Goal: Task Accomplishment & Management: Manage account settings

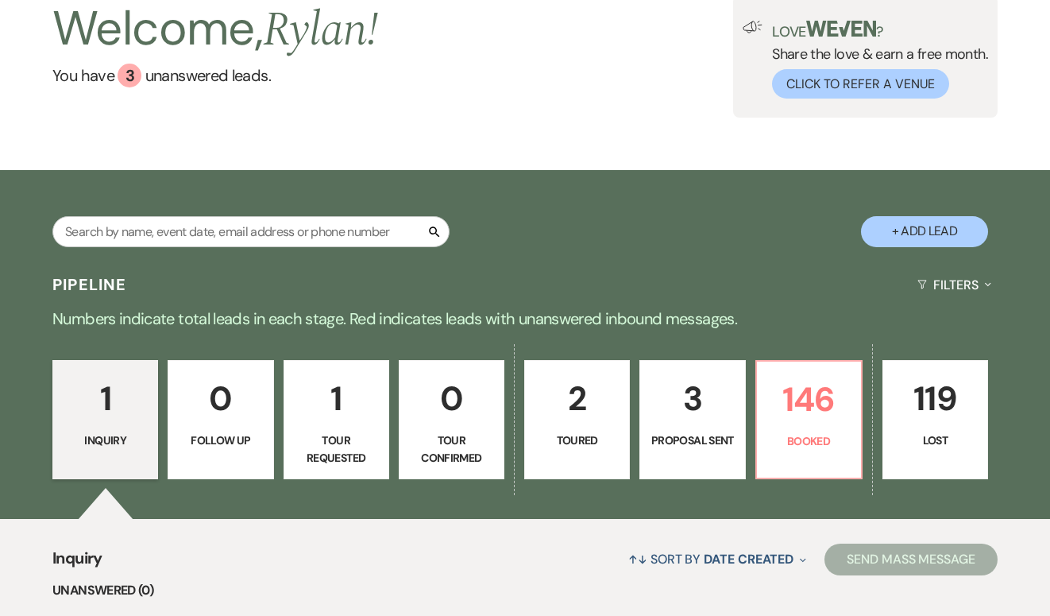
scroll to position [151, 0]
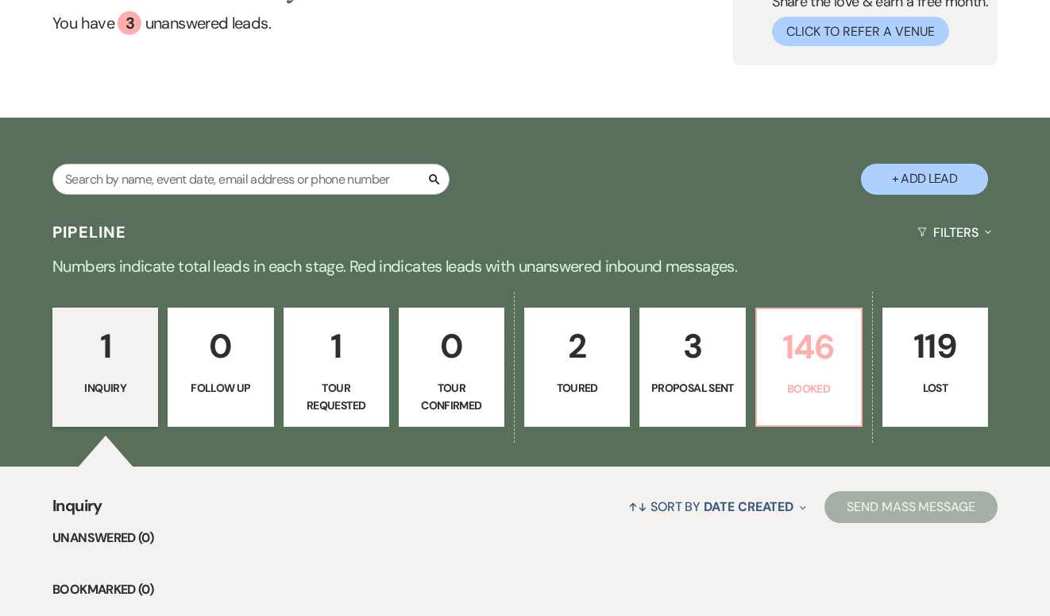
click at [780, 363] on p "146" at bounding box center [809, 346] width 85 height 53
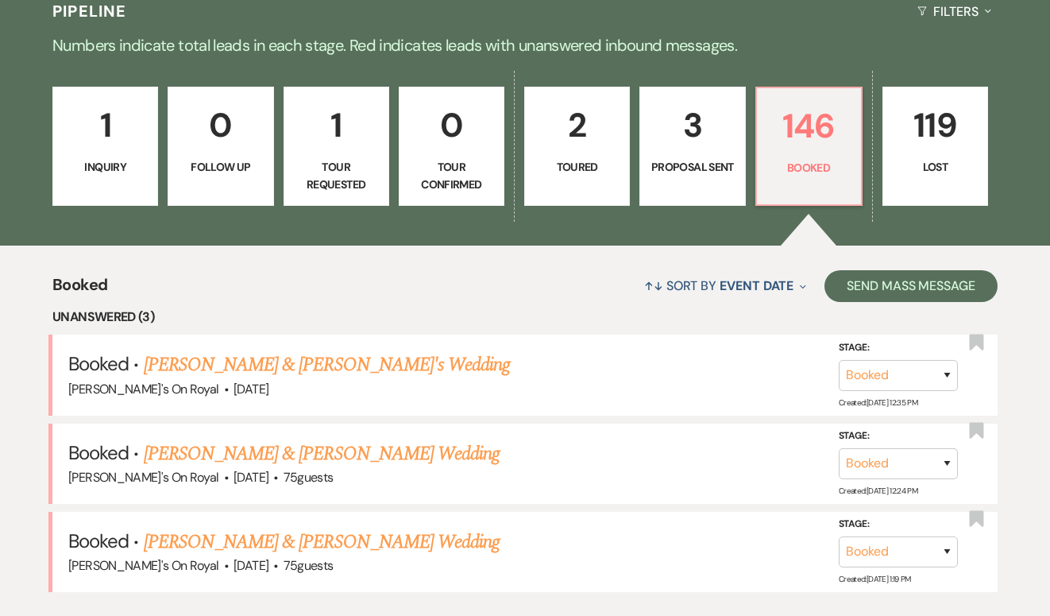
scroll to position [384, 0]
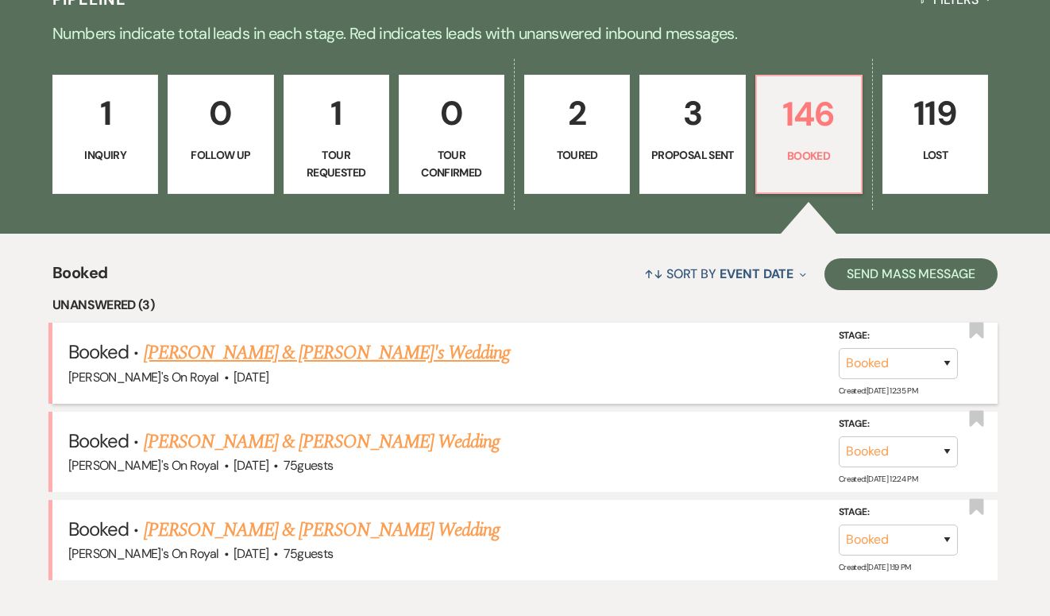
click at [469, 356] on link "[PERSON_NAME] & [PERSON_NAME]'s Wedding" at bounding box center [327, 352] width 367 height 29
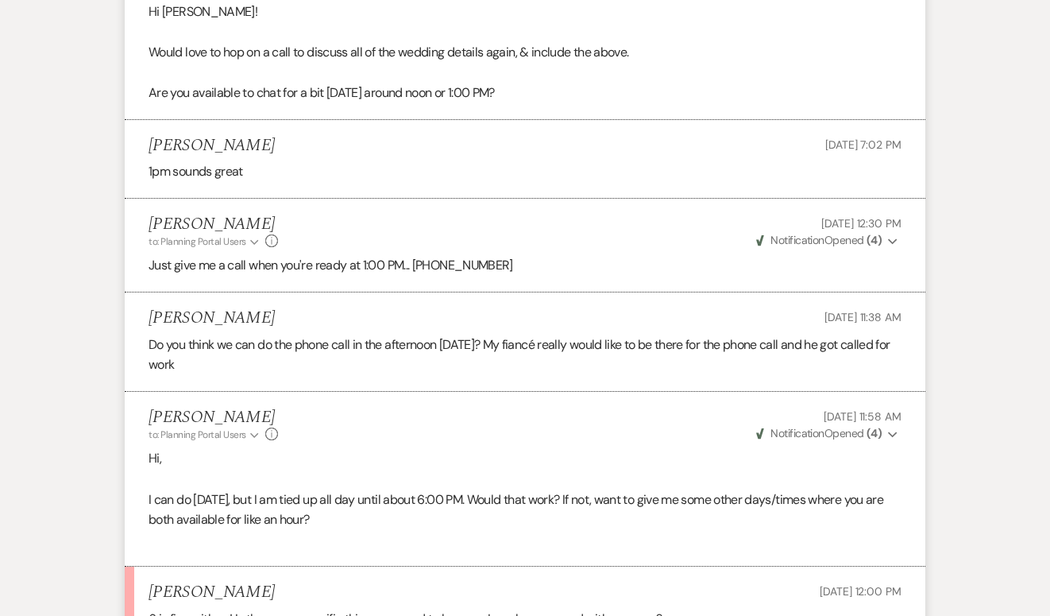
scroll to position [9900, 0]
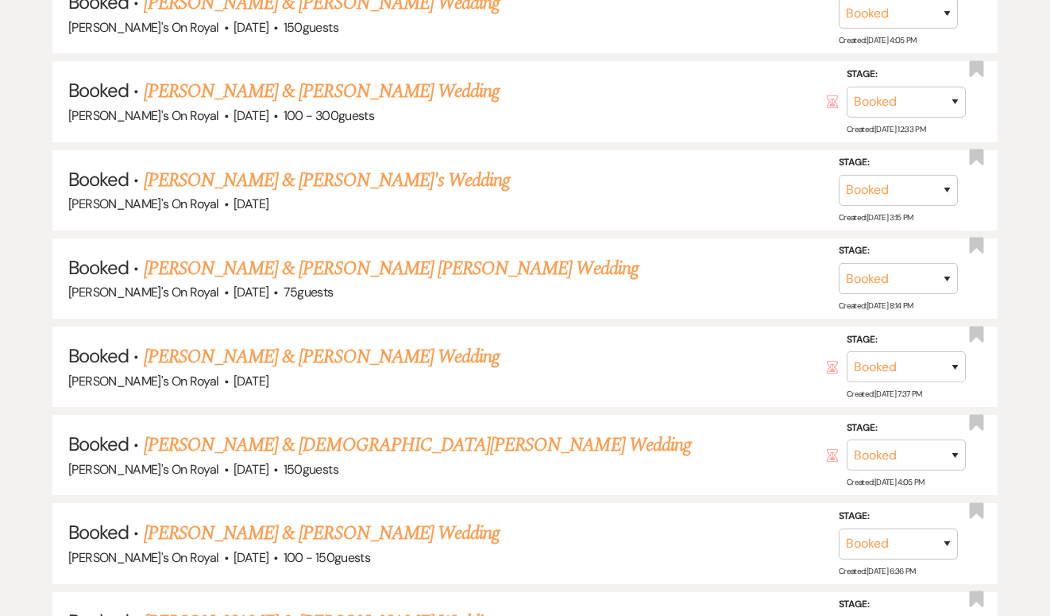
scroll to position [384, 0]
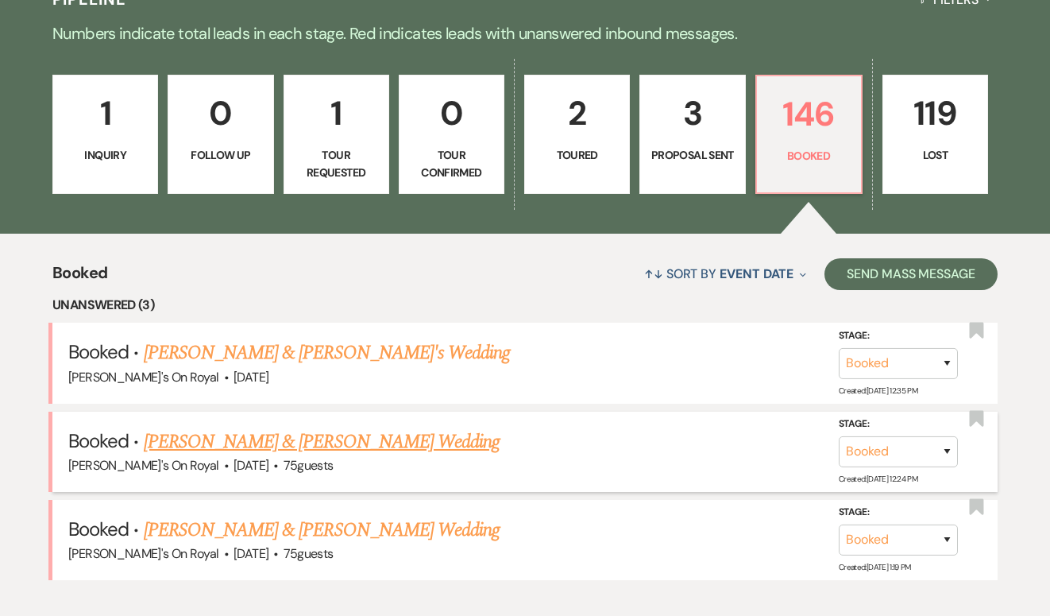
click at [401, 440] on link "[PERSON_NAME] & [PERSON_NAME] Wedding" at bounding box center [322, 441] width 356 height 29
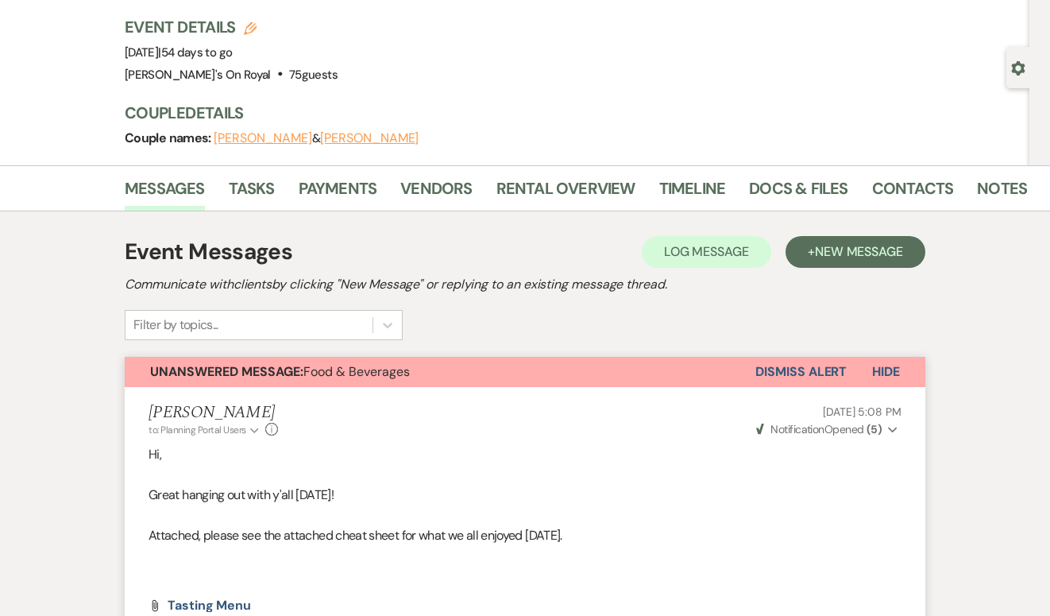
scroll to position [82, 0]
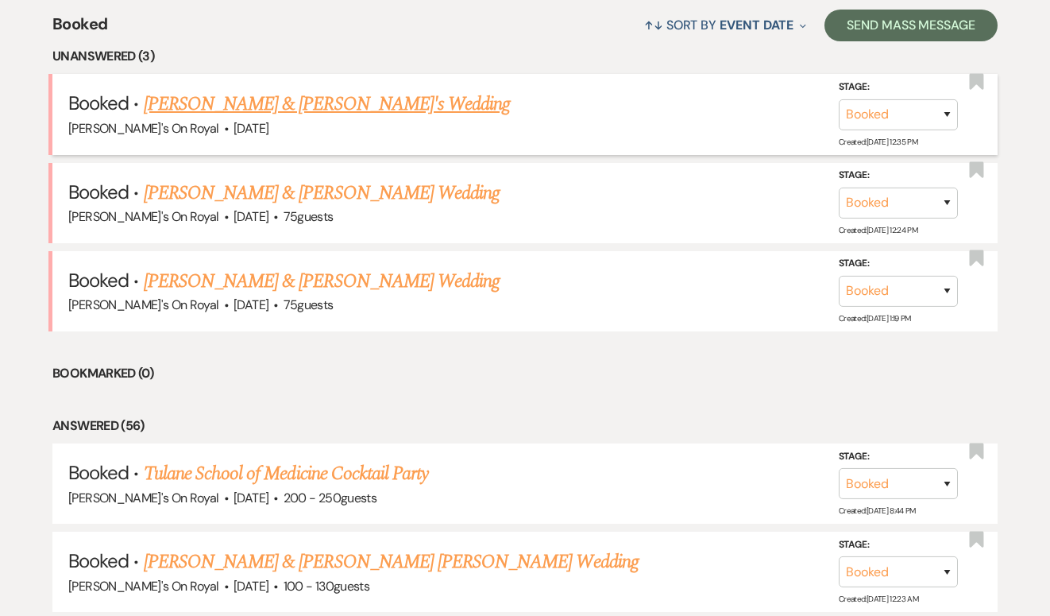
scroll to position [649, 0]
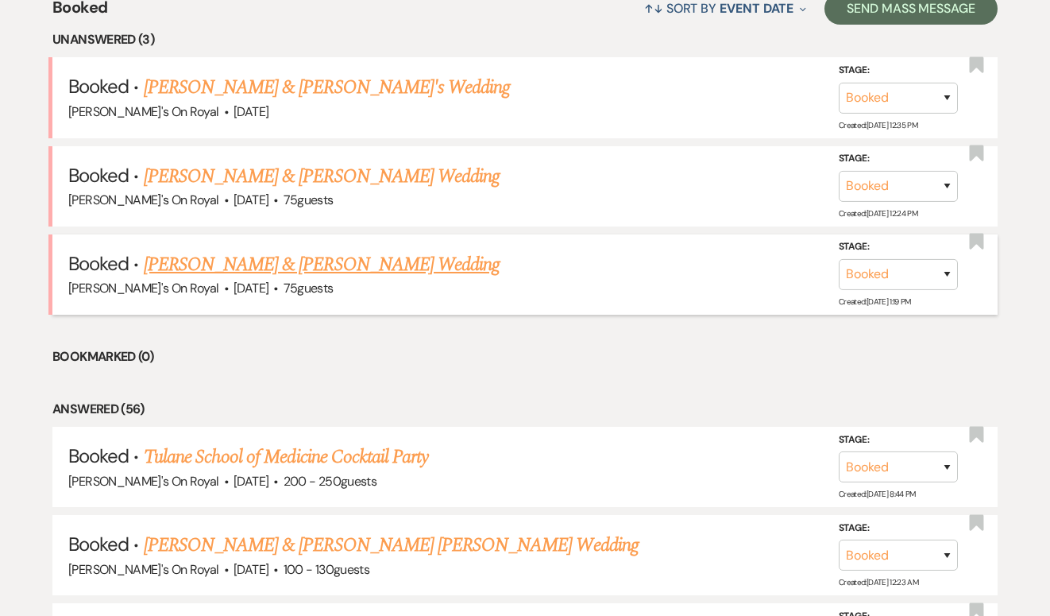
click at [364, 271] on link "[PERSON_NAME] & [PERSON_NAME] Wedding" at bounding box center [322, 264] width 356 height 29
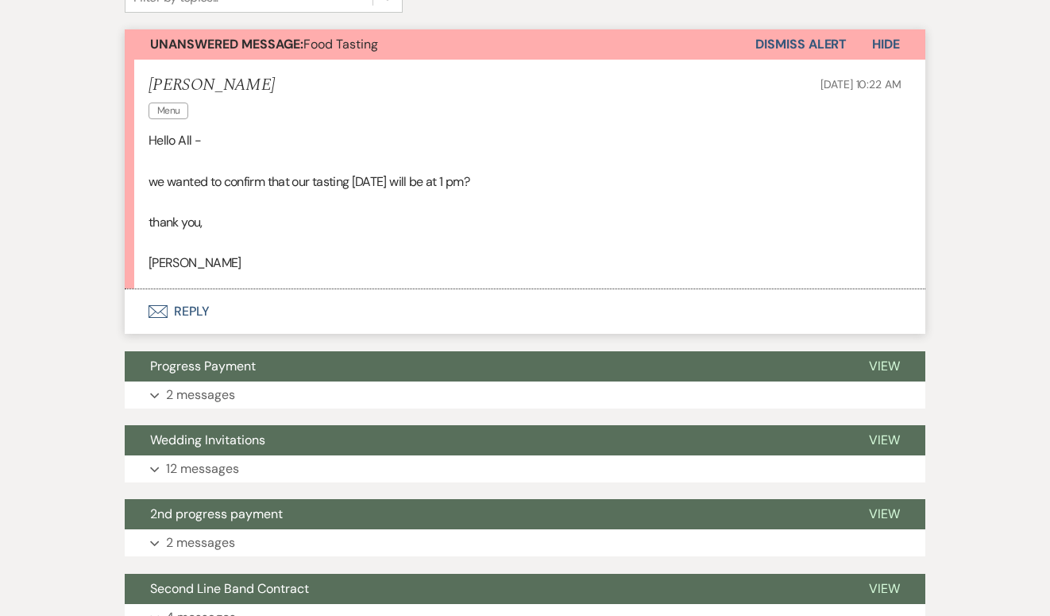
scroll to position [425, 0]
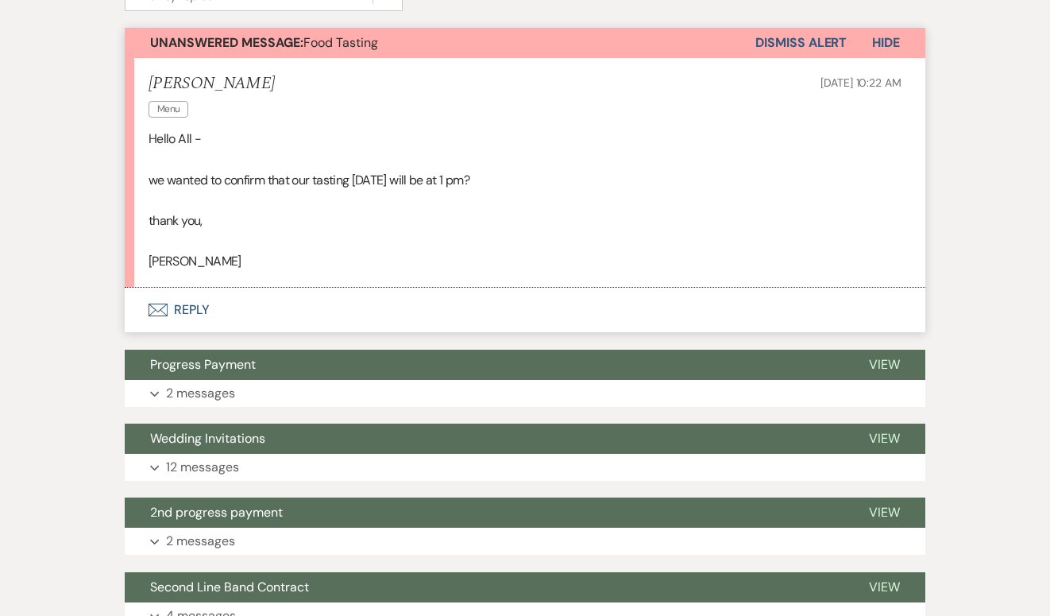
click at [191, 310] on button "Envelope Reply" at bounding box center [525, 310] width 801 height 44
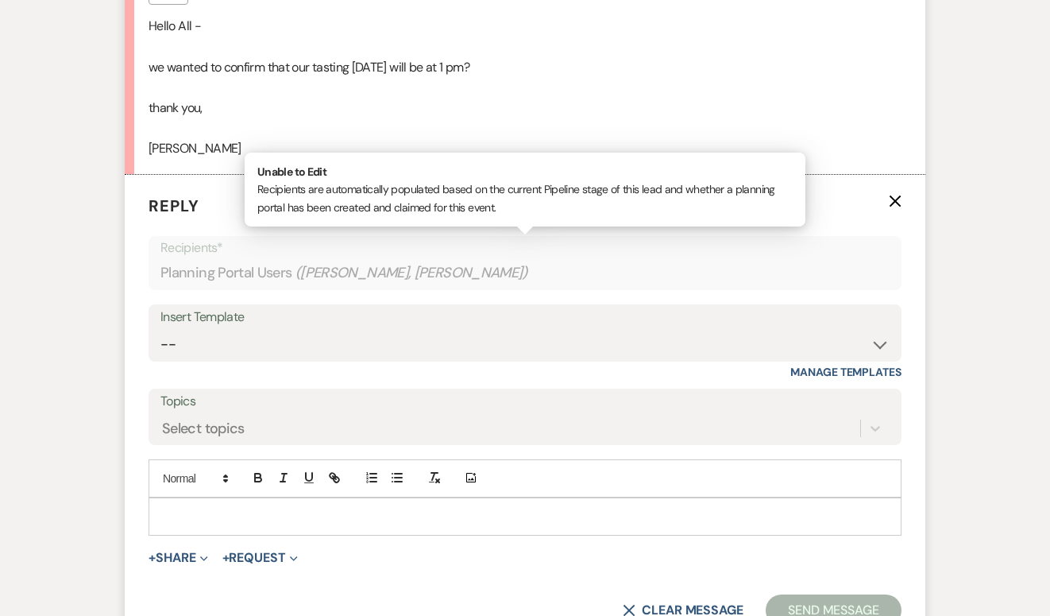
scroll to position [570, 0]
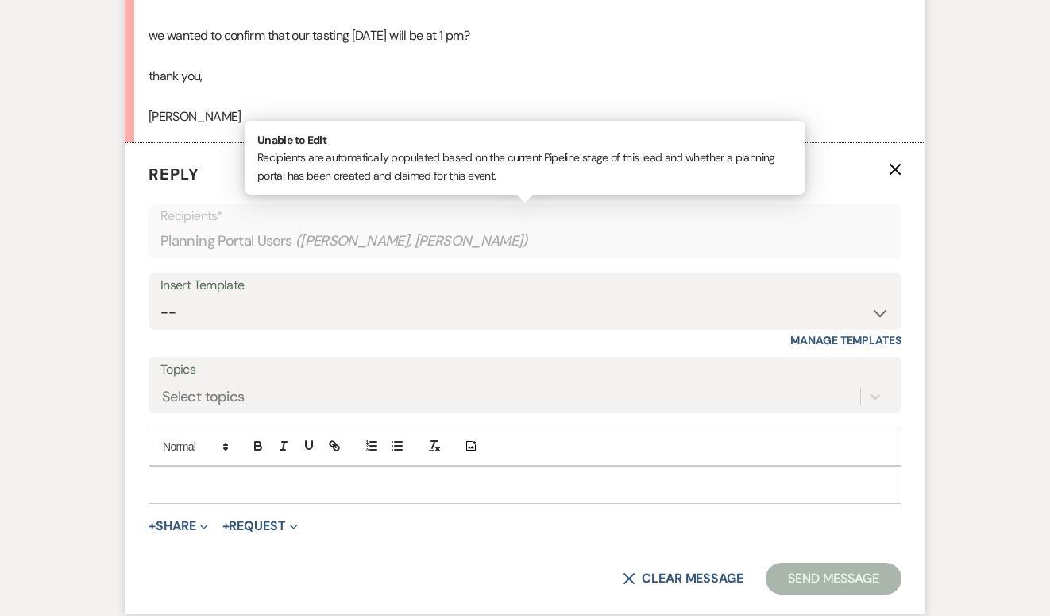
click at [195, 498] on div at bounding box center [525, 484] width 752 height 37
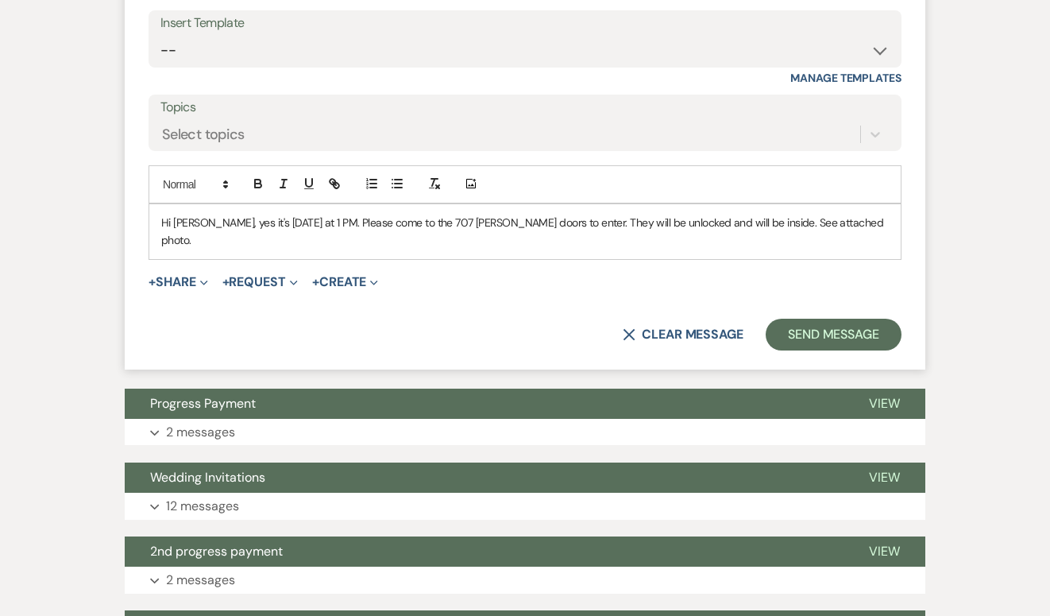
scroll to position [833, 0]
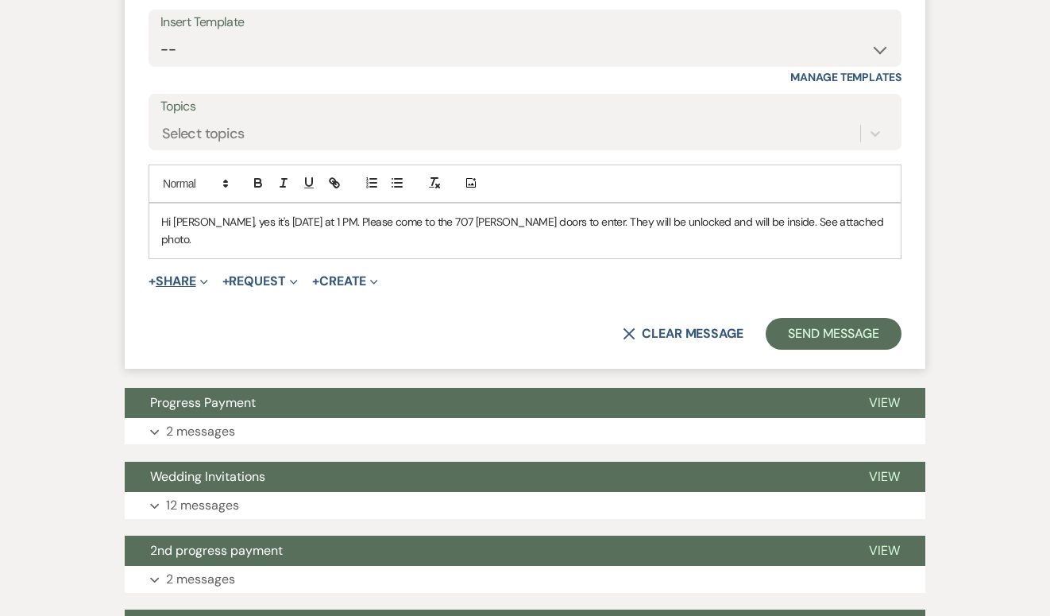
click at [172, 275] on button "+ Share Expand" at bounding box center [179, 281] width 60 height 13
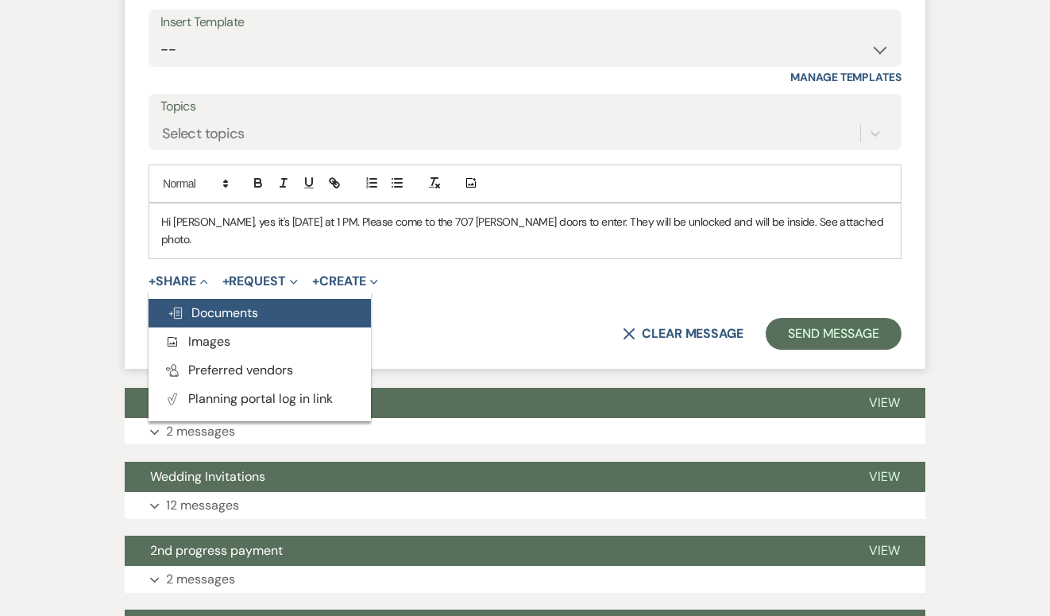
click at [199, 304] on span "Doc Upload Documents" at bounding box center [213, 312] width 91 height 17
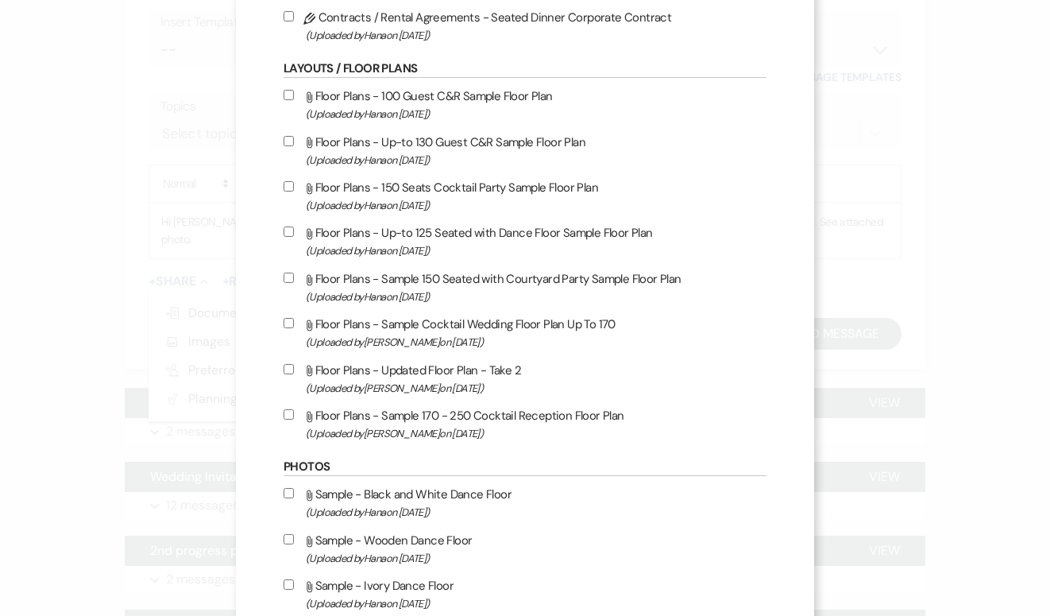
scroll to position [0, 0]
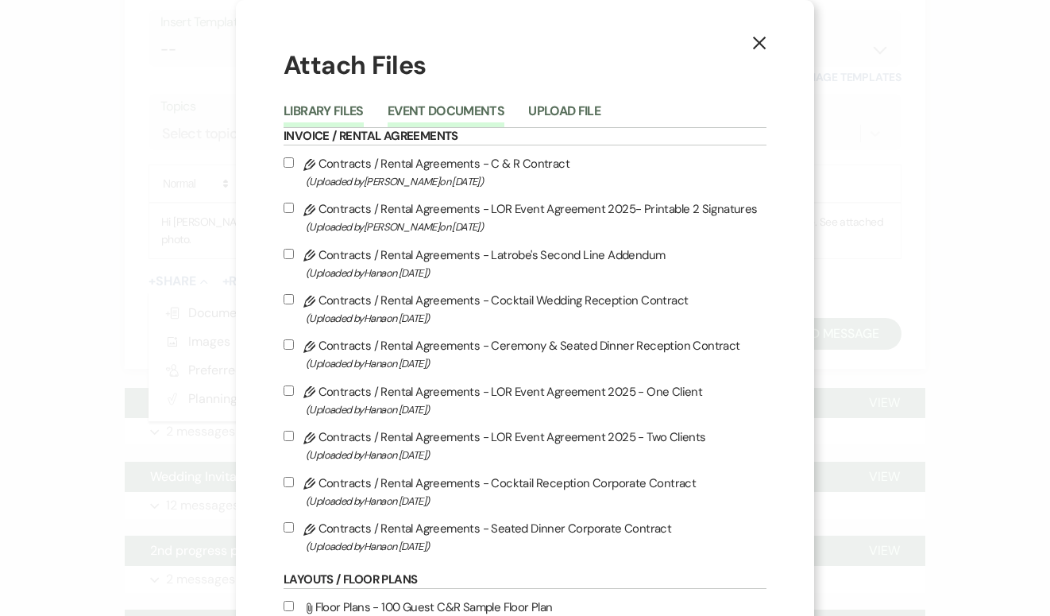
click at [473, 117] on button "Event Documents" at bounding box center [446, 116] width 117 height 22
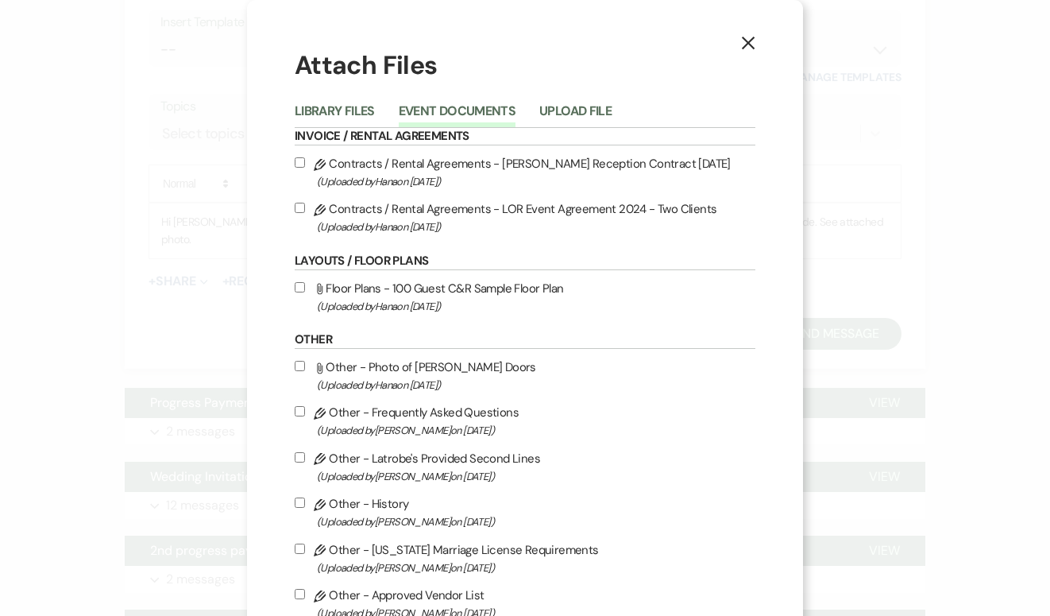
click at [756, 51] on button "X" at bounding box center [749, 43] width 24 height 28
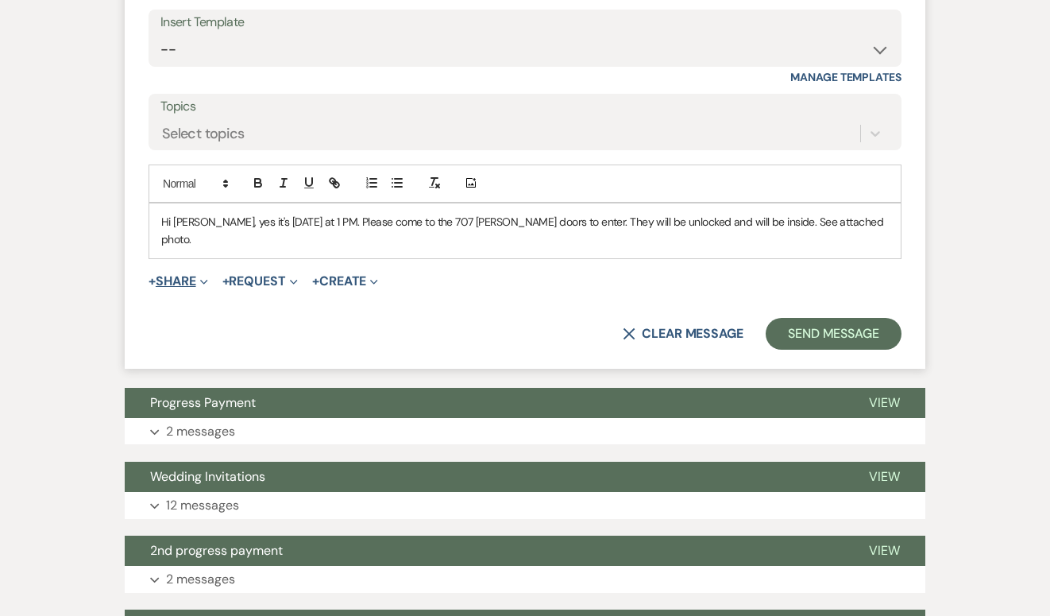
click at [191, 275] on button "+ Share Expand" at bounding box center [179, 281] width 60 height 13
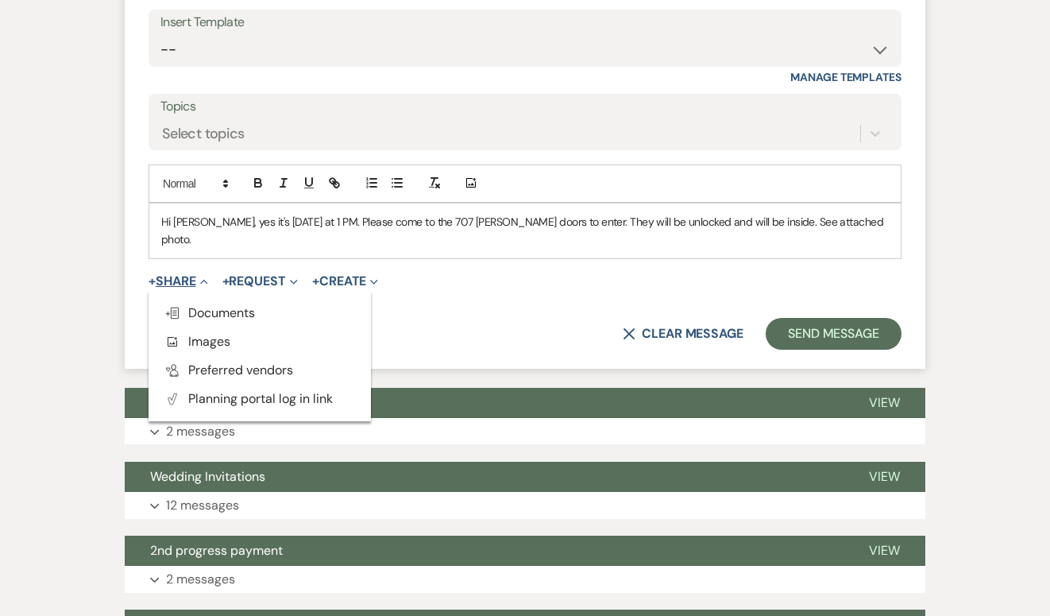
scroll to position [836, 0]
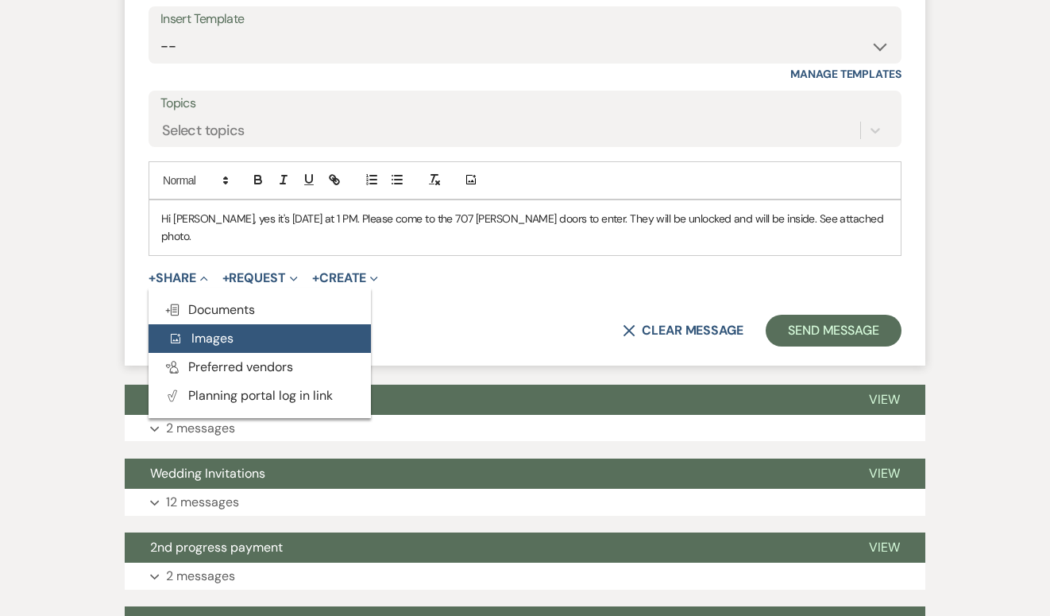
click at [191, 330] on span "Add Photo Images" at bounding box center [201, 338] width 66 height 17
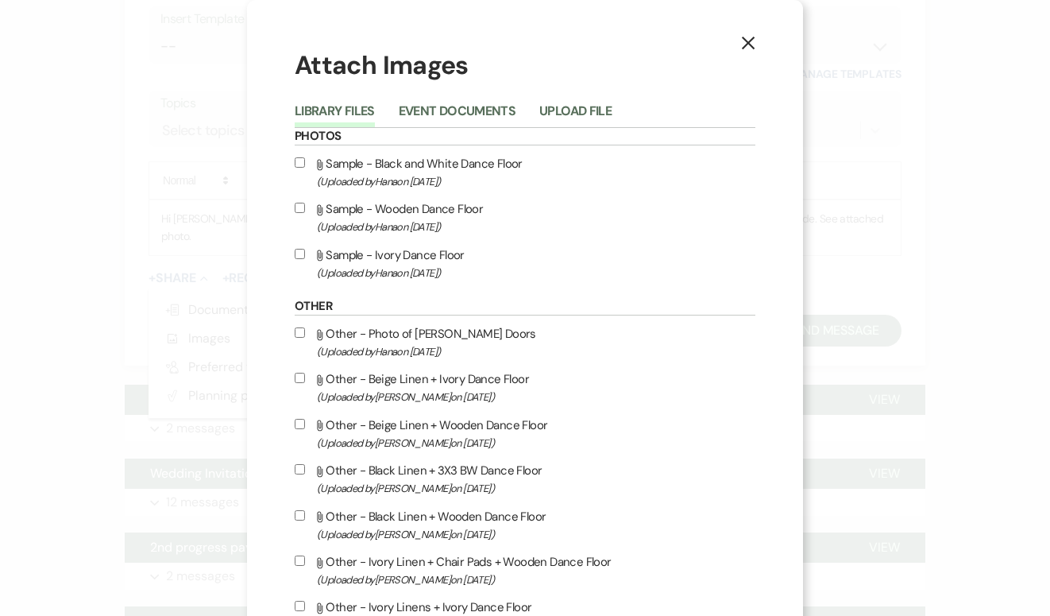
click at [300, 338] on input "Attach File Other - Photo of [PERSON_NAME] Doors (Uploaded by [PERSON_NAME] on …" at bounding box center [300, 332] width 10 height 10
checkbox input "true"
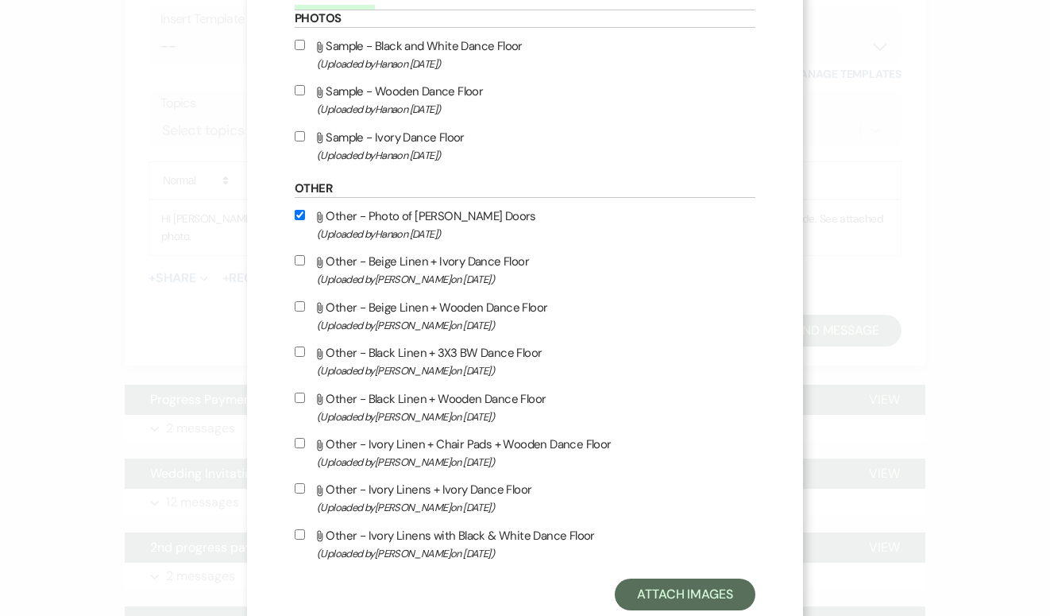
scroll to position [164, 0]
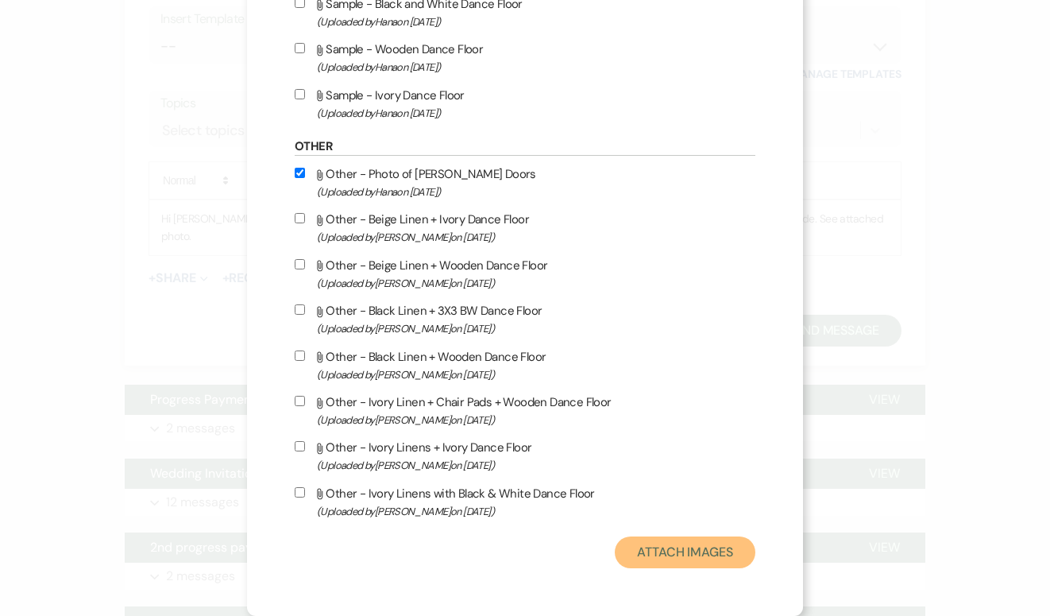
click at [683, 551] on button "Attach Images" at bounding box center [685, 552] width 141 height 32
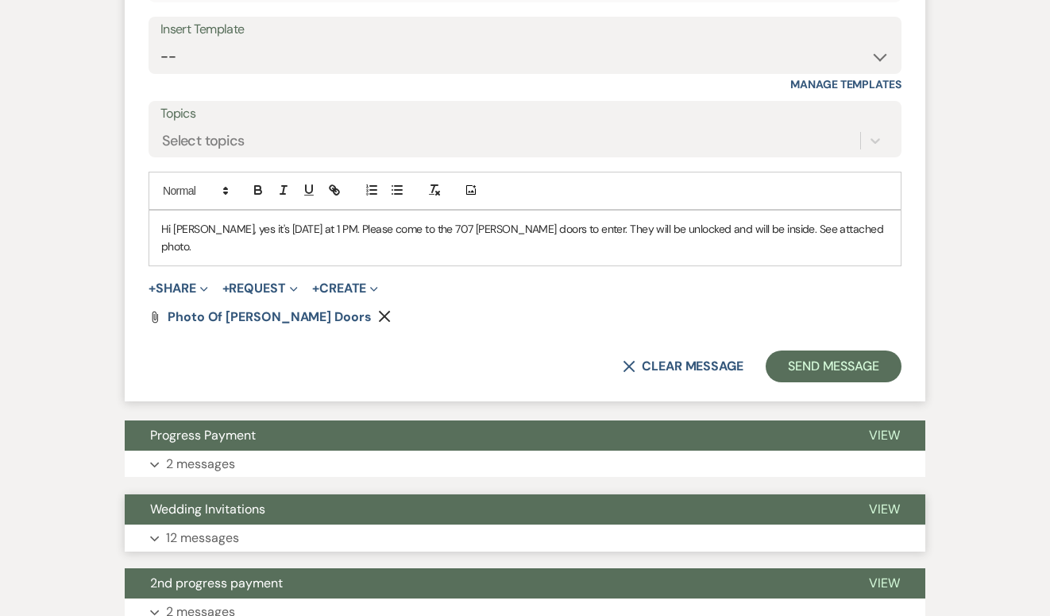
scroll to position [818, 0]
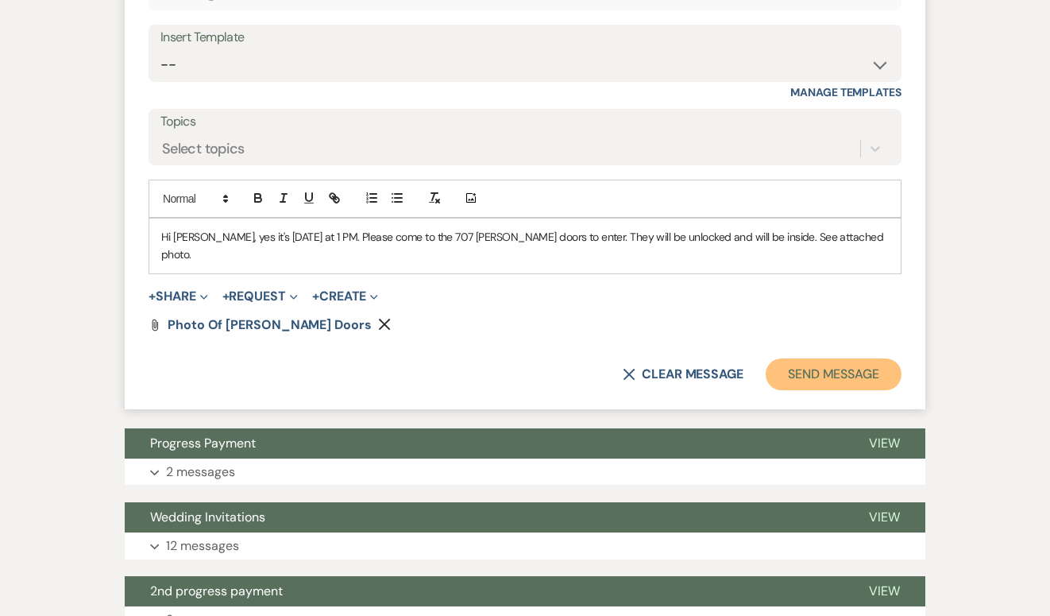
click at [794, 363] on button "Send Message" at bounding box center [834, 374] width 136 height 32
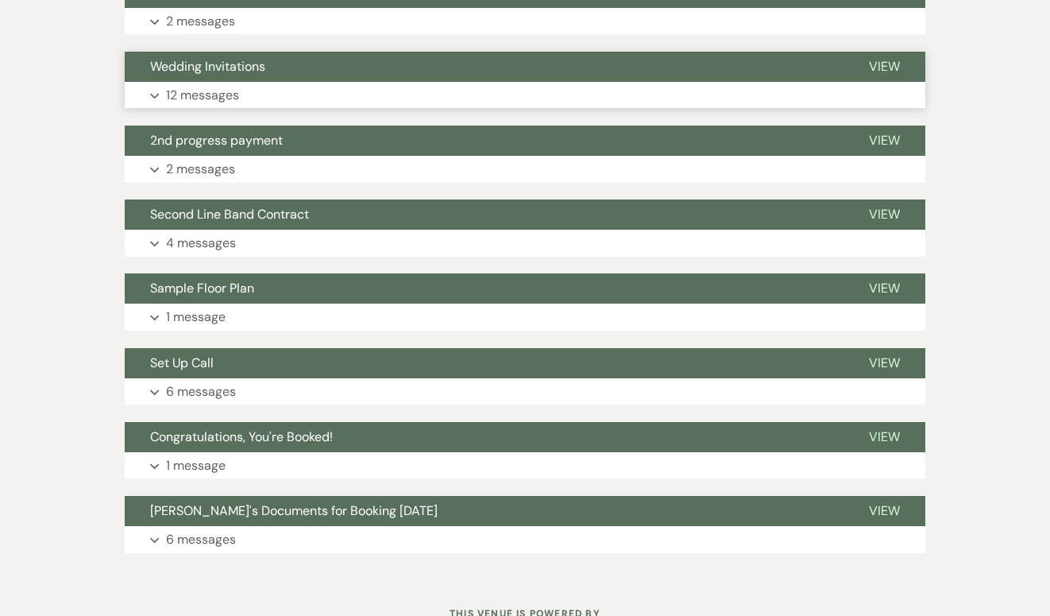
click at [297, 82] on button "Expand 12 messages" at bounding box center [525, 95] width 801 height 27
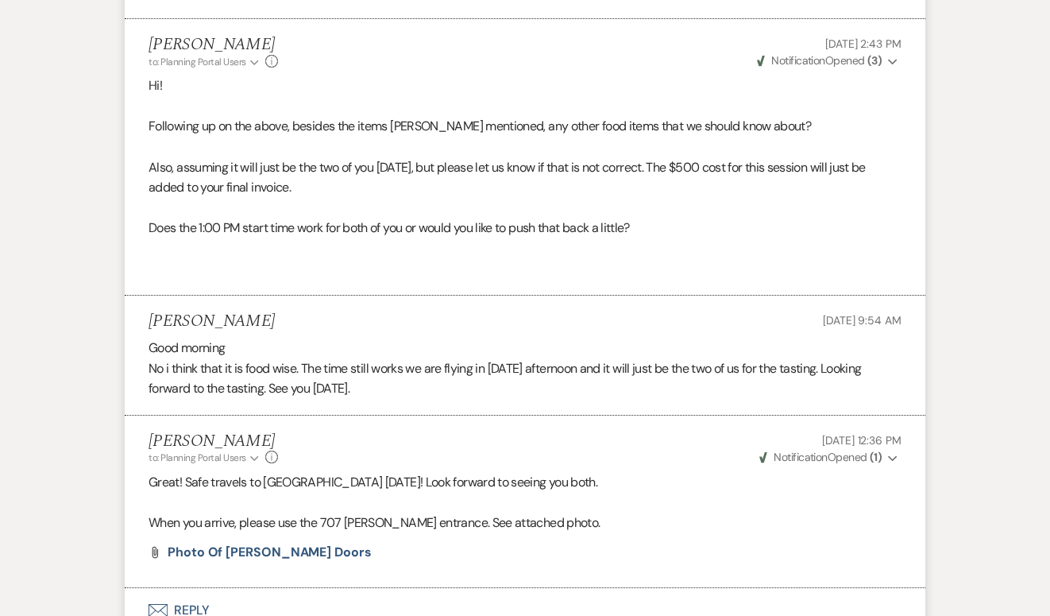
scroll to position [2634, 0]
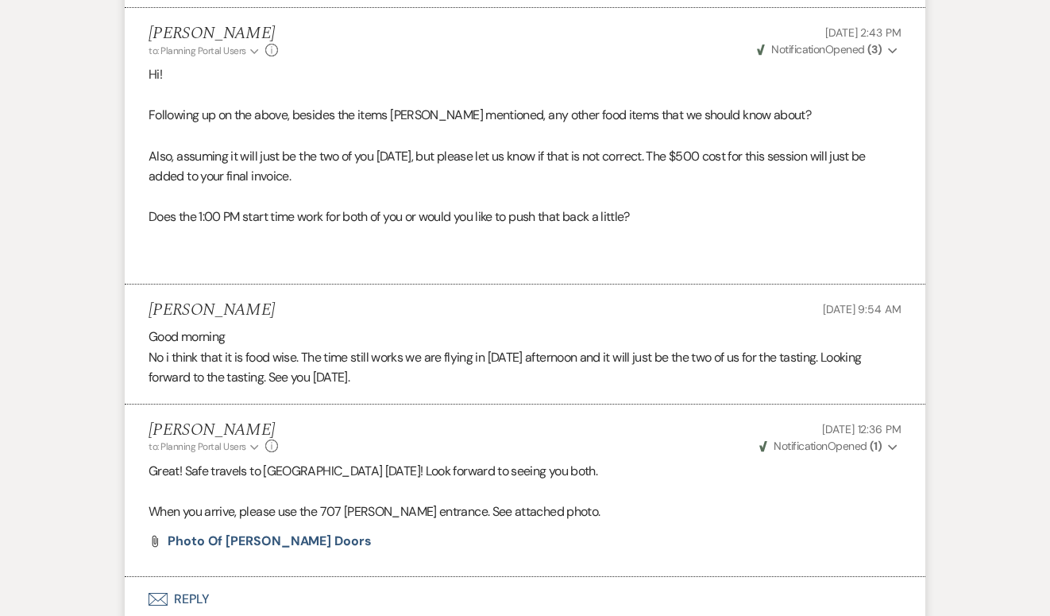
click at [853, 439] on span "Weven Check Notification Opened ( 1 )" at bounding box center [821, 446] width 122 height 14
click at [693, 421] on div "[PERSON_NAME] to: Planning Portal Users Expand Info [DATE] 12:36 PM Weven Check…" at bounding box center [525, 437] width 753 height 34
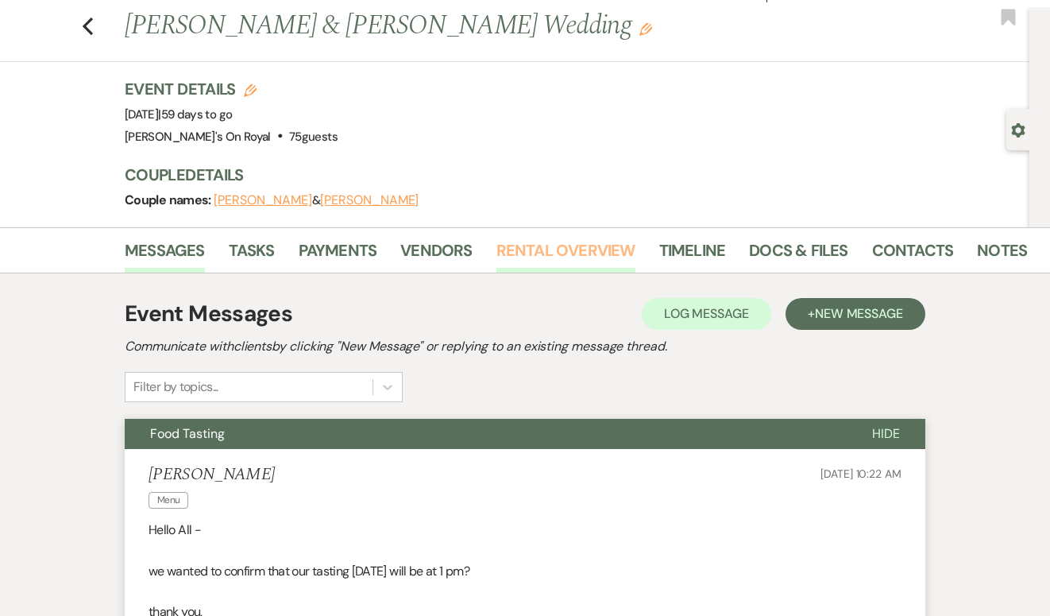
scroll to position [59, 0]
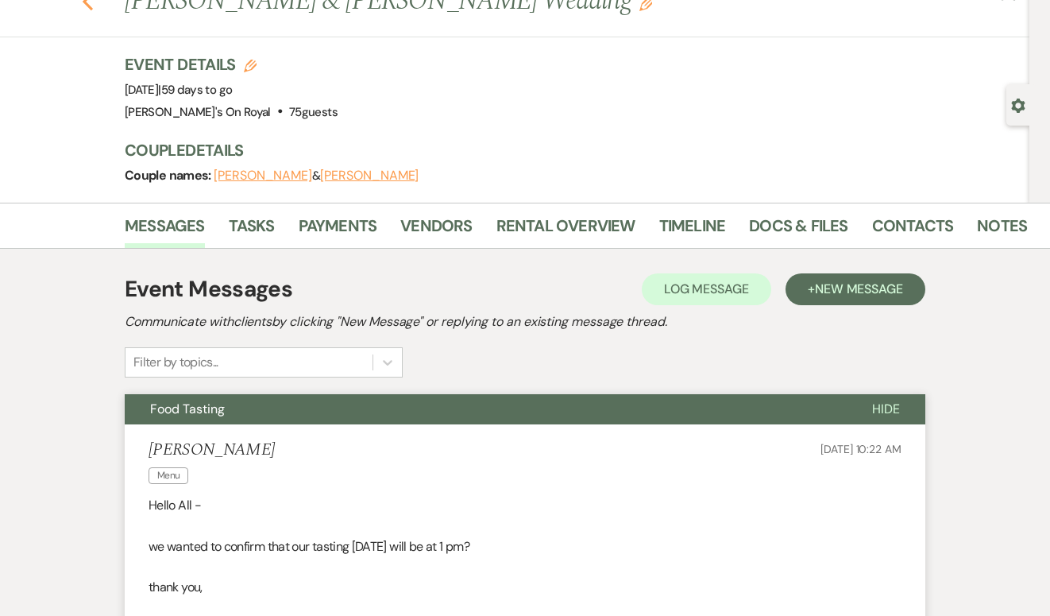
click at [84, 3] on use "button" at bounding box center [88, 1] width 10 height 17
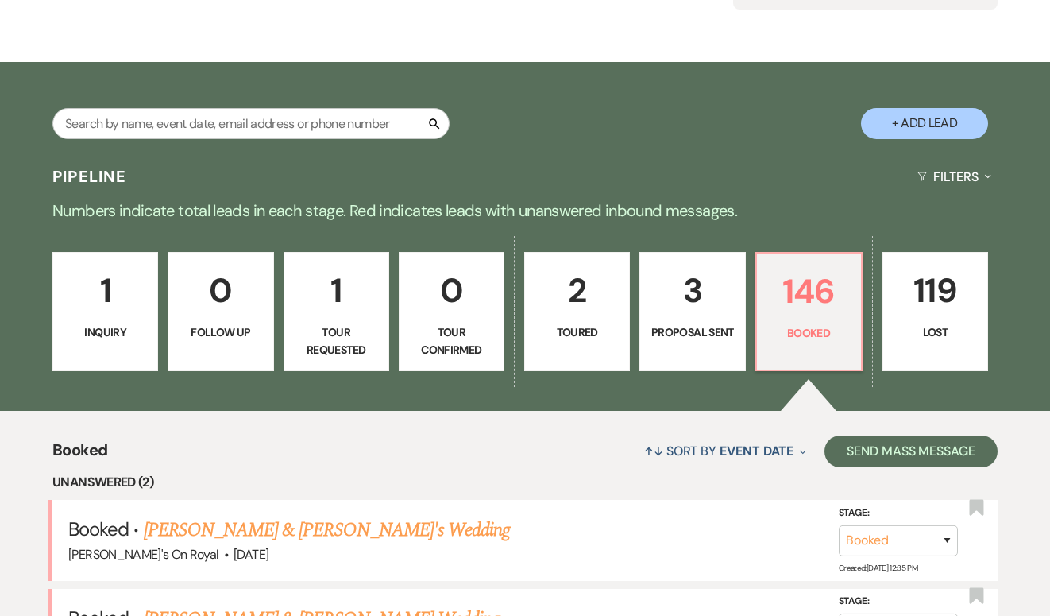
scroll to position [207, 0]
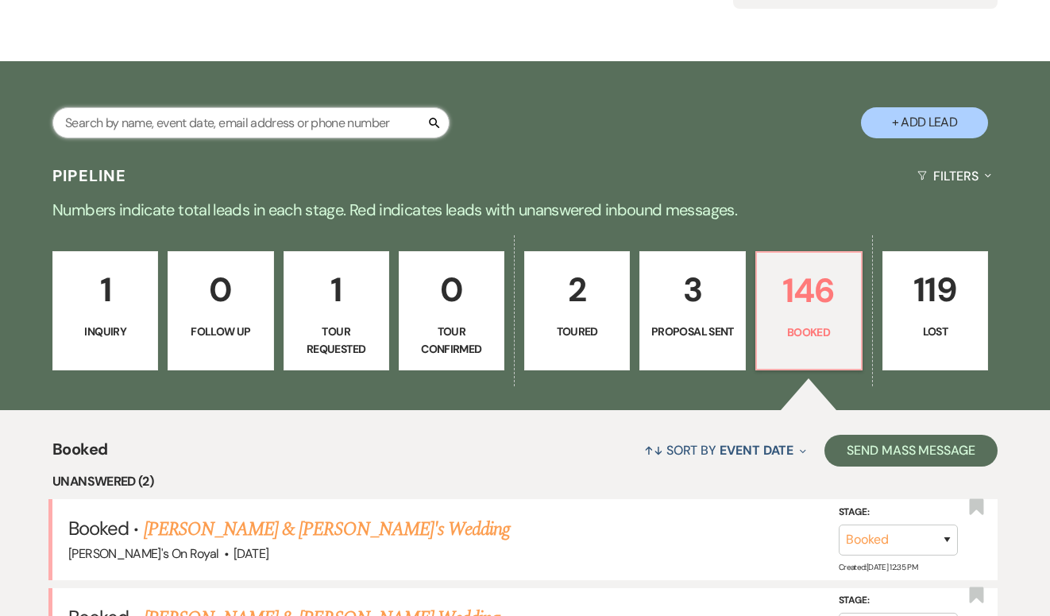
click at [166, 115] on input "text" at bounding box center [250, 122] width 397 height 31
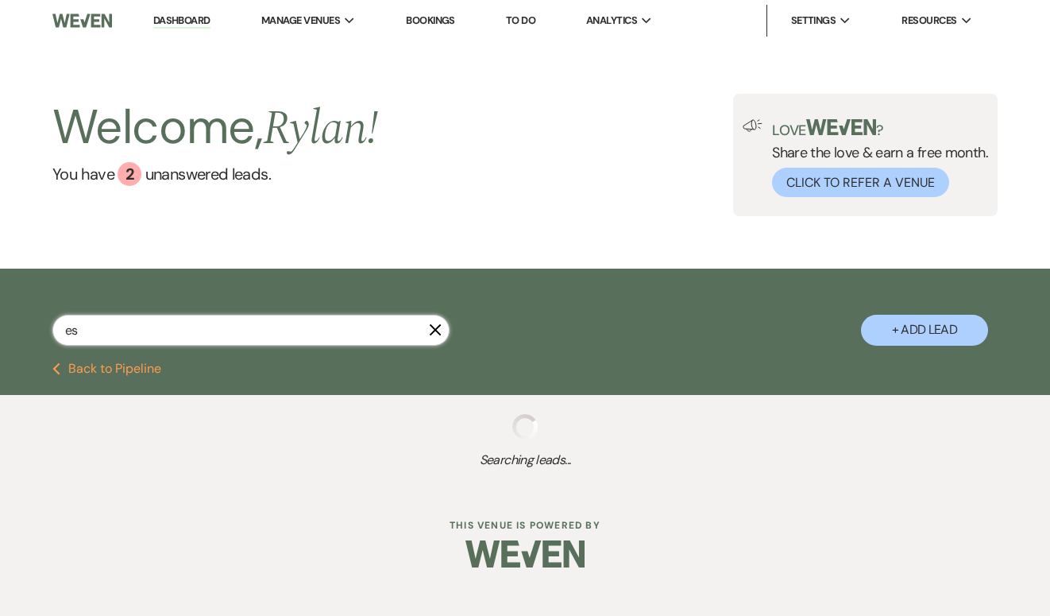
type input "esp"
select select "2"
select select "5"
select select "8"
select select "5"
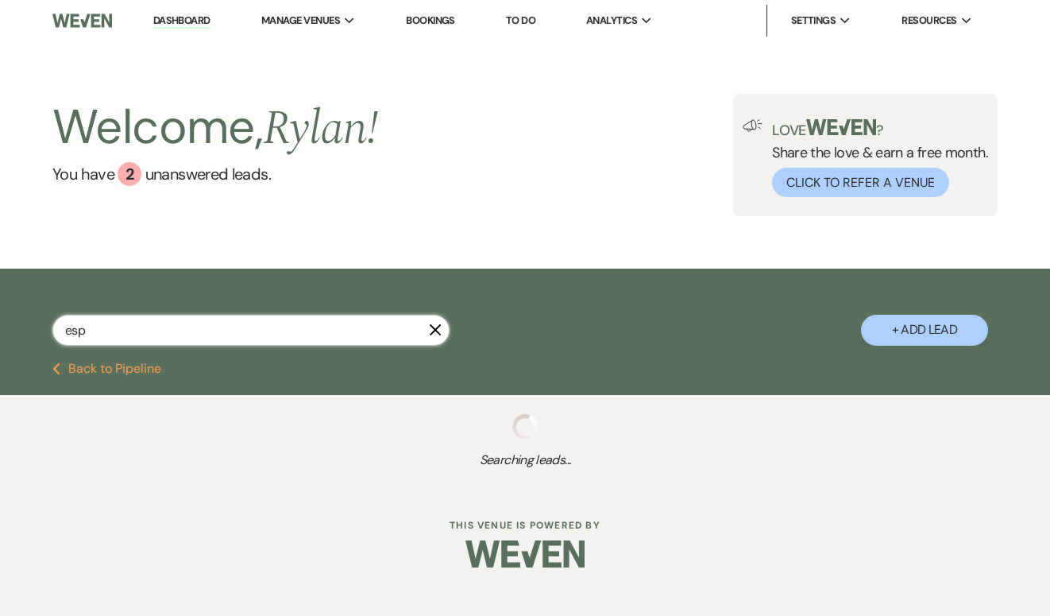
select select "8"
select select "11"
select select "8"
select select "5"
select select "8"
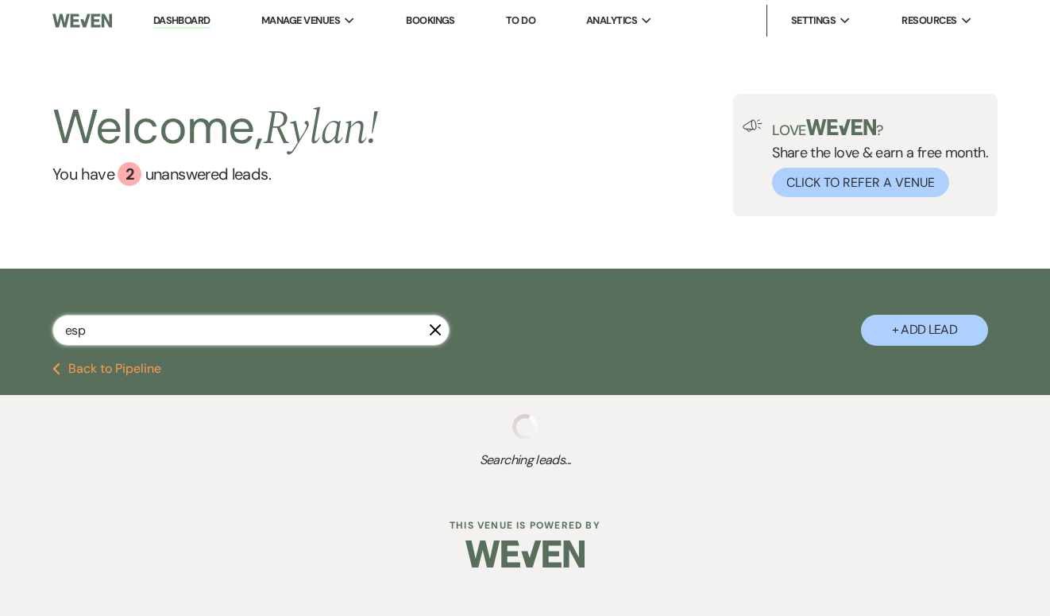
select select "5"
select select "8"
select select "5"
select select "6"
select select "8"
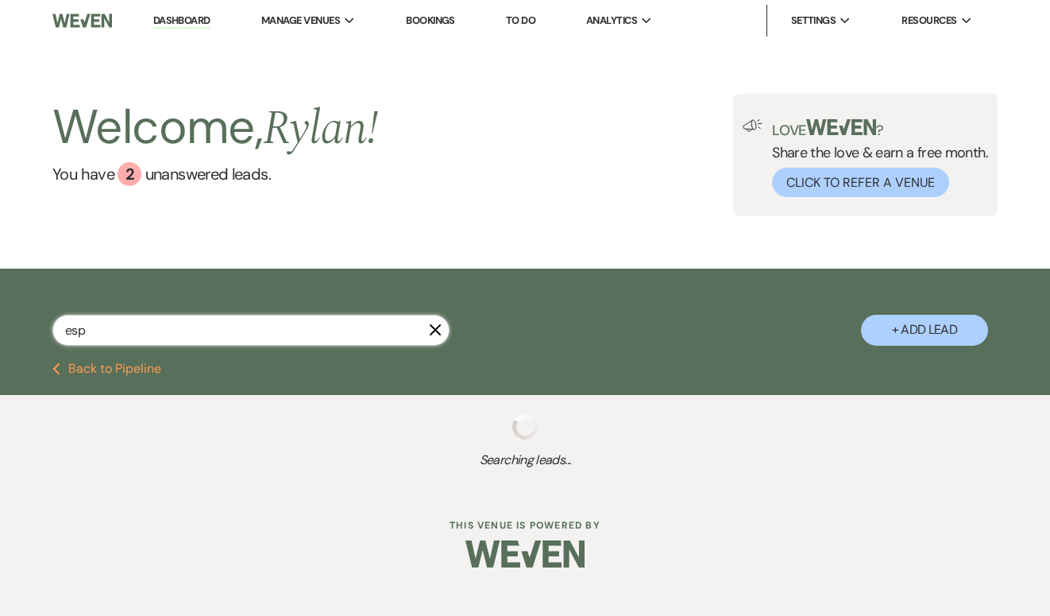
select select "5"
select select "8"
select select "6"
select select "8"
select select "5"
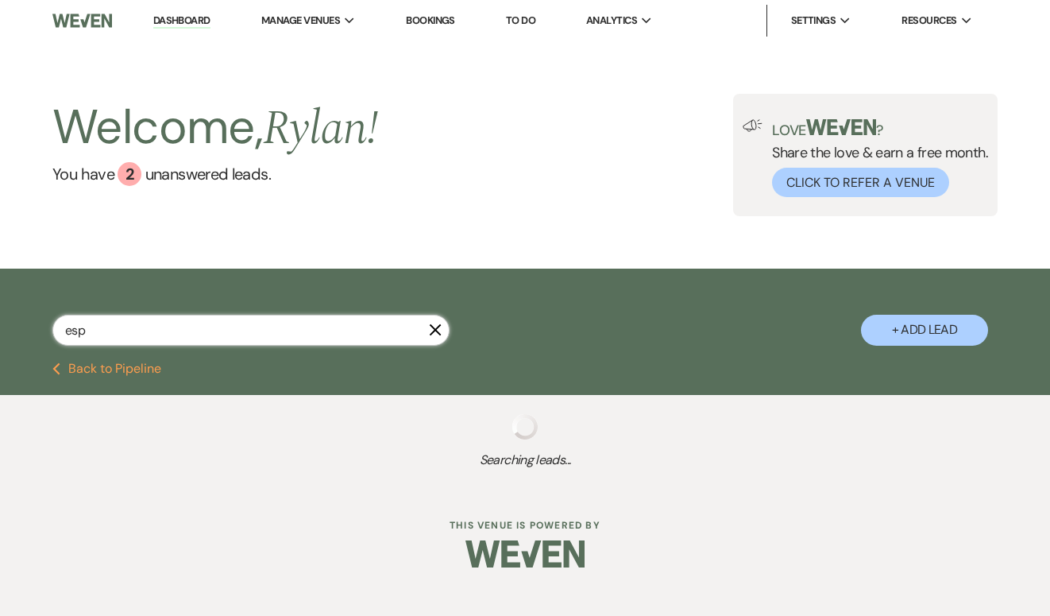
select select "8"
select select "5"
select select "8"
select select "5"
select select "8"
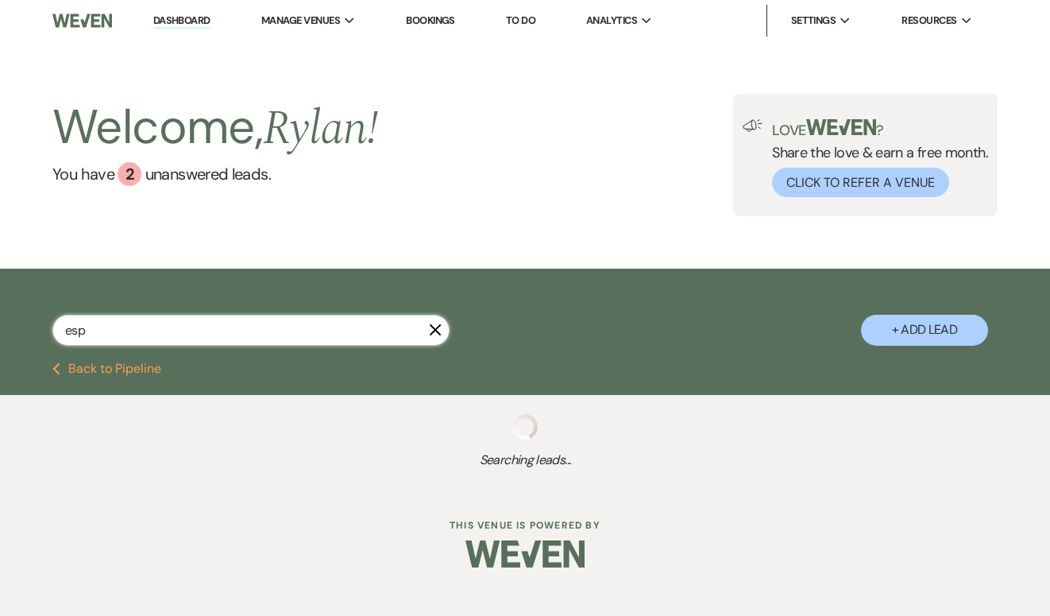
select select "5"
select select "8"
select select "6"
select select "8"
select select "5"
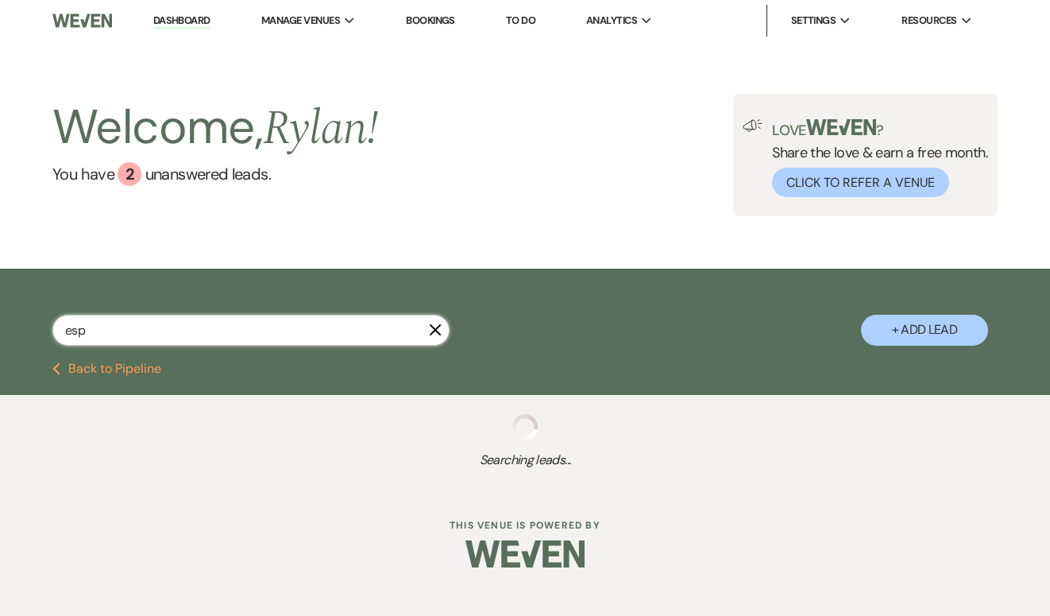
select select "8"
select select "5"
select select "8"
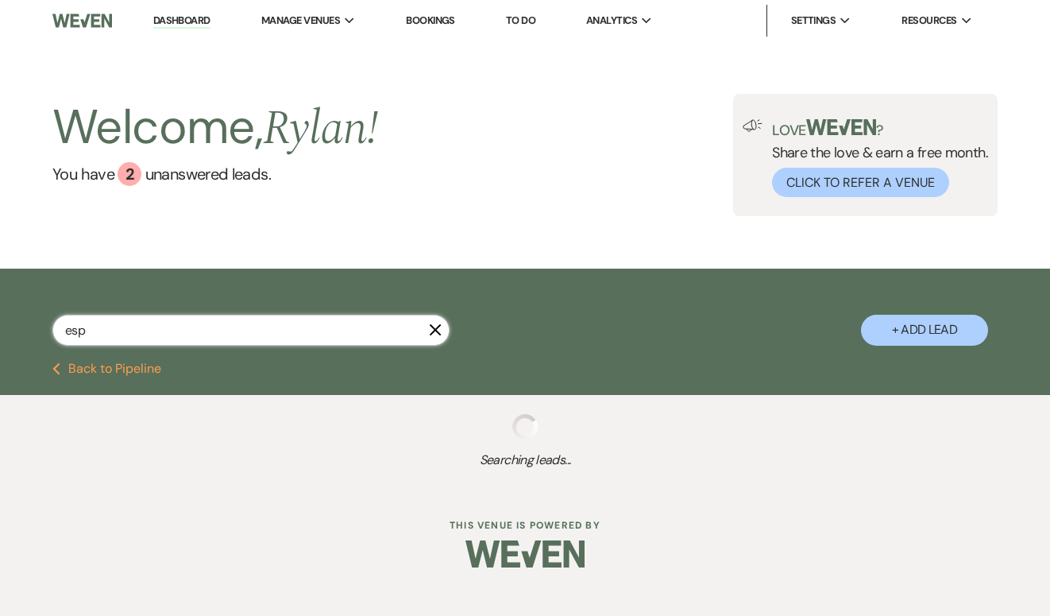
select select "6"
select select "8"
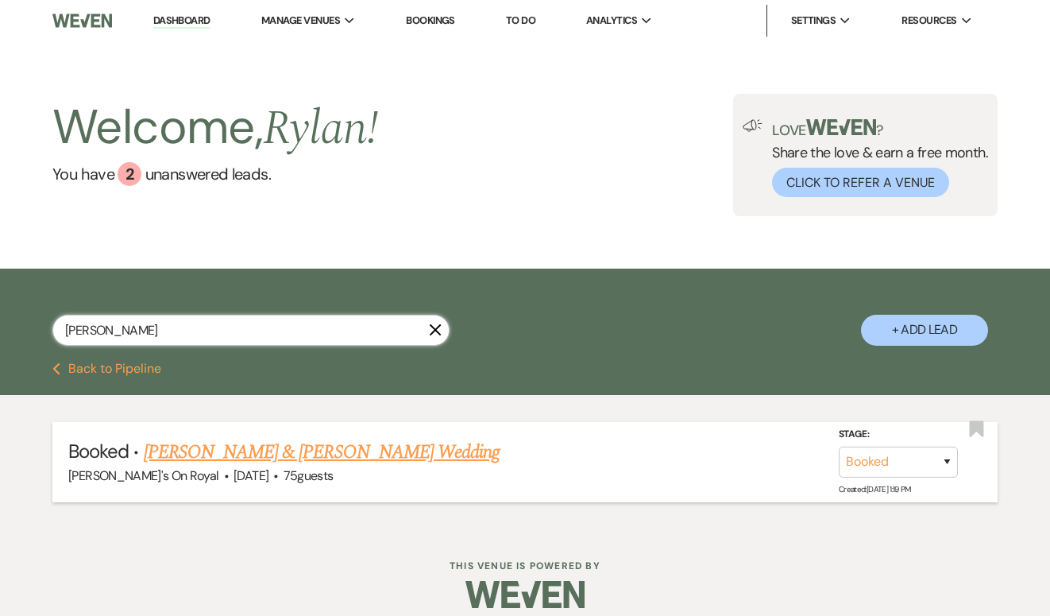
type input "[PERSON_NAME]"
click at [277, 449] on link "[PERSON_NAME] & [PERSON_NAME] Wedding" at bounding box center [322, 452] width 356 height 29
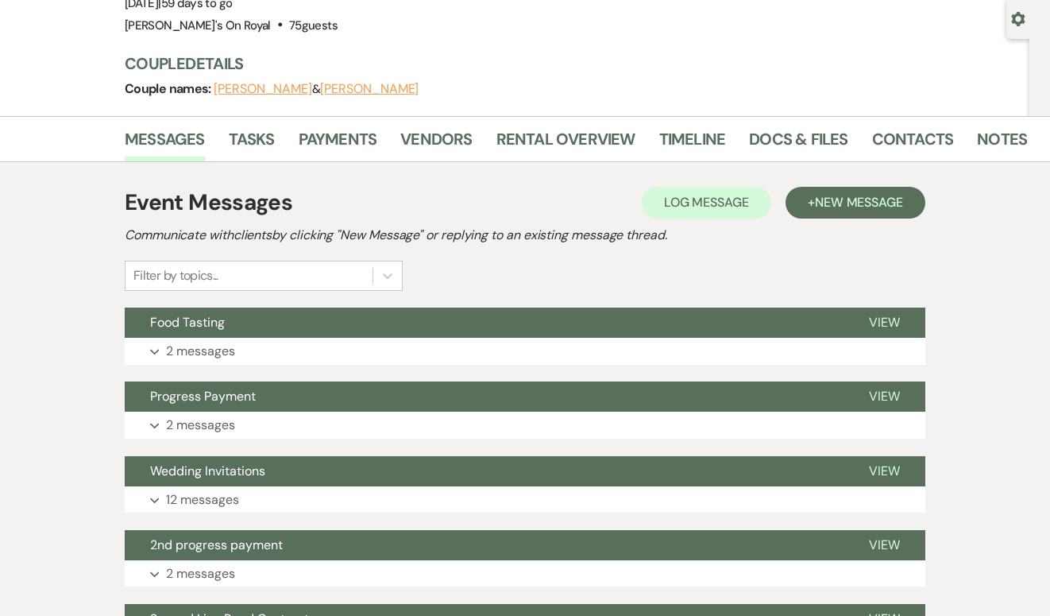
scroll to position [156, 0]
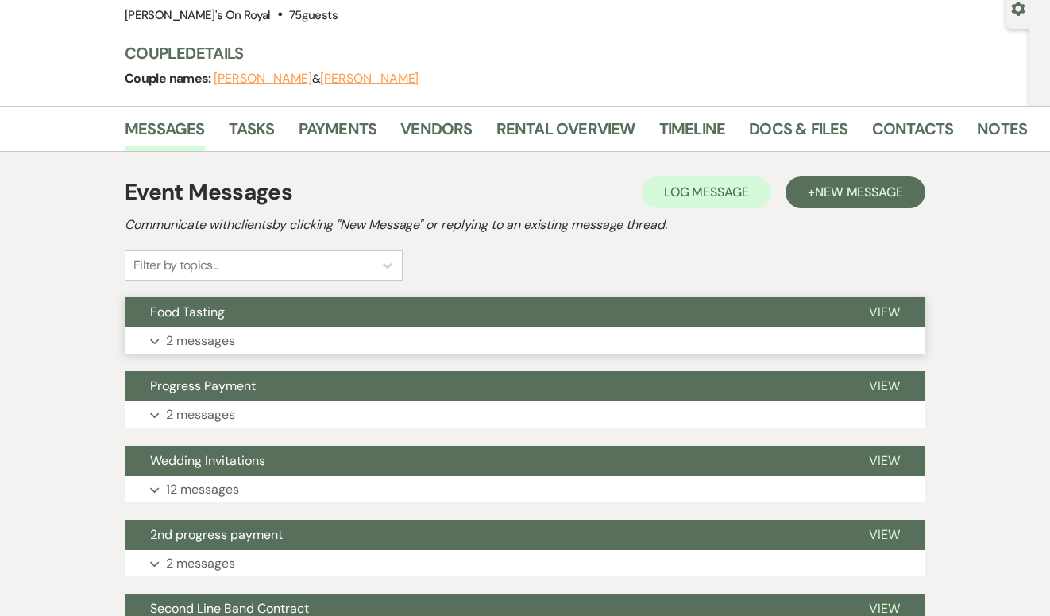
click at [387, 348] on button "Expand 2 messages" at bounding box center [525, 340] width 801 height 27
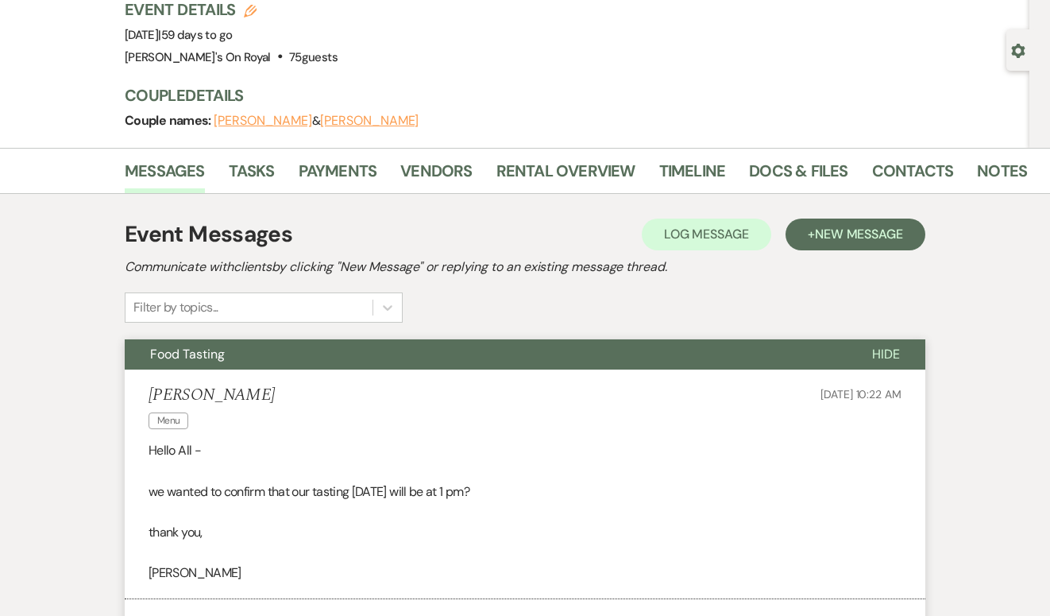
scroll to position [0, 0]
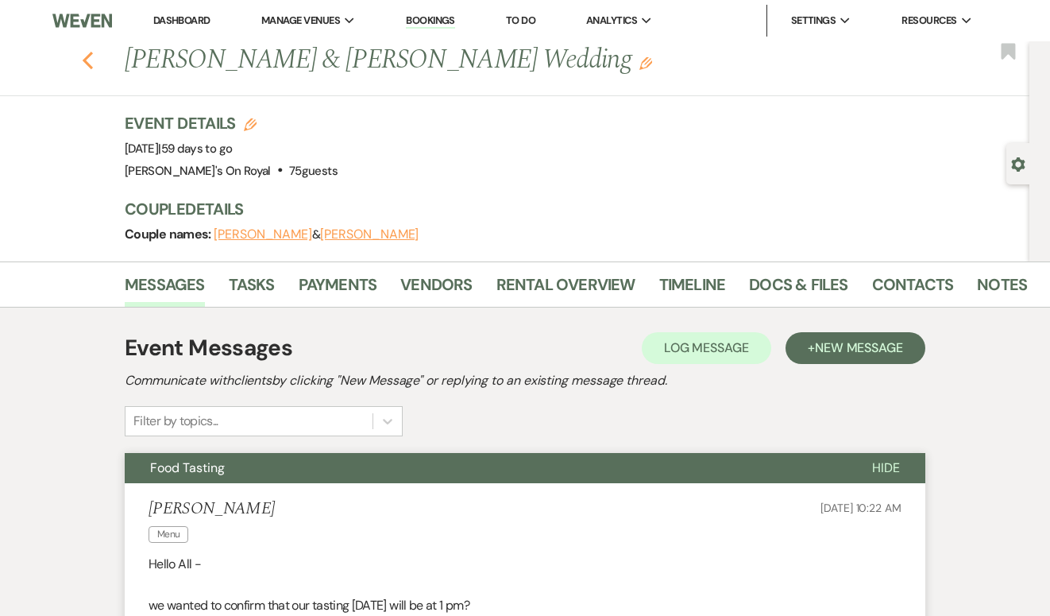
click at [93, 64] on icon "Previous" at bounding box center [88, 60] width 12 height 19
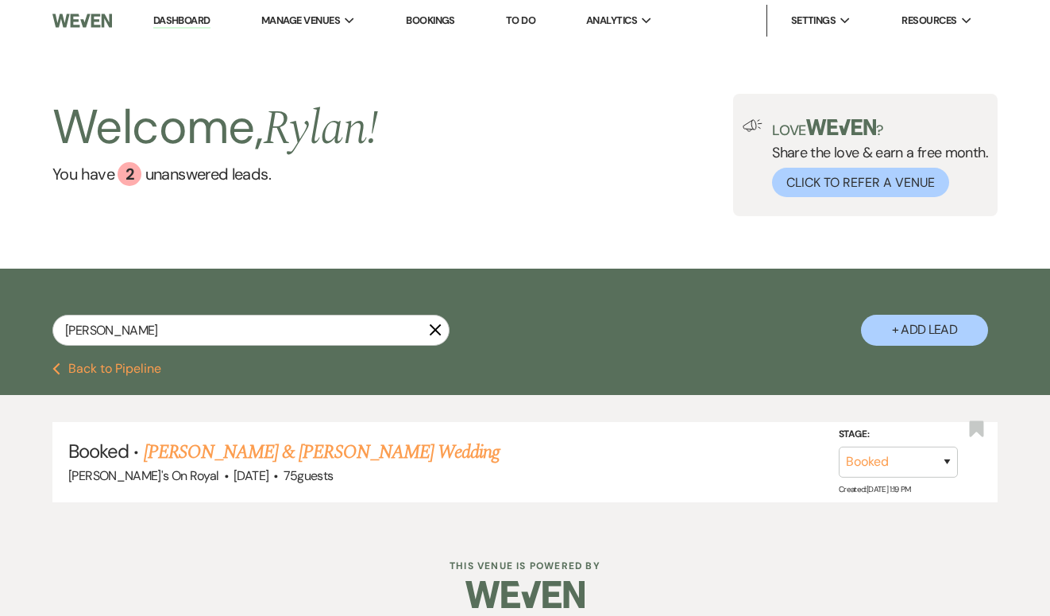
click at [143, 375] on button "Previous Back to Pipeline" at bounding box center [106, 368] width 109 height 13
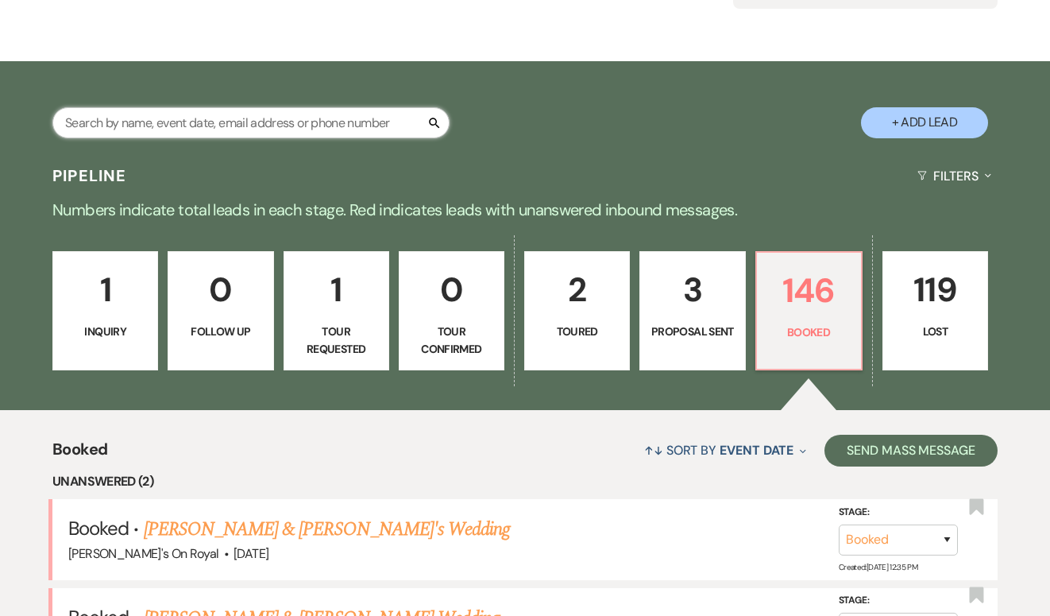
click at [287, 127] on input "text" at bounding box center [250, 122] width 397 height 31
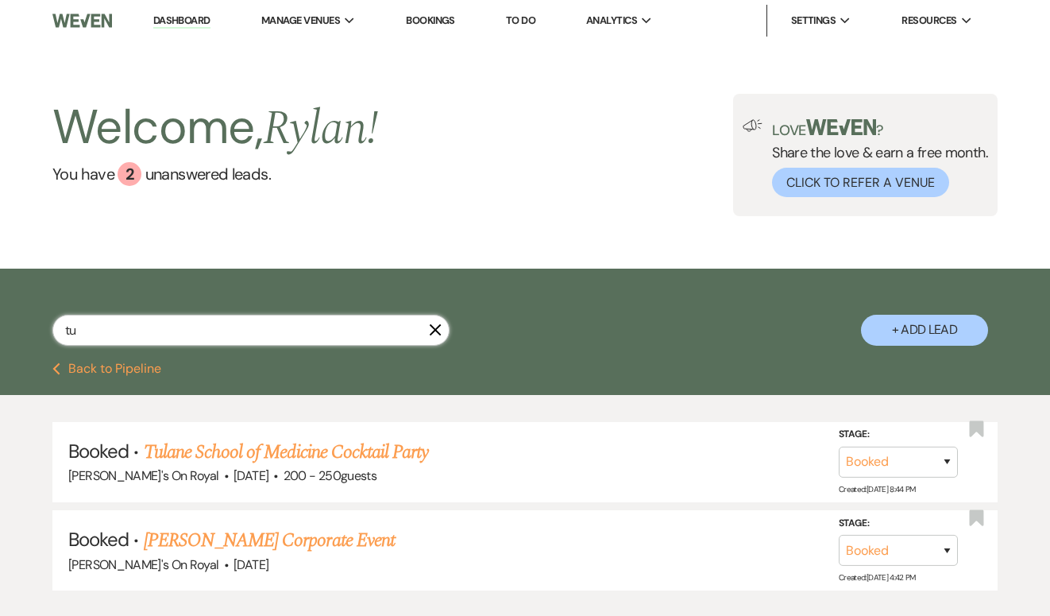
type input "t"
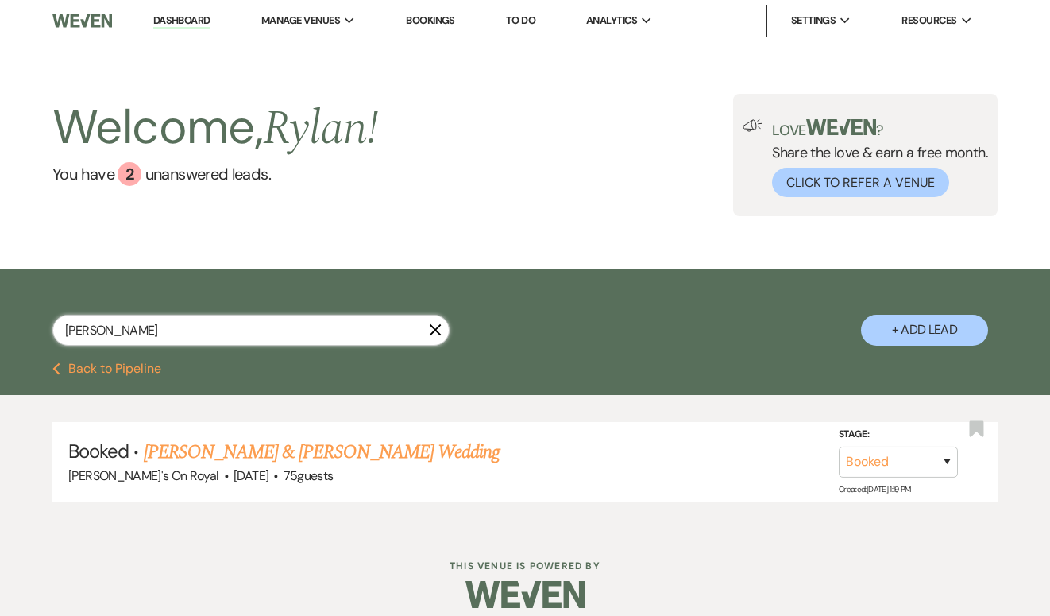
type input "[PERSON_NAME]"
click at [326, 457] on link "[PERSON_NAME] & [PERSON_NAME] Wedding" at bounding box center [322, 452] width 356 height 29
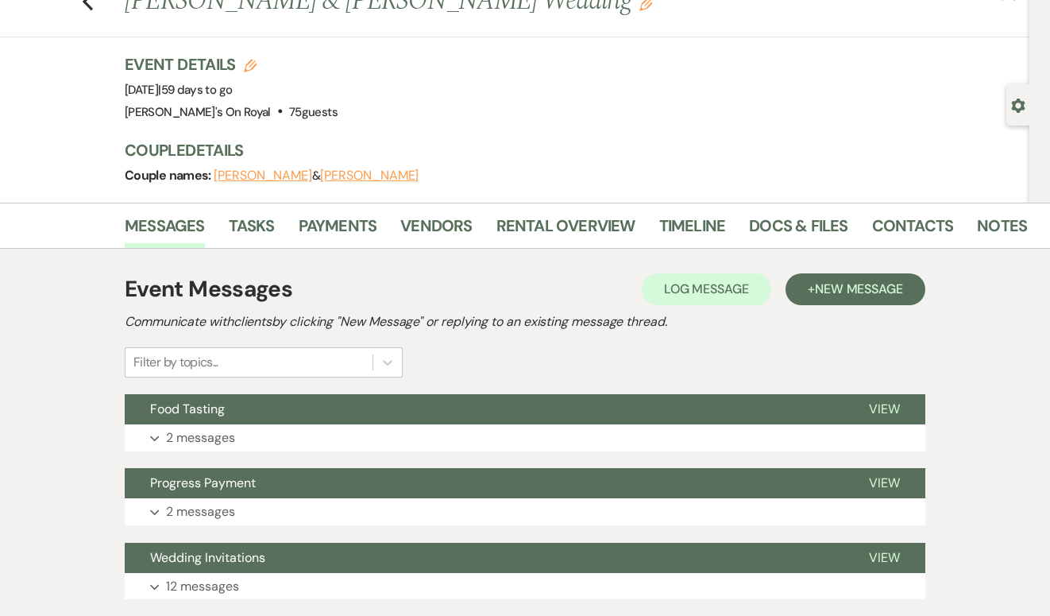
scroll to position [61, 0]
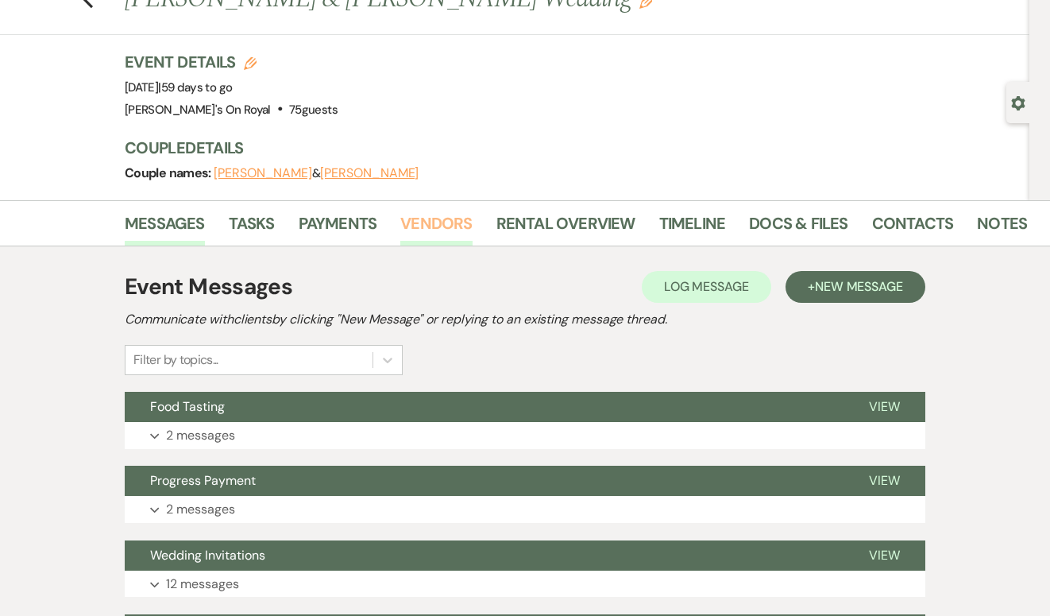
click at [418, 219] on link "Vendors" at bounding box center [436, 228] width 72 height 35
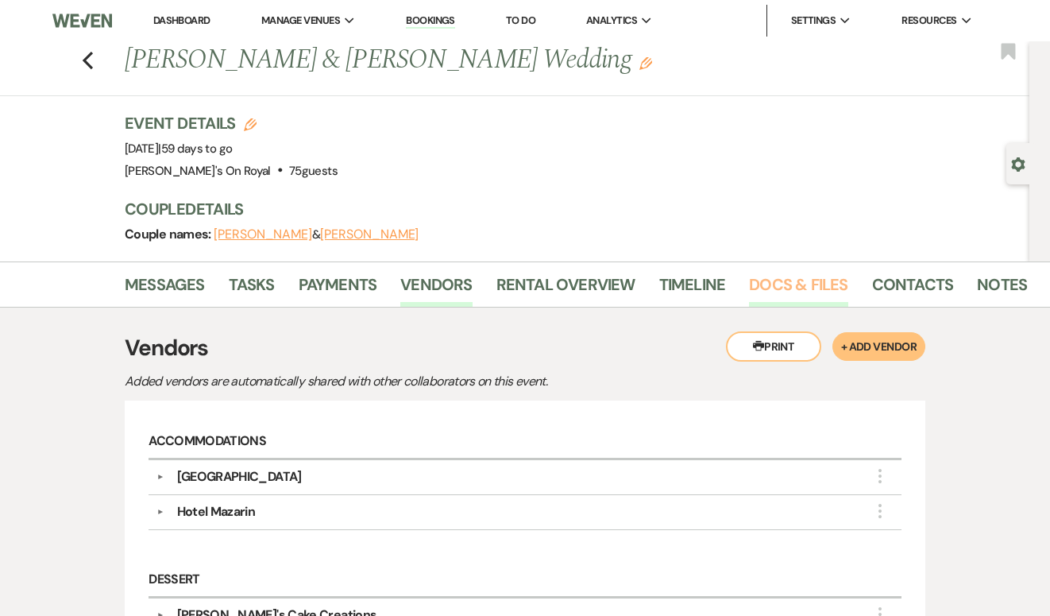
click at [762, 287] on link "Docs & Files" at bounding box center [798, 289] width 99 height 35
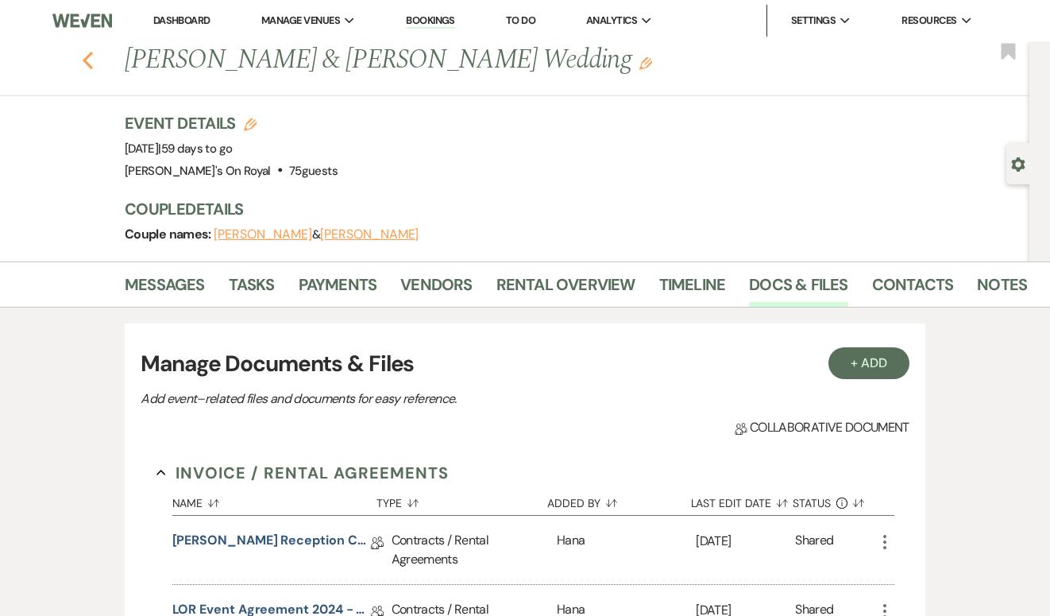
click at [87, 56] on use "button" at bounding box center [88, 60] width 10 height 17
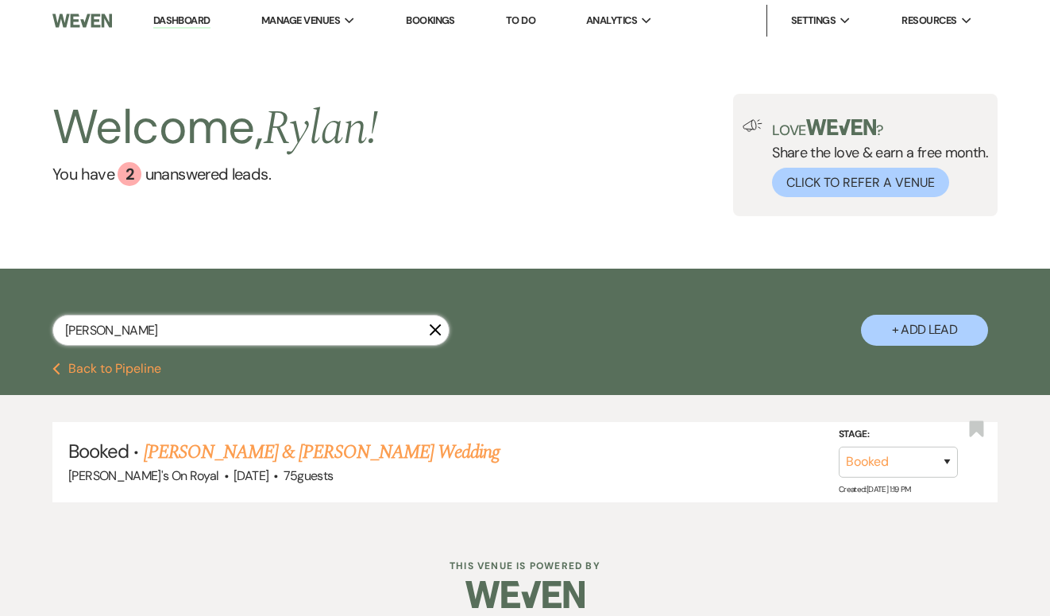
drag, startPoint x: 112, startPoint y: 329, endPoint x: 64, endPoint y: 331, distance: 47.7
click at [64, 331] on input "[PERSON_NAME]" at bounding box center [250, 330] width 397 height 31
type input "tulane"
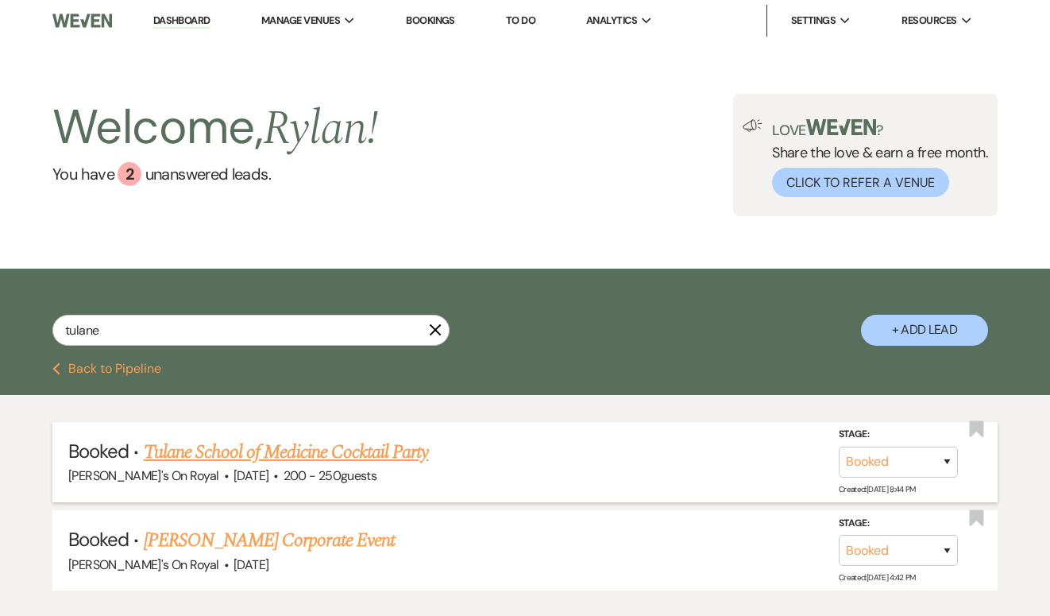
click at [237, 449] on link "Tulane School of Medicine Cocktail Party" at bounding box center [286, 452] width 285 height 29
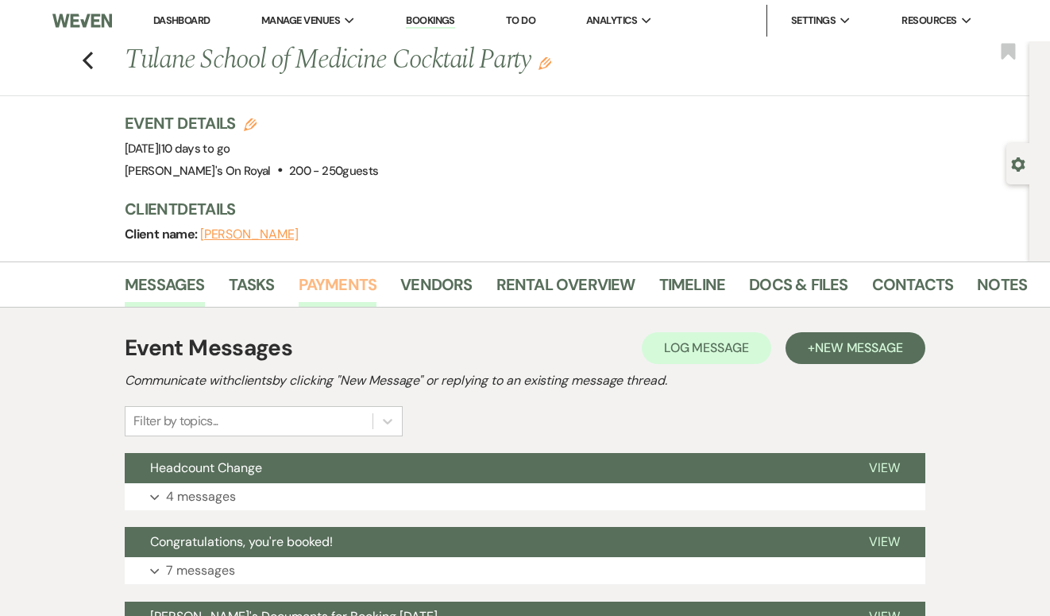
click at [372, 288] on link "Payments" at bounding box center [338, 289] width 79 height 35
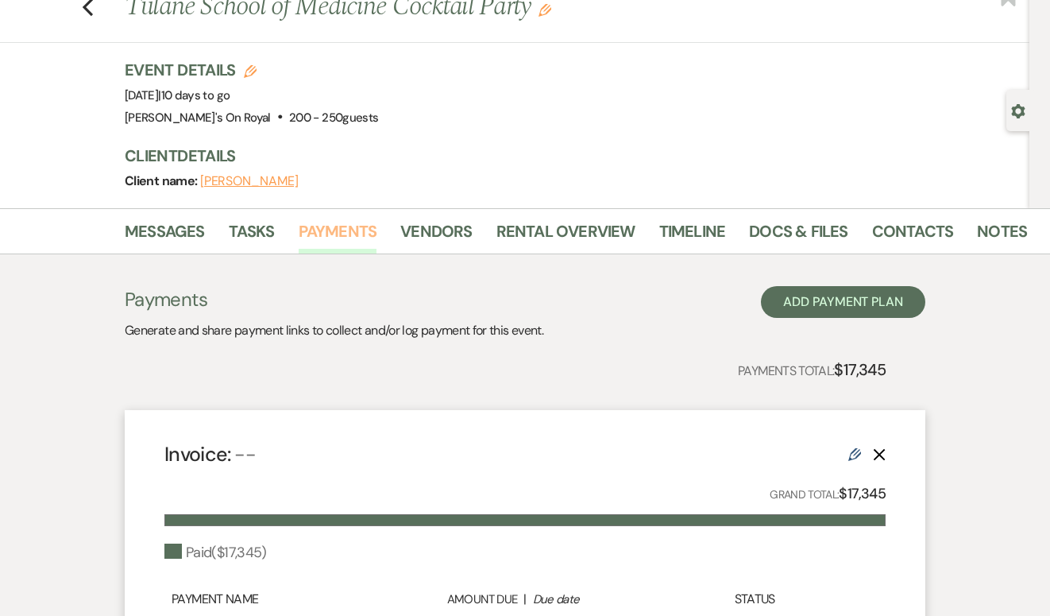
scroll to position [57, 0]
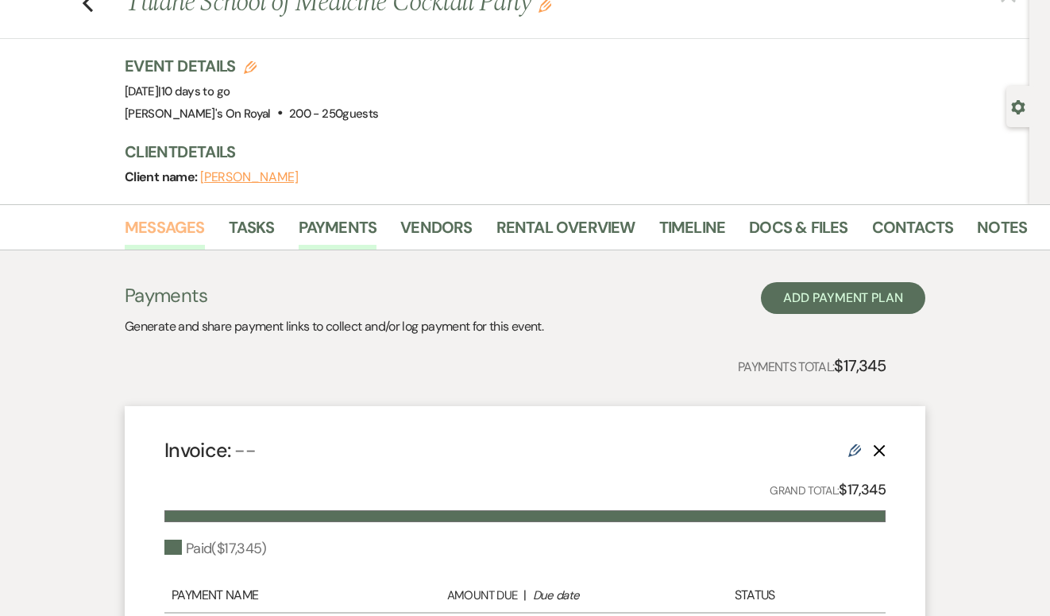
click at [179, 225] on link "Messages" at bounding box center [165, 232] width 80 height 35
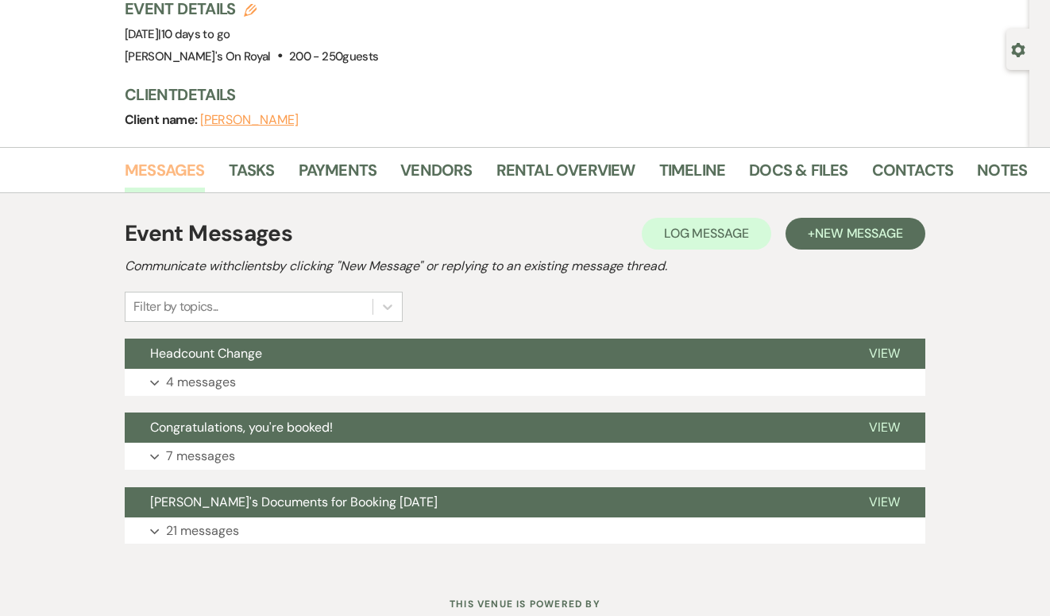
scroll to position [122, 0]
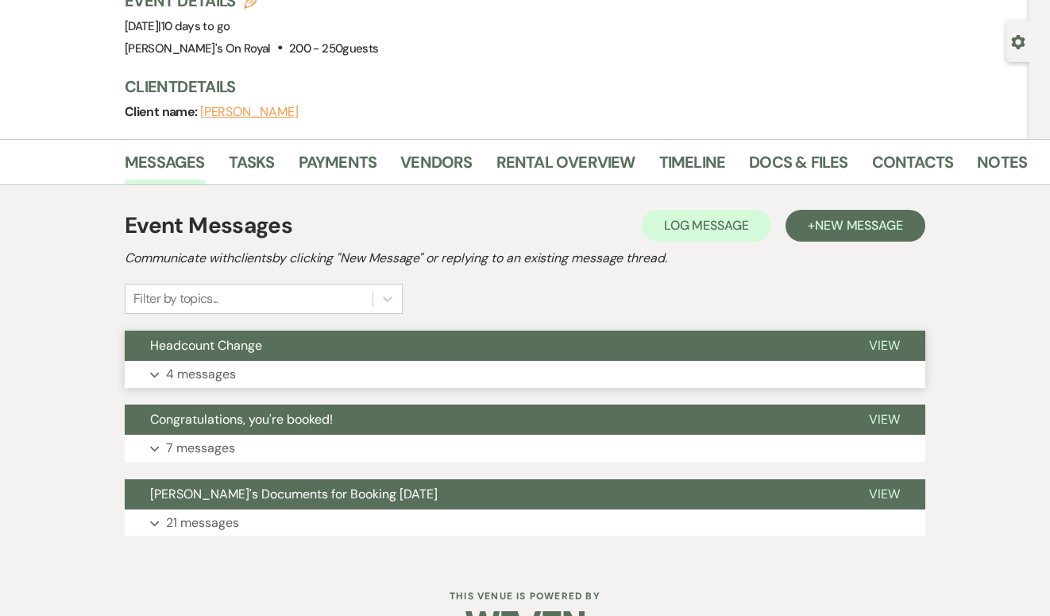
click at [318, 354] on button "Headcount Change" at bounding box center [484, 346] width 719 height 30
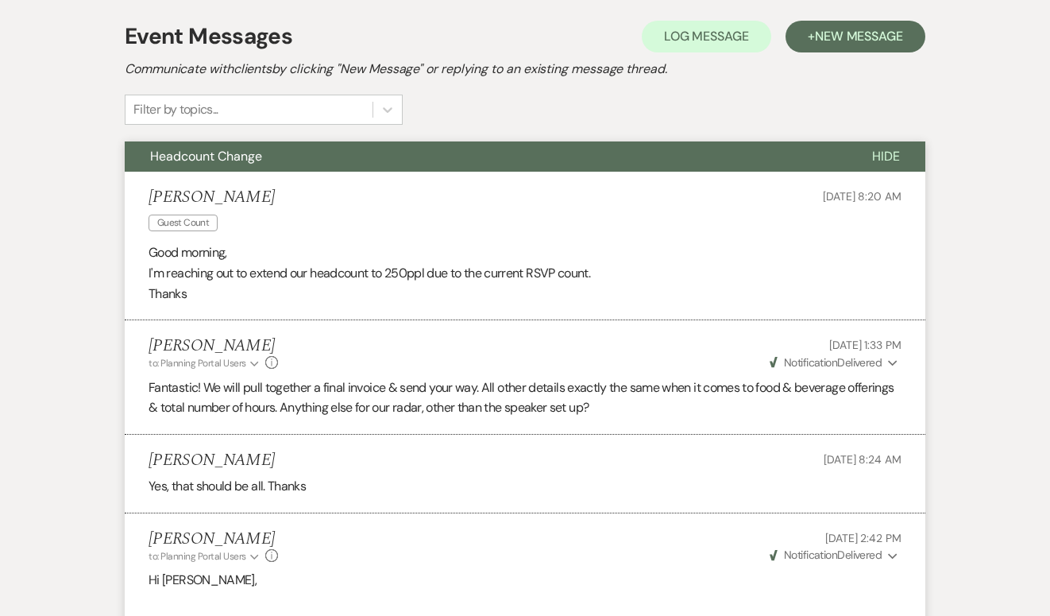
scroll to position [0, 0]
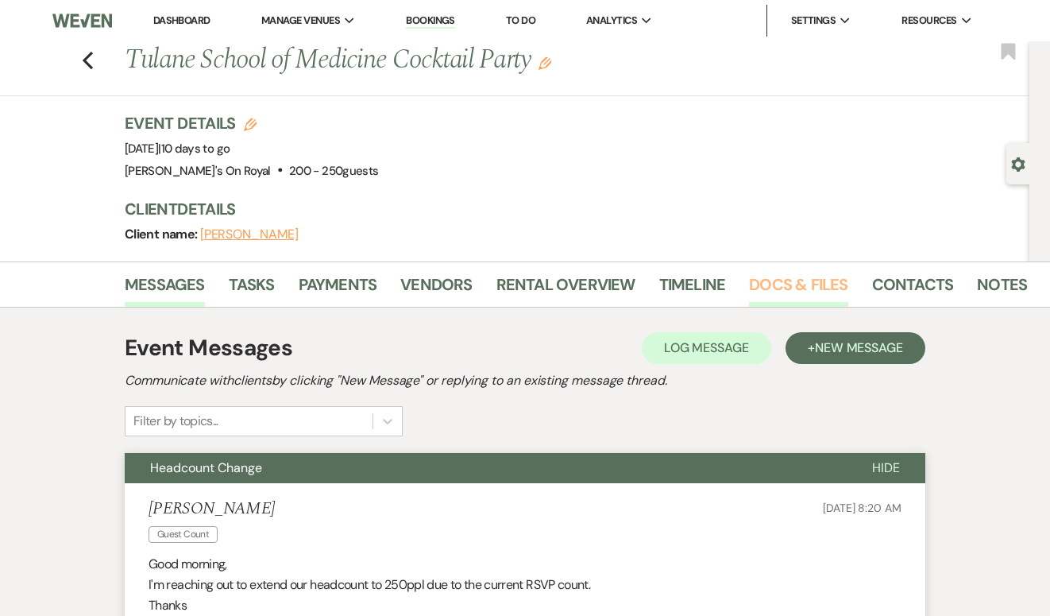
click at [795, 287] on link "Docs & Files" at bounding box center [798, 289] width 99 height 35
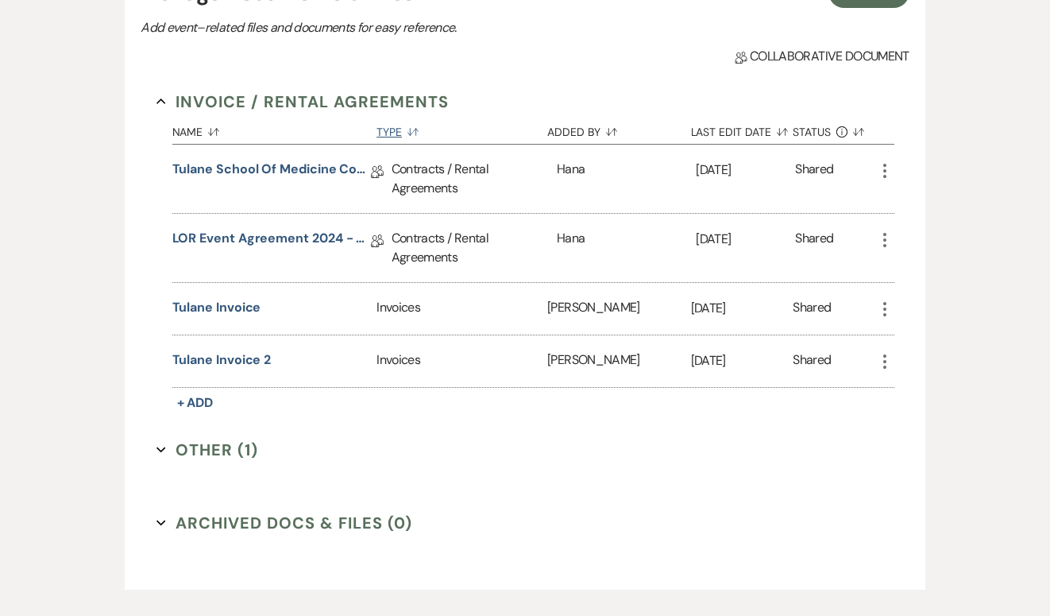
scroll to position [373, 0]
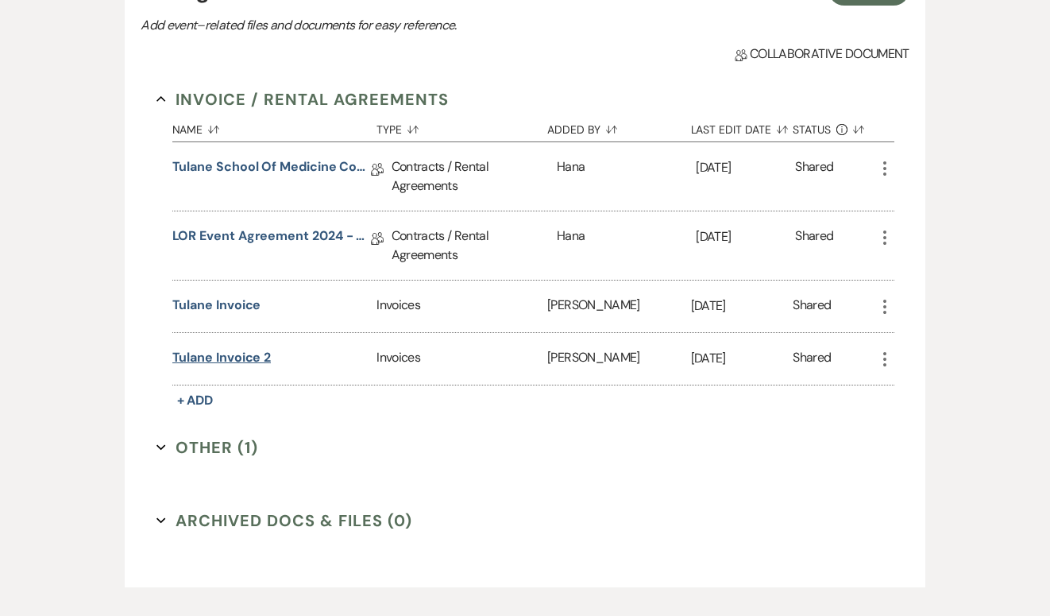
click at [220, 359] on button "Tulane Invoice 2" at bounding box center [221, 357] width 99 height 19
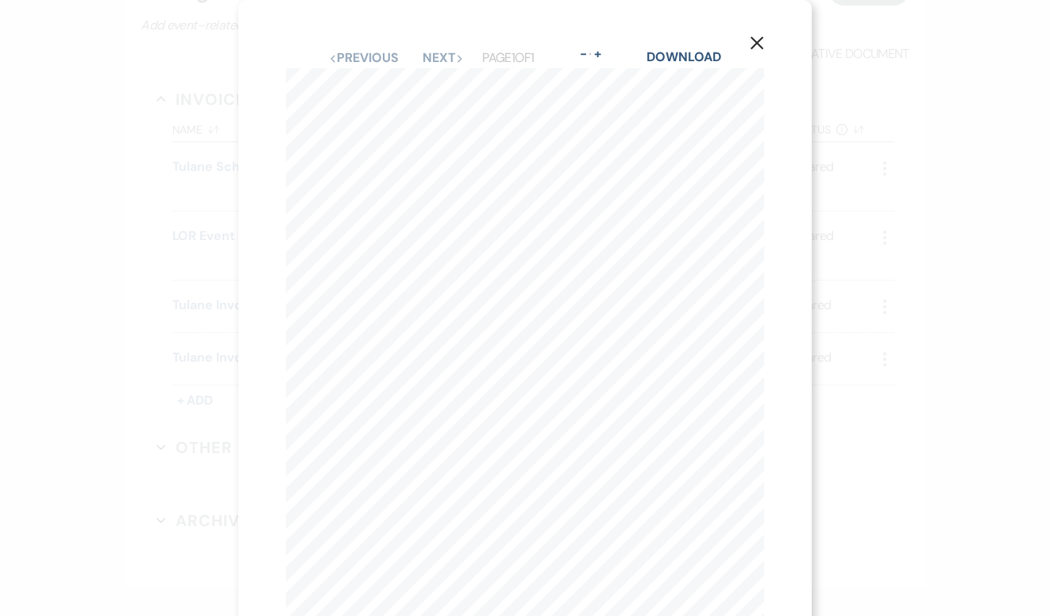
click at [762, 48] on use "button" at bounding box center [757, 43] width 13 height 13
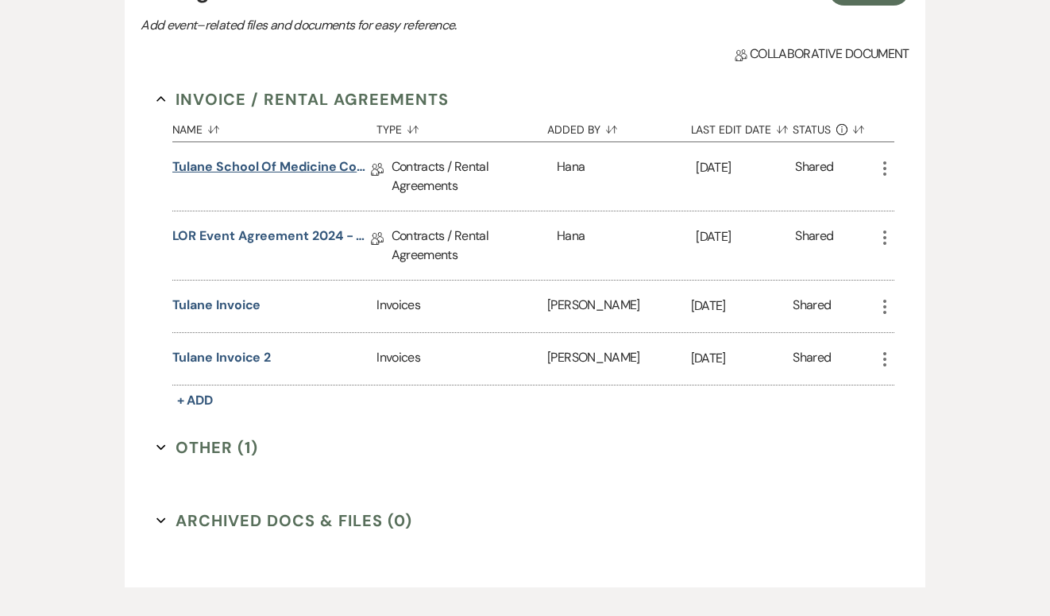
click at [288, 166] on link "Tulane School of Medicine Contract [DATE]" at bounding box center [271, 169] width 199 height 25
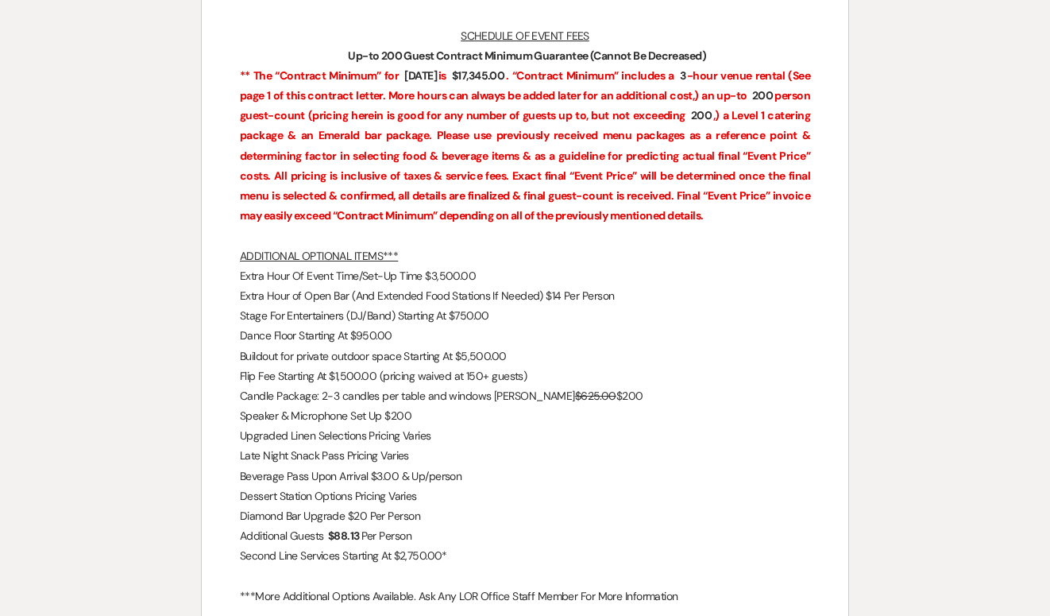
scroll to position [2658, 0]
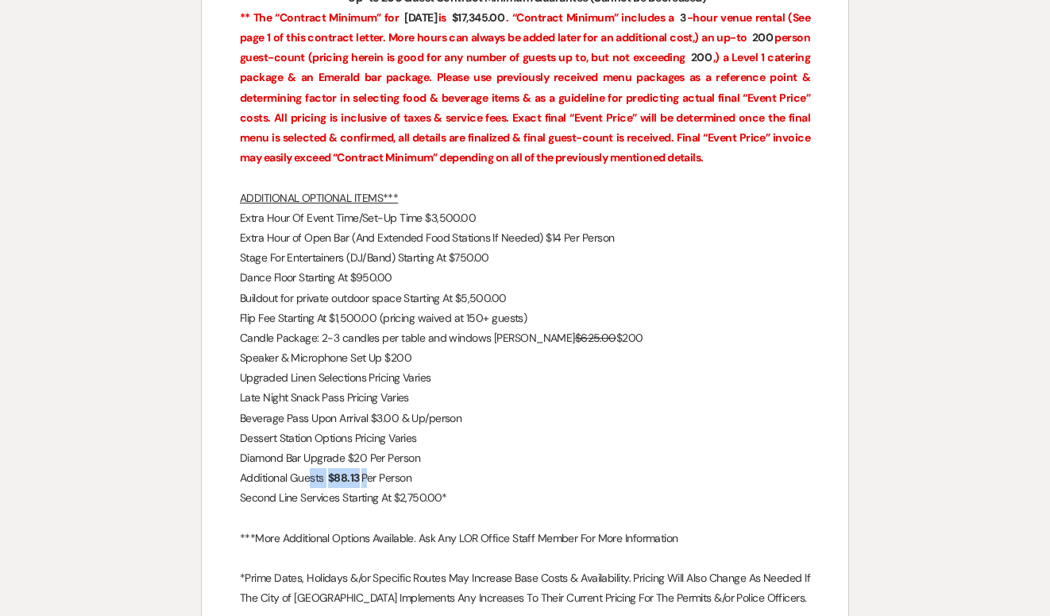
drag, startPoint x: 310, startPoint y: 481, endPoint x: 370, endPoint y: 481, distance: 60.4
click at [370, 481] on p "Additional Guests ﻿ $88.13 ﻿ Per Person" at bounding box center [525, 478] width 570 height 20
click at [441, 481] on p "Additional Guests ﻿ $88.13 ﻿ Per Person" at bounding box center [525, 478] width 570 height 20
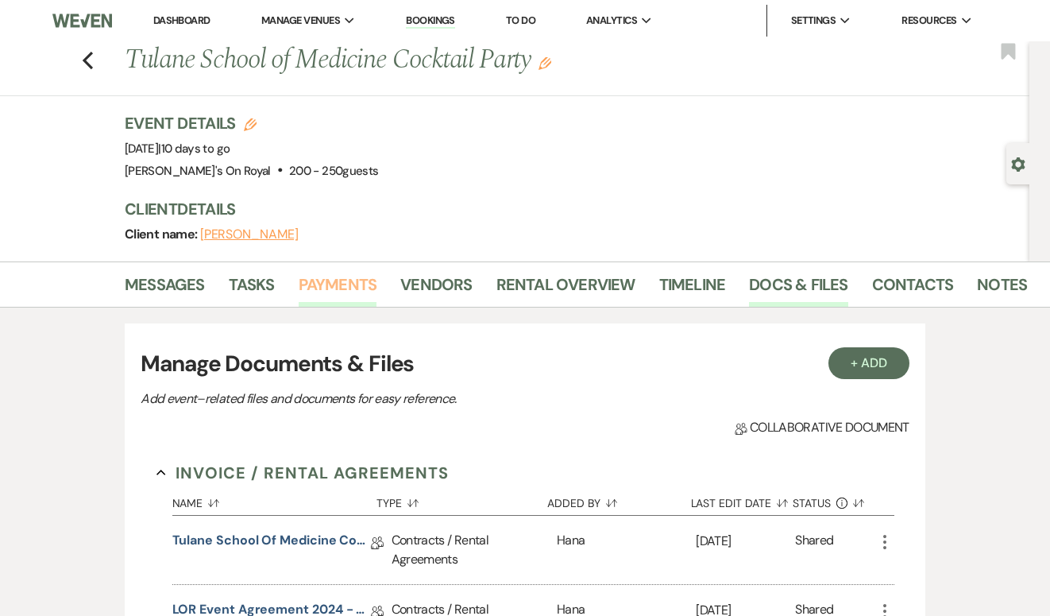
click at [344, 280] on link "Payments" at bounding box center [338, 289] width 79 height 35
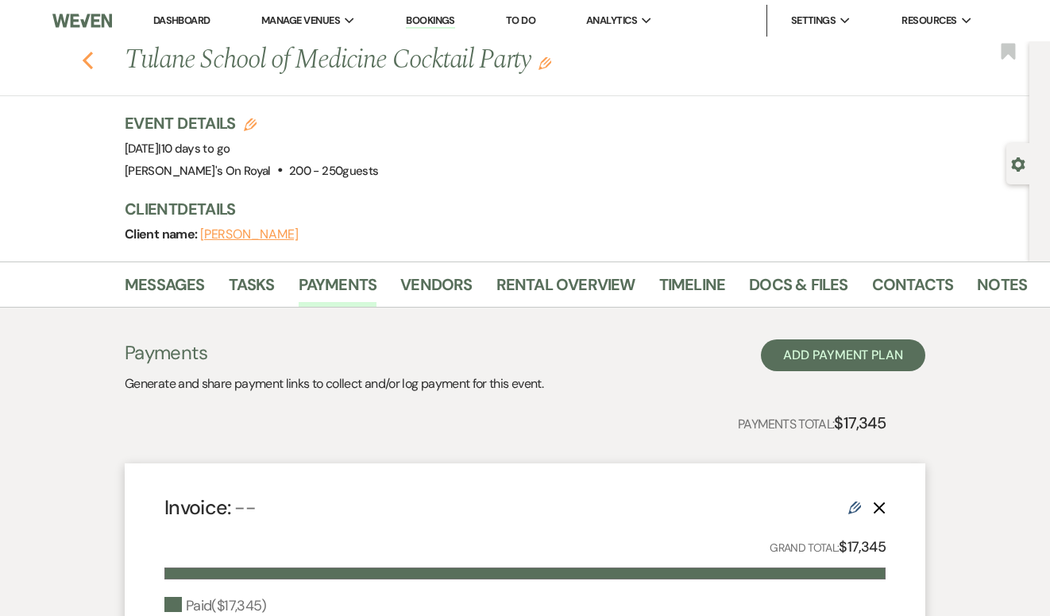
click at [90, 68] on icon "Previous" at bounding box center [88, 60] width 12 height 19
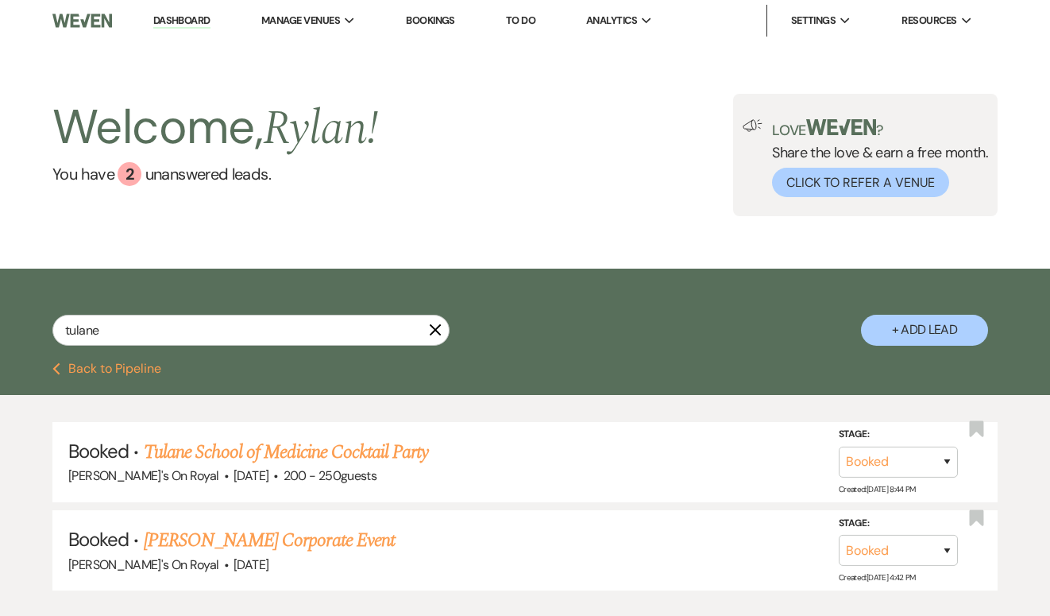
click at [440, 331] on icon "X" at bounding box center [435, 329] width 13 height 13
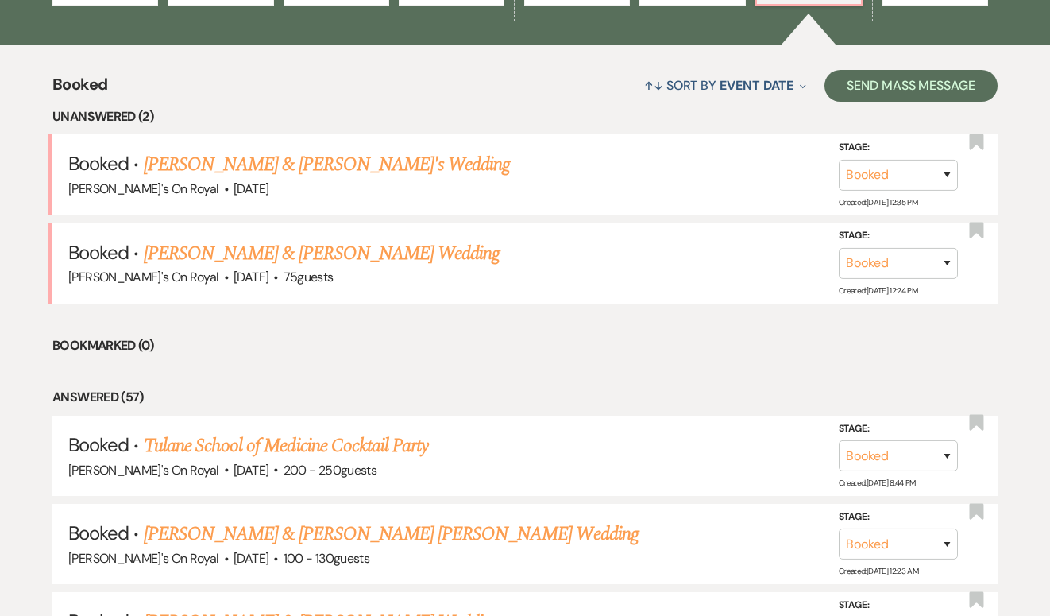
scroll to position [576, 0]
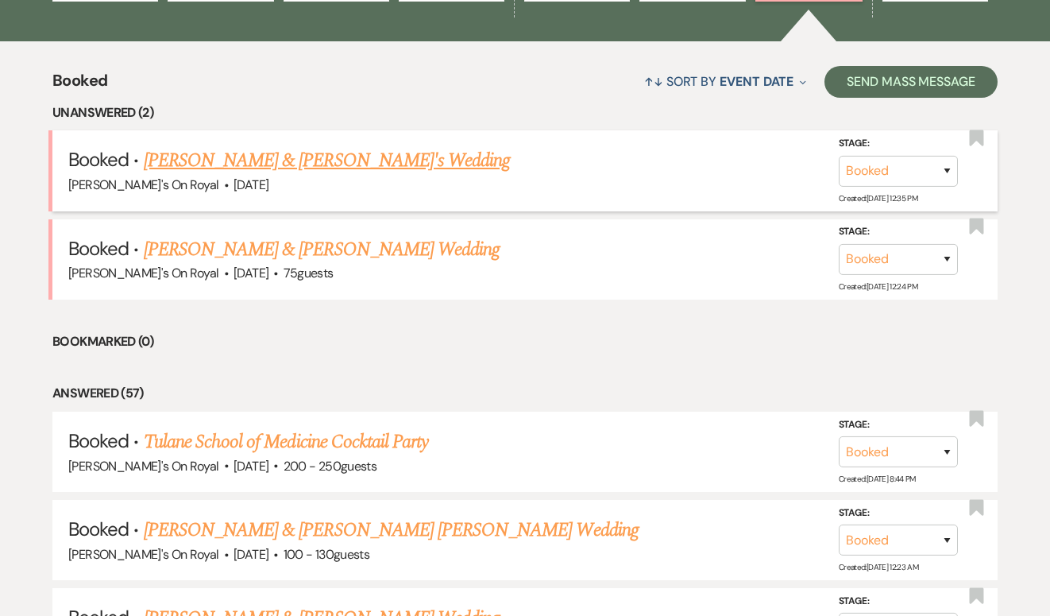
click at [433, 169] on link "[PERSON_NAME] & [PERSON_NAME]'s Wedding" at bounding box center [327, 160] width 367 height 29
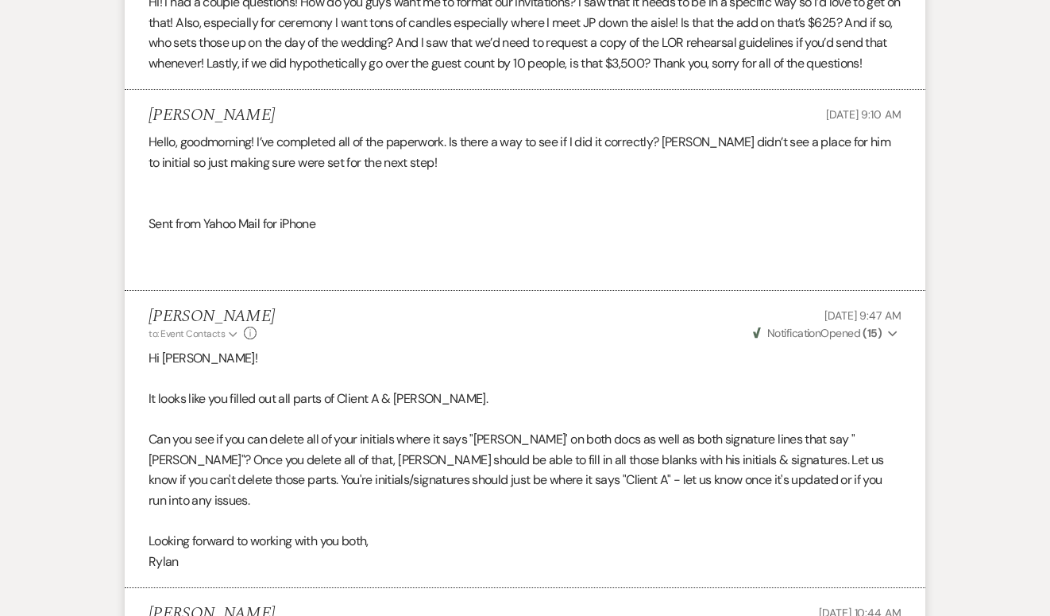
scroll to position [880, 0]
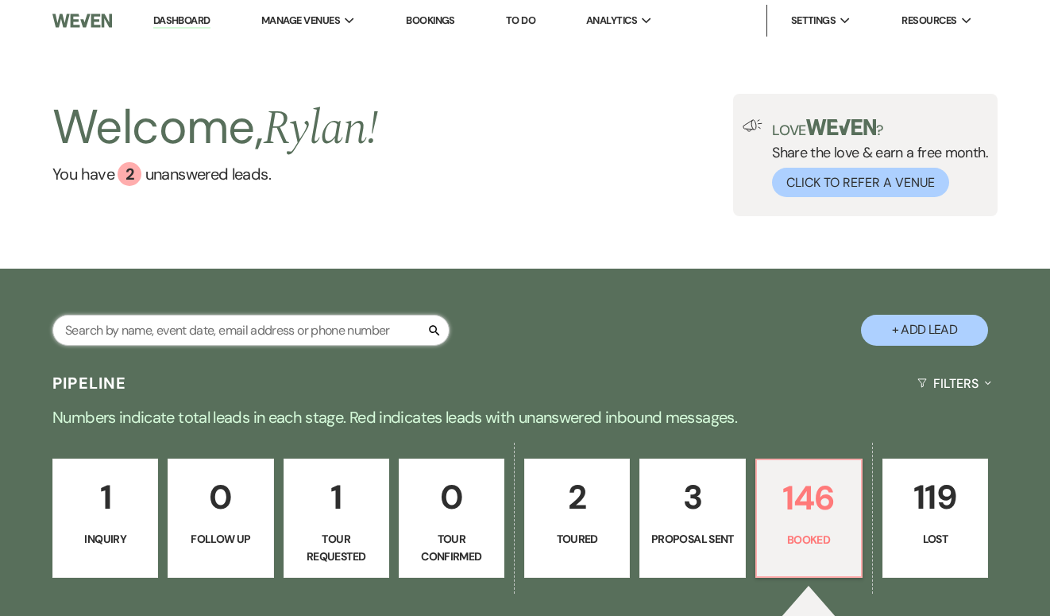
click at [188, 327] on input "text" at bounding box center [250, 330] width 397 height 31
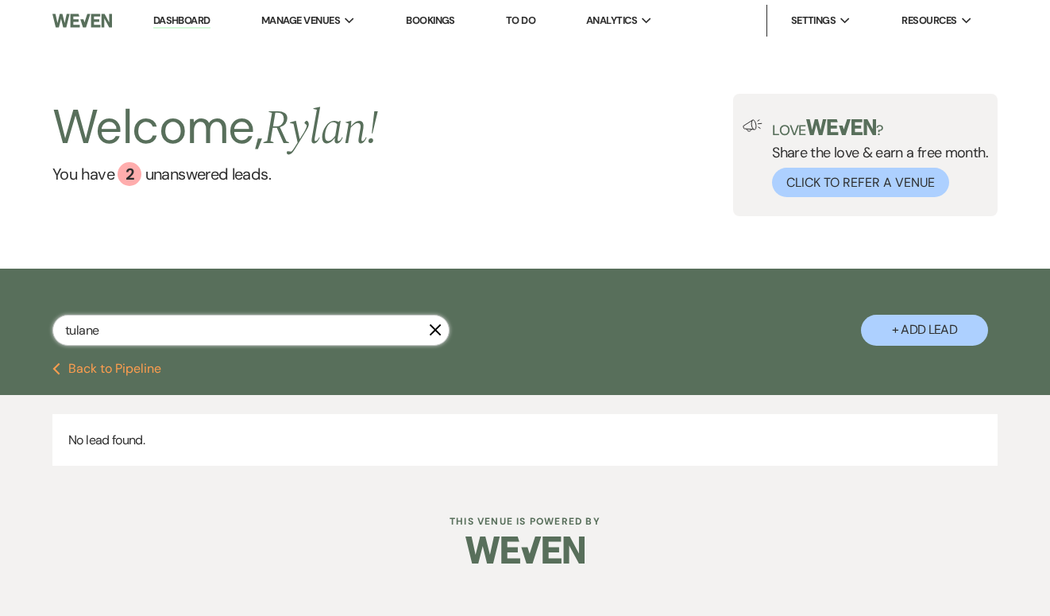
type input "tulane"
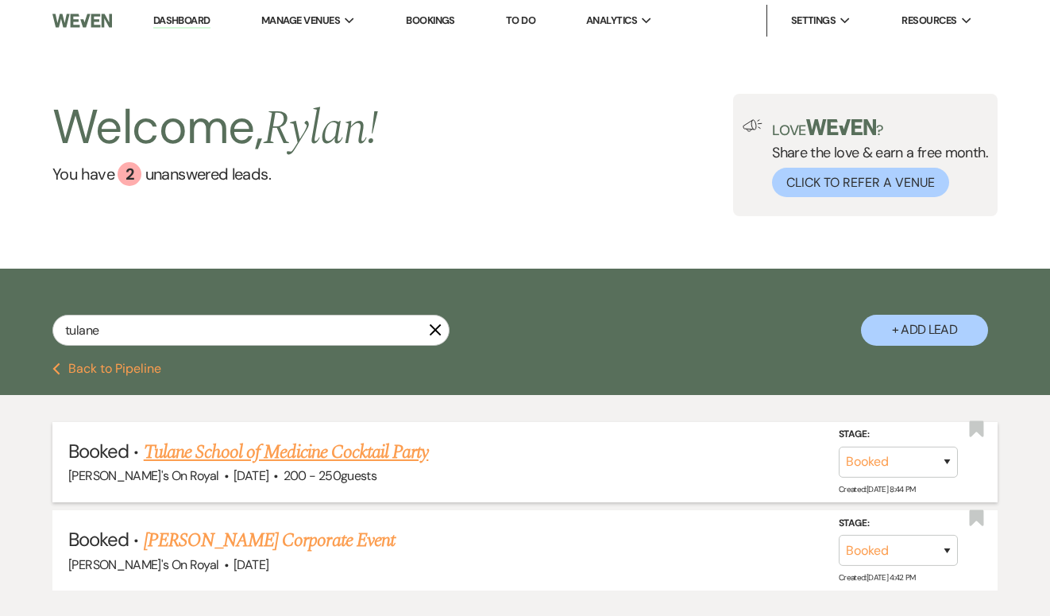
click at [257, 457] on link "Tulane School of Medicine Cocktail Party" at bounding box center [286, 452] width 285 height 29
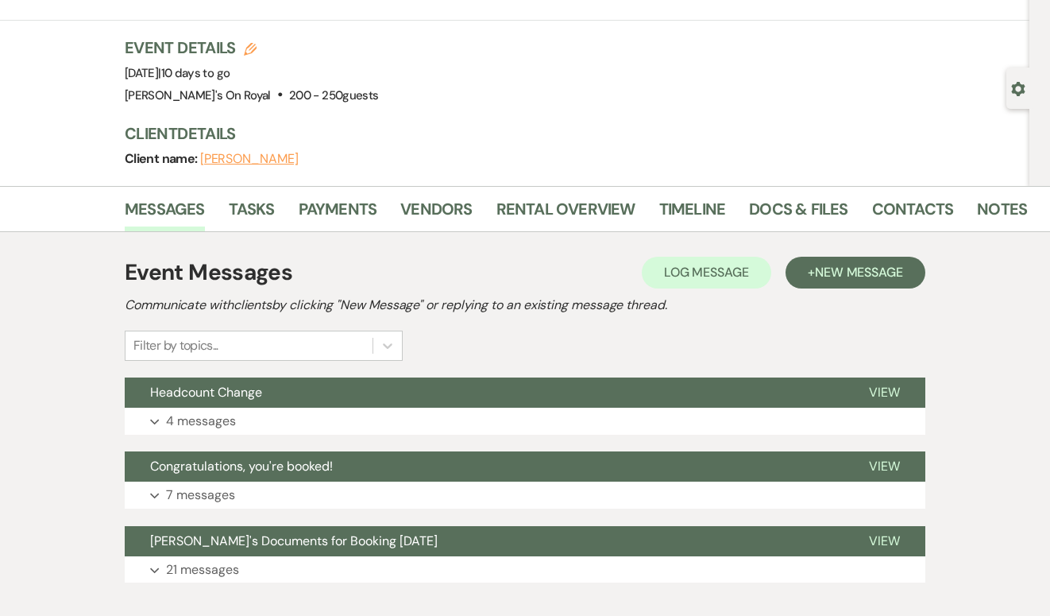
scroll to position [122, 0]
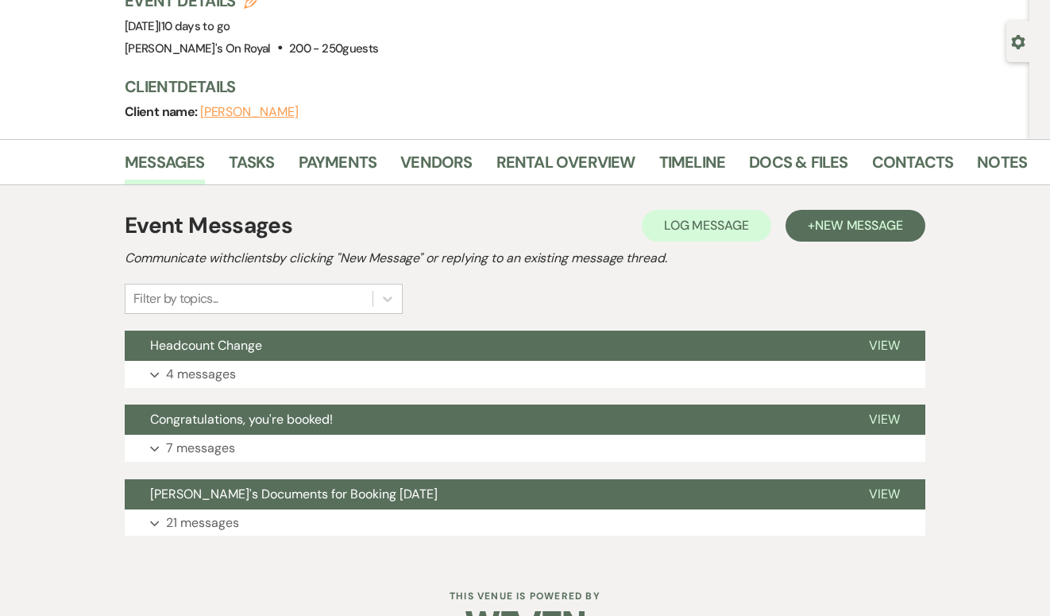
click at [454, 354] on button "Headcount Change" at bounding box center [484, 346] width 719 height 30
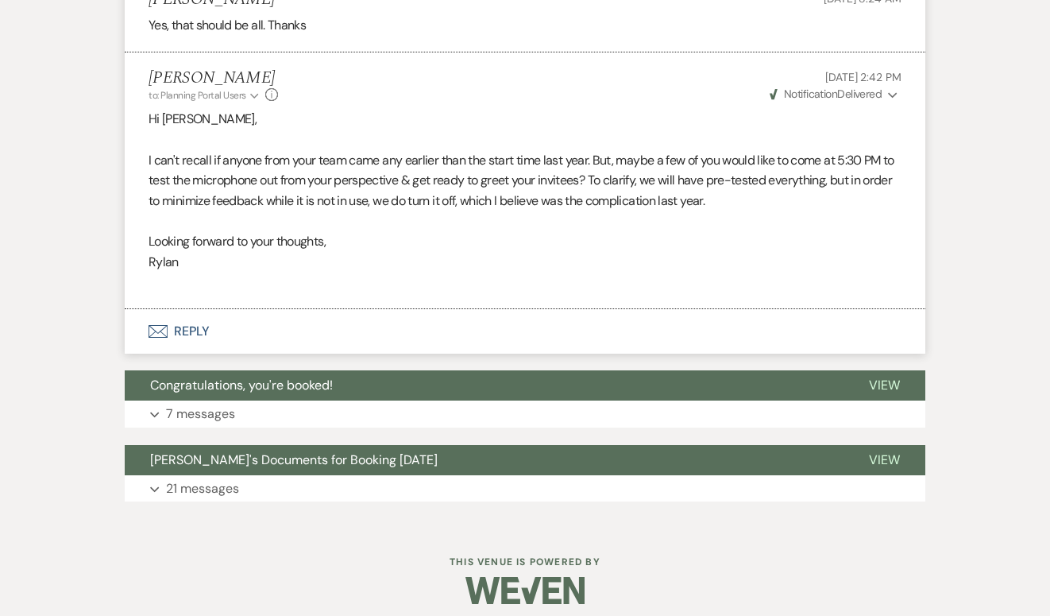
scroll to position [784, 0]
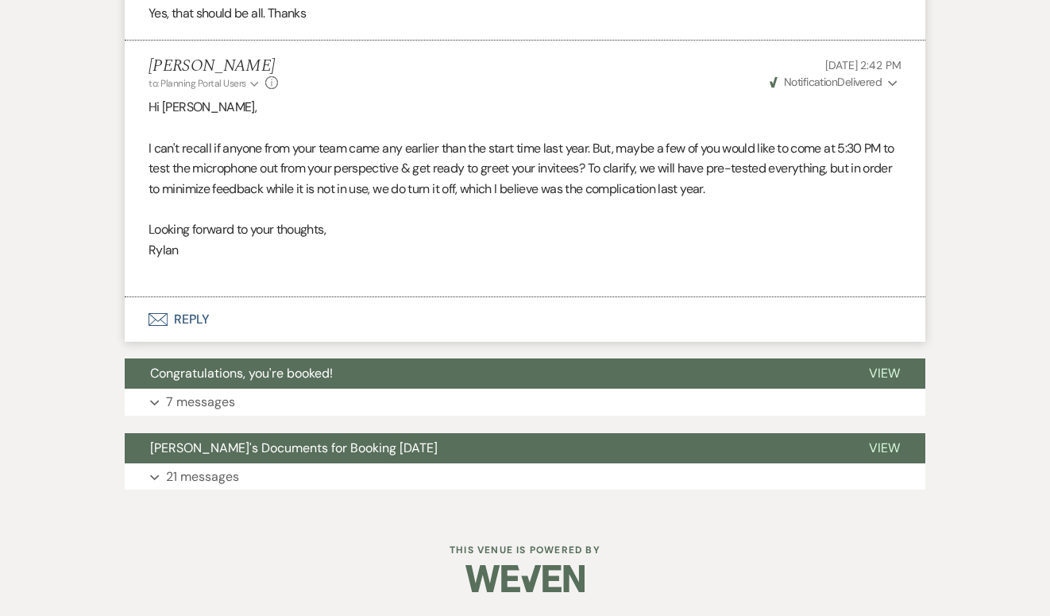
click at [200, 317] on button "Envelope Reply" at bounding box center [525, 319] width 801 height 44
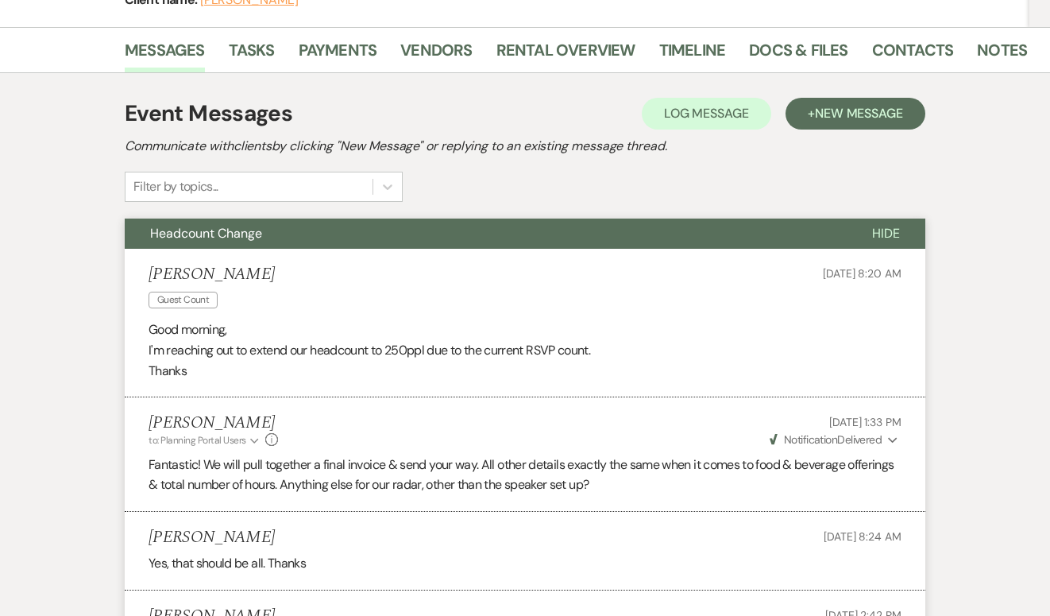
scroll to position [0, 0]
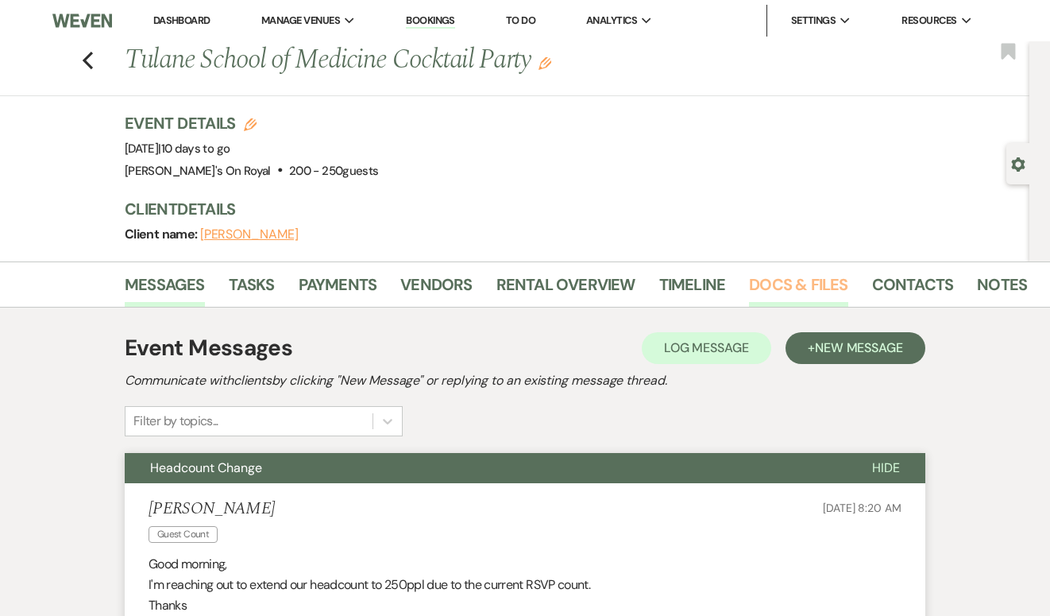
click at [761, 286] on link "Docs & Files" at bounding box center [798, 289] width 99 height 35
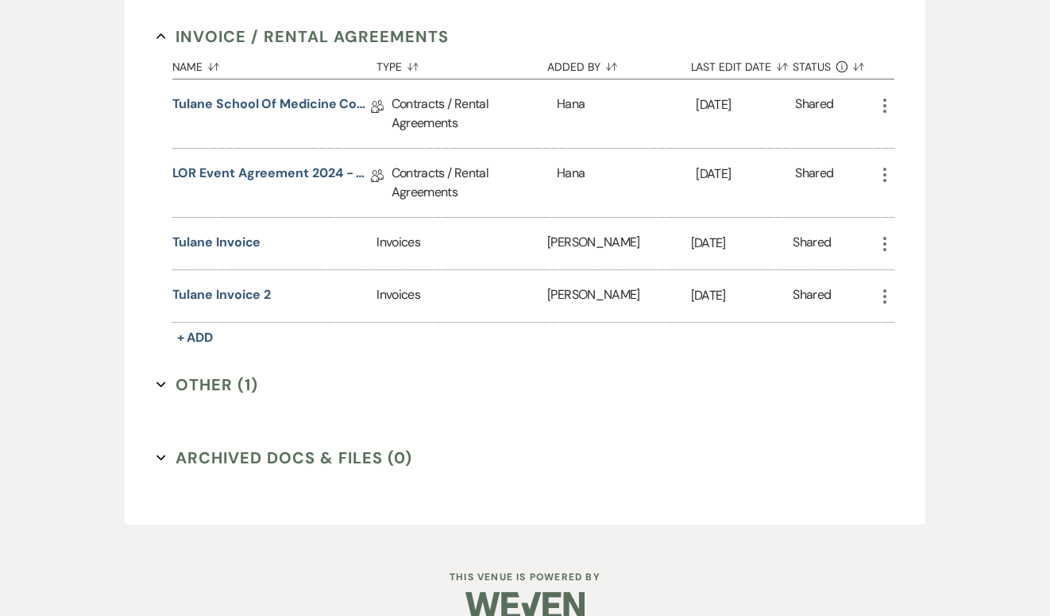
scroll to position [462, 0]
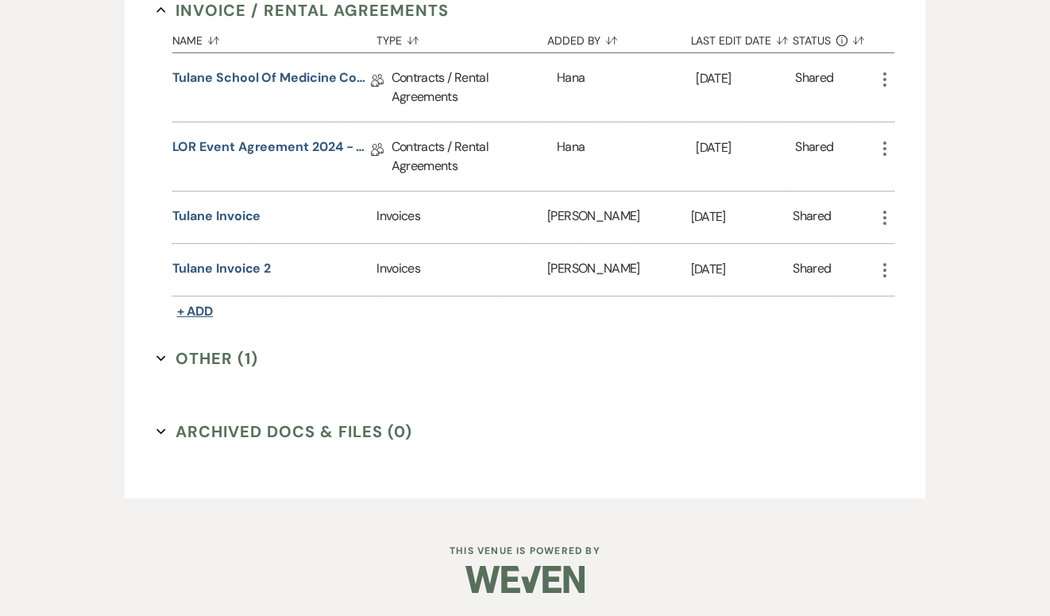
click at [208, 313] on span "+ Add" at bounding box center [195, 311] width 37 height 17
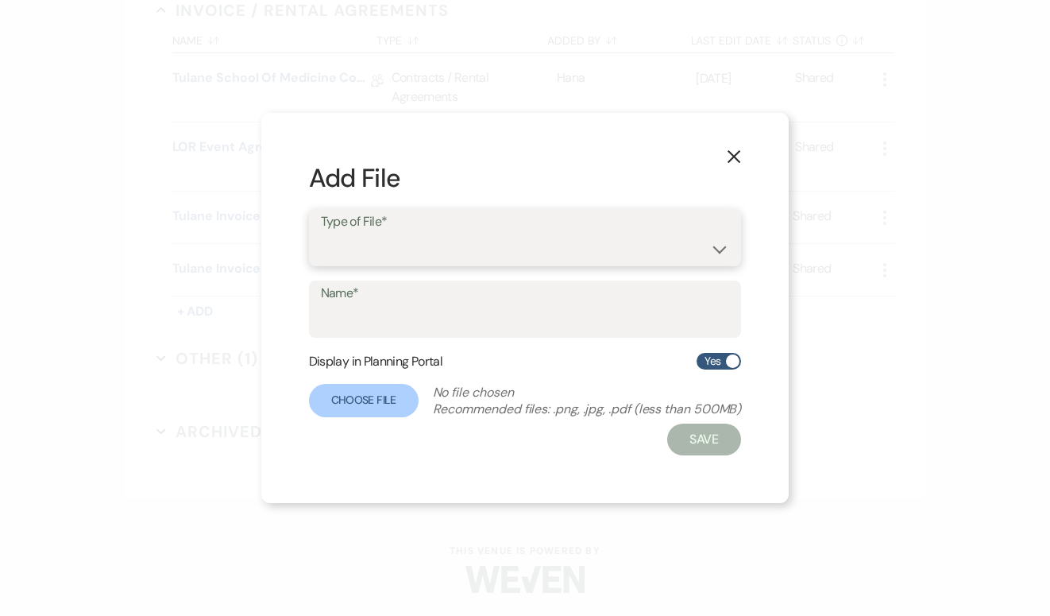
click at [378, 250] on select "Contracts / Rental Agreements Invoices Receipts" at bounding box center [525, 249] width 409 height 31
select select "22"
click at [405, 307] on input "Name*" at bounding box center [525, 320] width 409 height 31
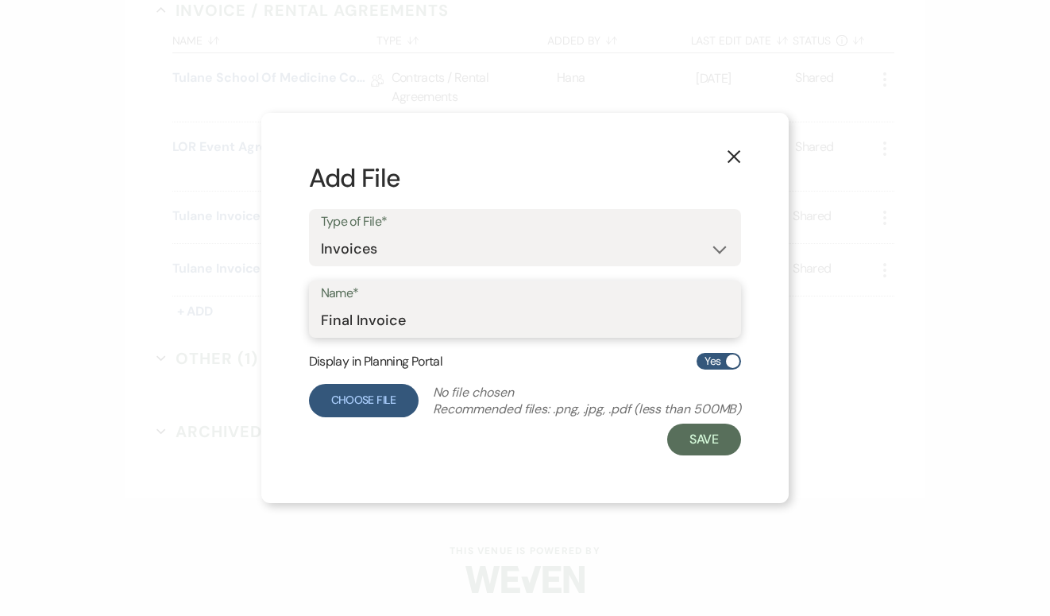
type input "Final Invoice"
click at [352, 406] on label "Choose File" at bounding box center [364, 400] width 110 height 33
click at [0, 0] on input "Choose File" at bounding box center [0, 0] width 0 height 0
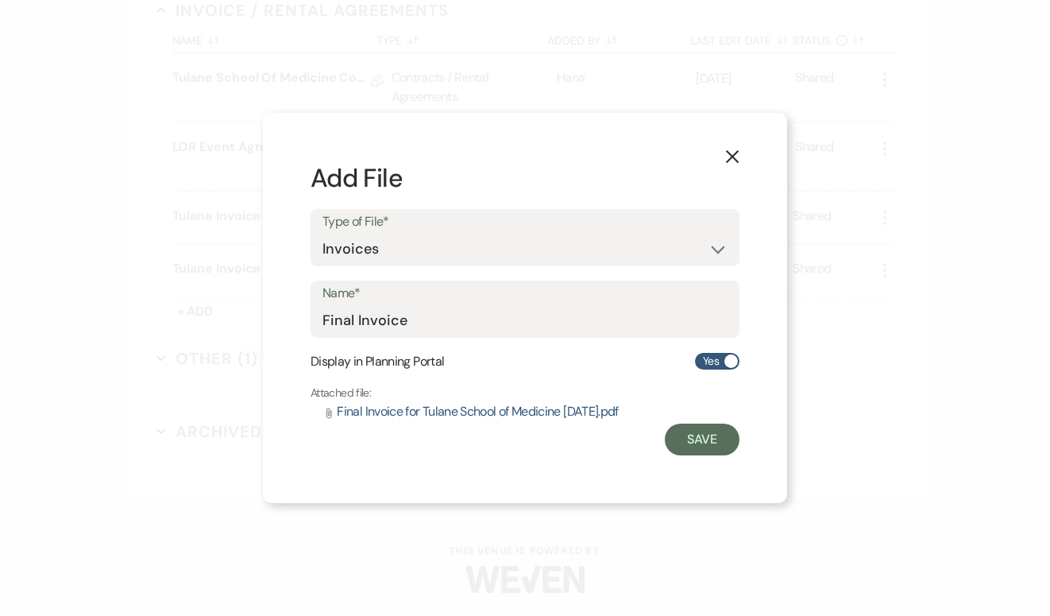
click at [524, 416] on span "Final Invoice for Tulane School of Medicine [DATE].pdf" at bounding box center [477, 411] width 281 height 17
click at [698, 445] on button "Save" at bounding box center [702, 439] width 75 height 32
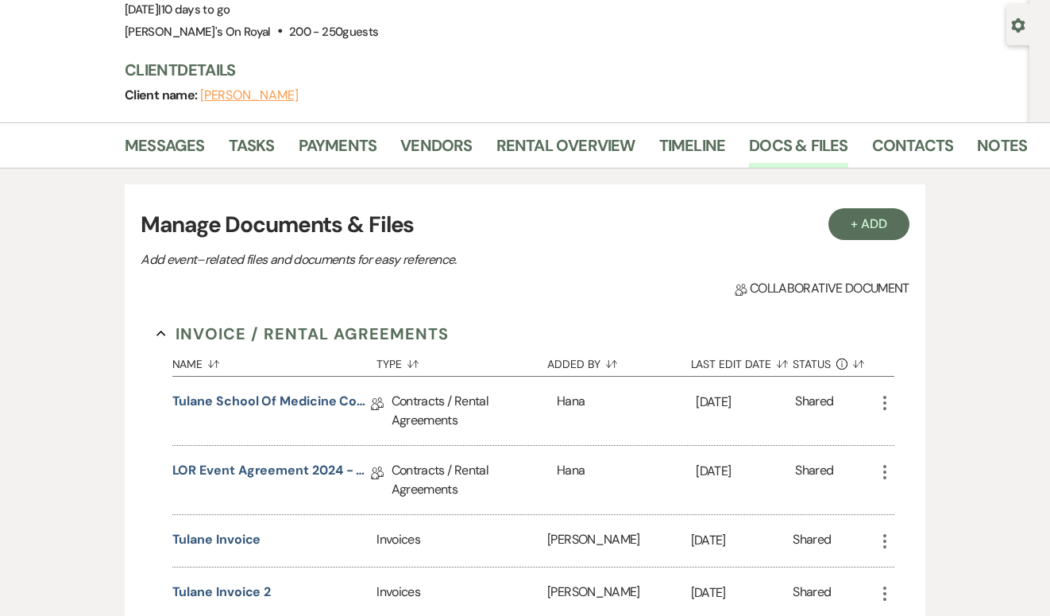
scroll to position [0, 0]
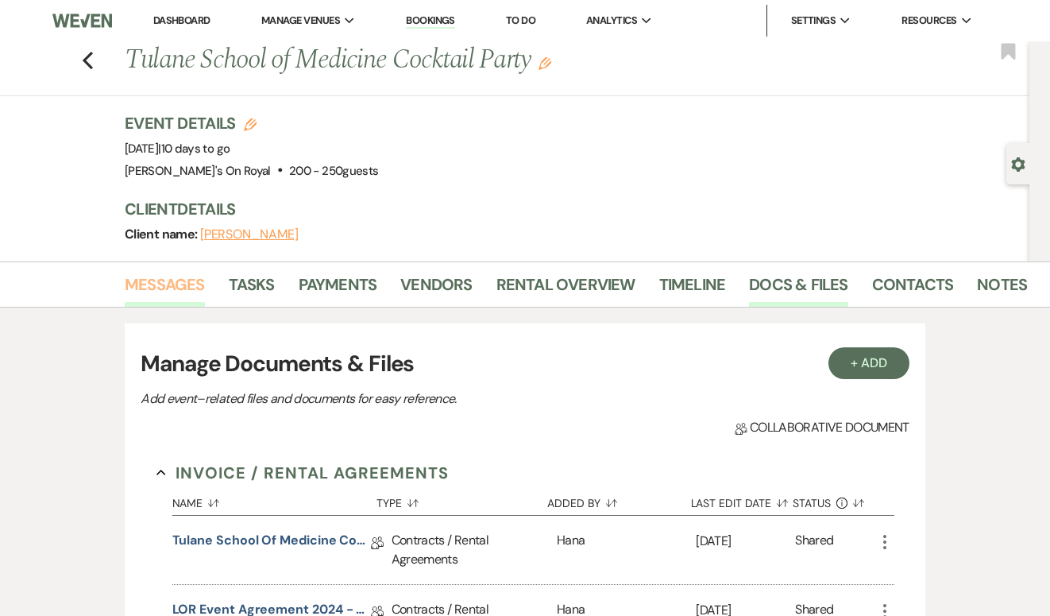
click at [176, 287] on link "Messages" at bounding box center [165, 289] width 80 height 35
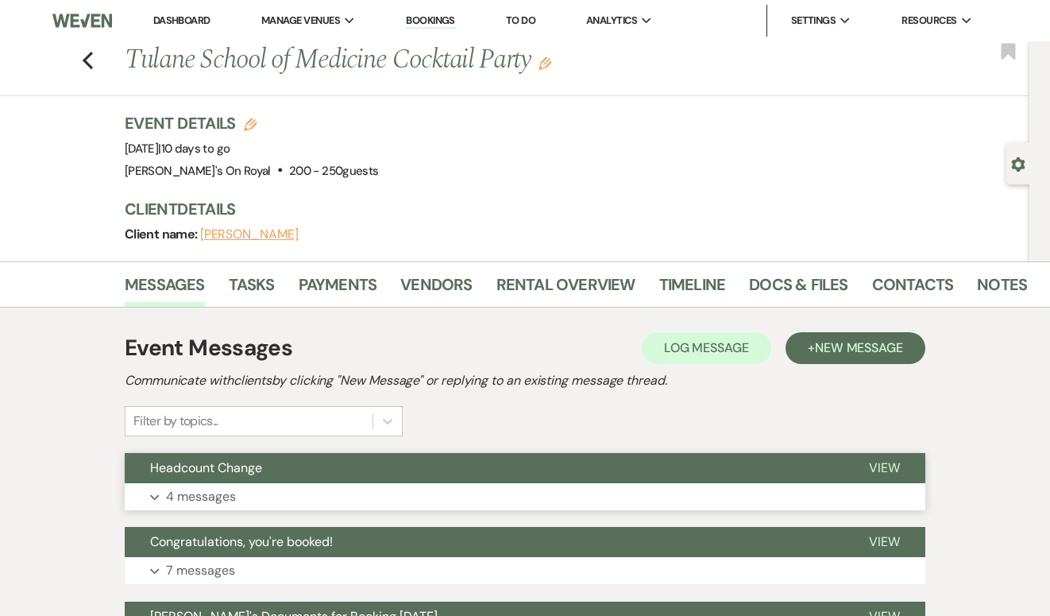
click at [416, 477] on button "Headcount Change" at bounding box center [484, 468] width 719 height 30
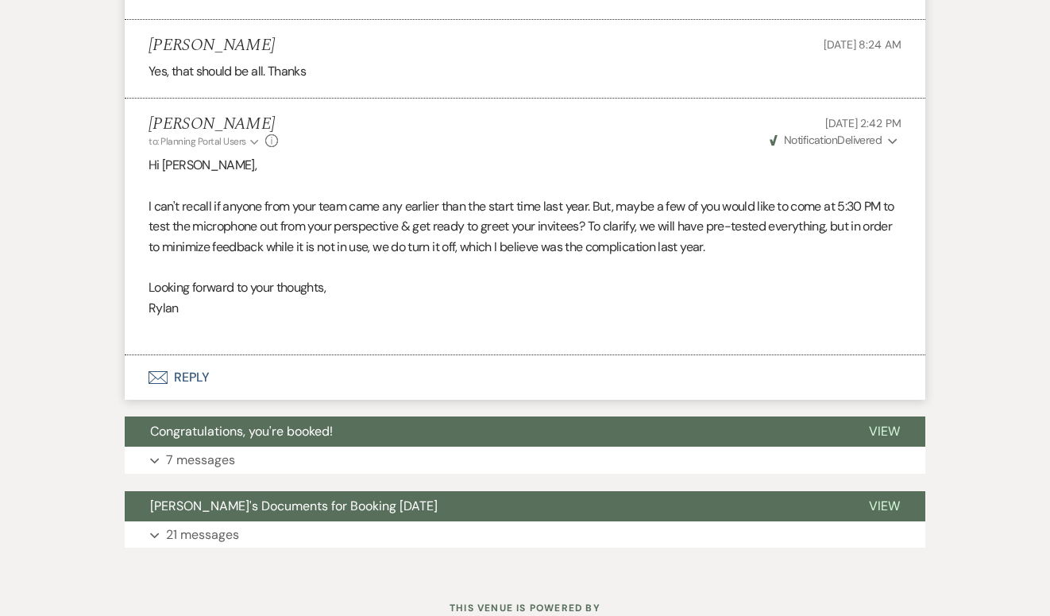
scroll to position [740, 0]
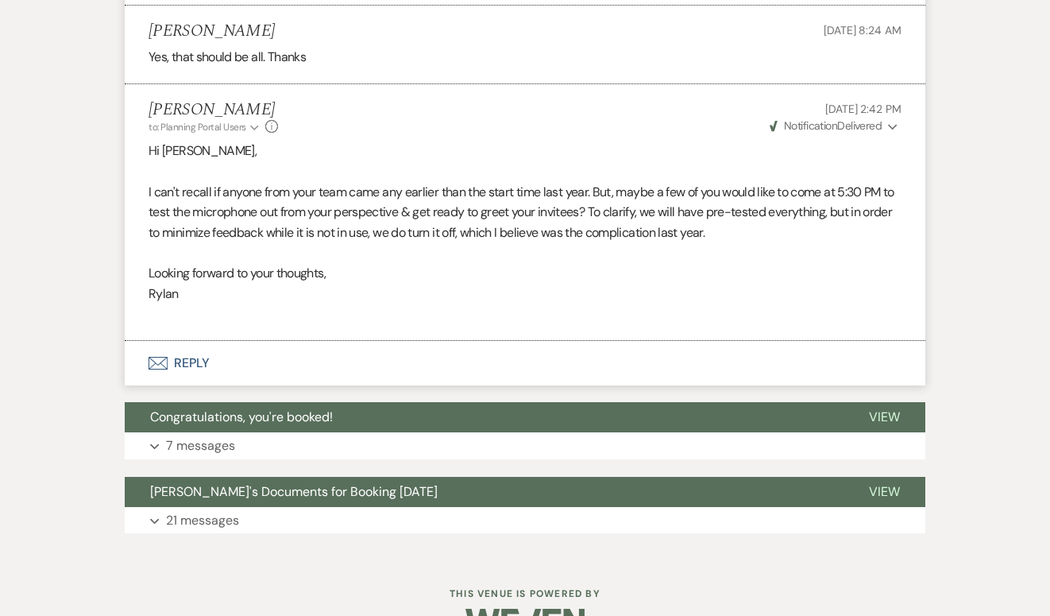
click at [181, 370] on button "Envelope Reply" at bounding box center [525, 363] width 801 height 44
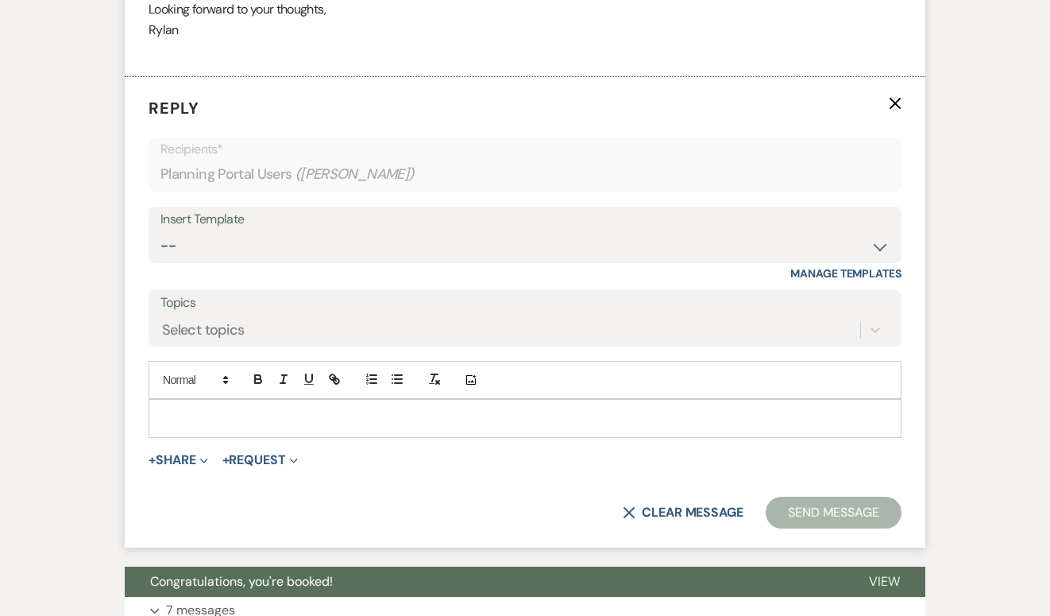
scroll to position [1008, 0]
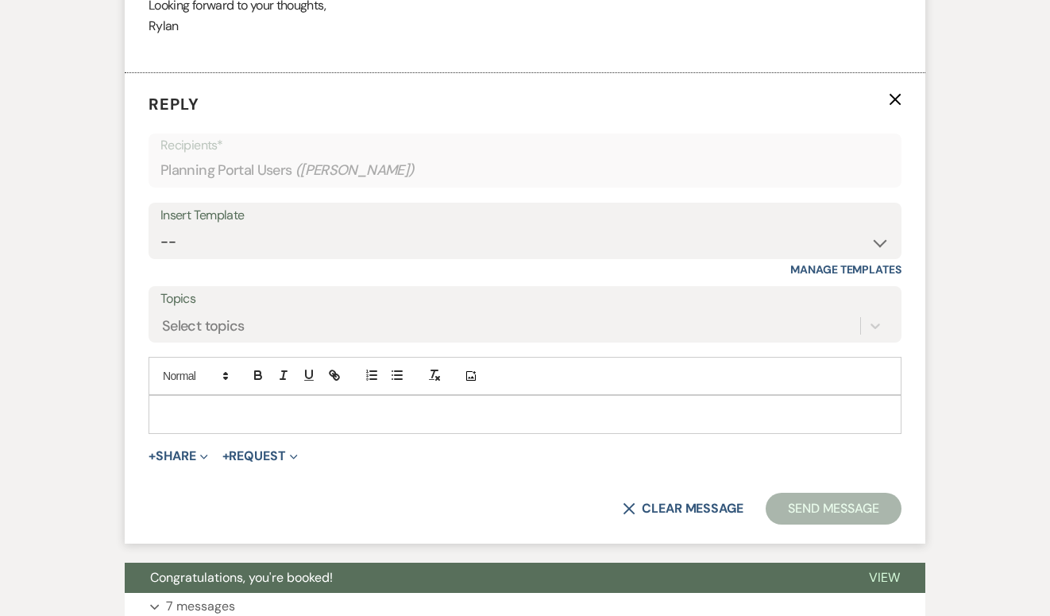
click at [273, 405] on p at bounding box center [525, 413] width 728 height 17
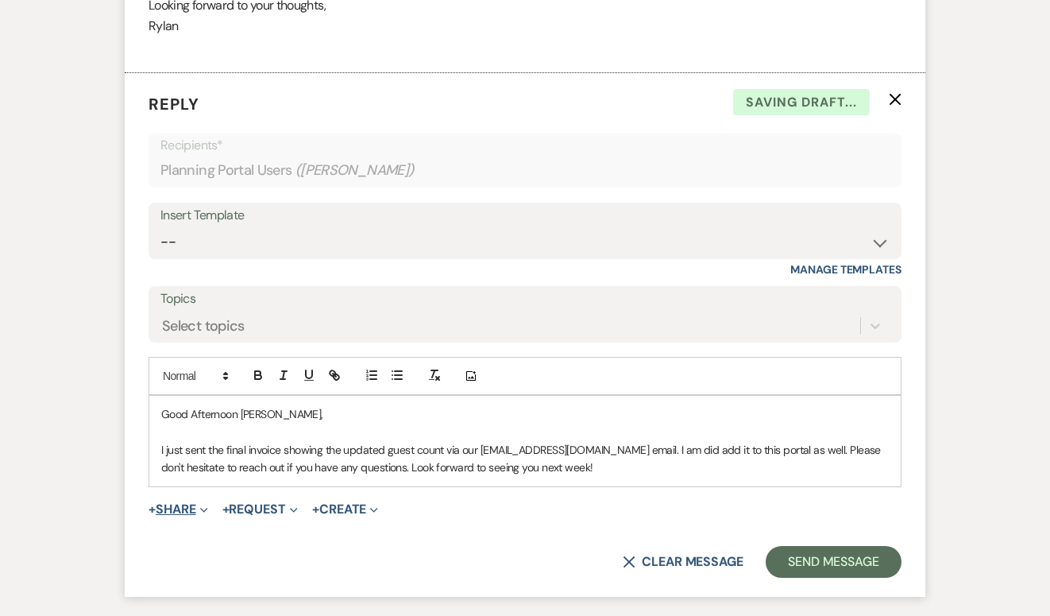
click at [186, 506] on button "+ Share Expand" at bounding box center [179, 509] width 60 height 13
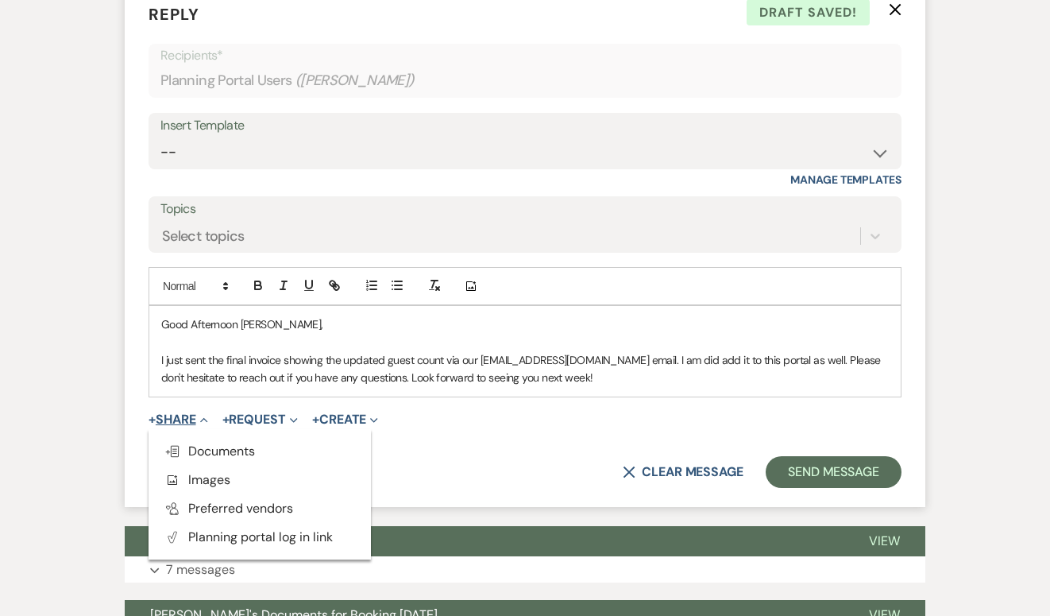
scroll to position [1105, 0]
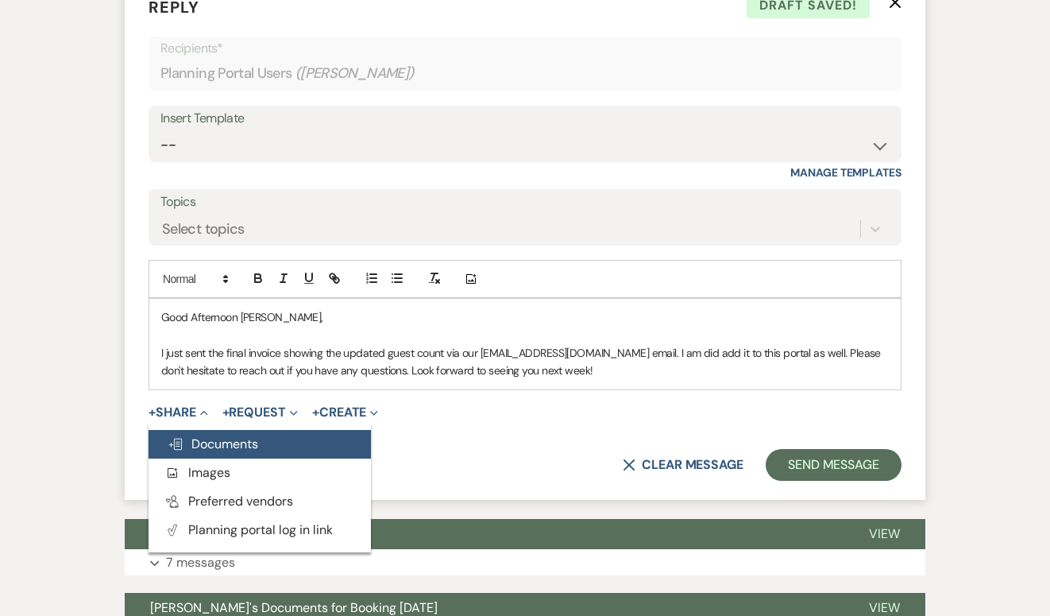
click at [219, 449] on span "Doc Upload Documents" at bounding box center [213, 443] width 91 height 17
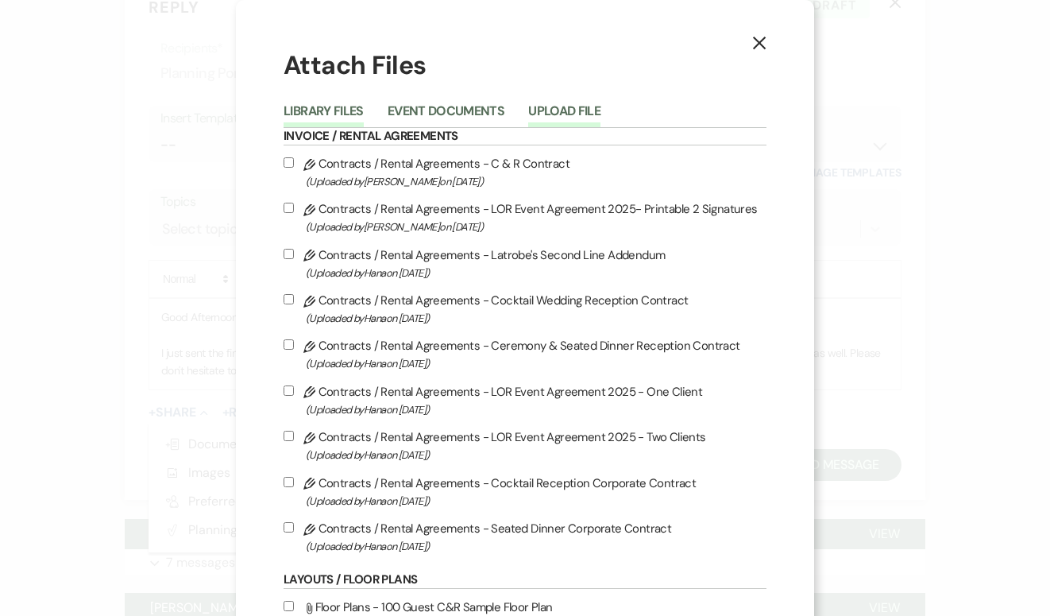
click at [585, 115] on button "Upload File" at bounding box center [564, 116] width 72 height 22
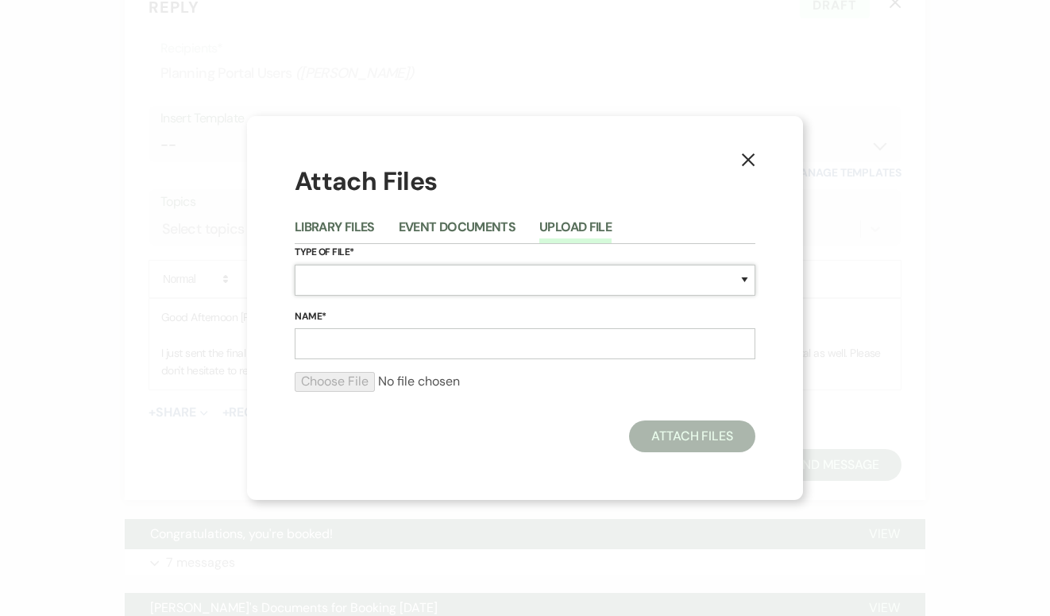
click at [401, 283] on select "Special Event Insurance Vendor Certificate of Insurance Contracts / Rental Agre…" at bounding box center [525, 280] width 461 height 31
select select "22"
click at [393, 350] on input "Name*" at bounding box center [525, 343] width 461 height 31
type input "Final Invoice"
click at [348, 381] on input "file" at bounding box center [525, 381] width 461 height 19
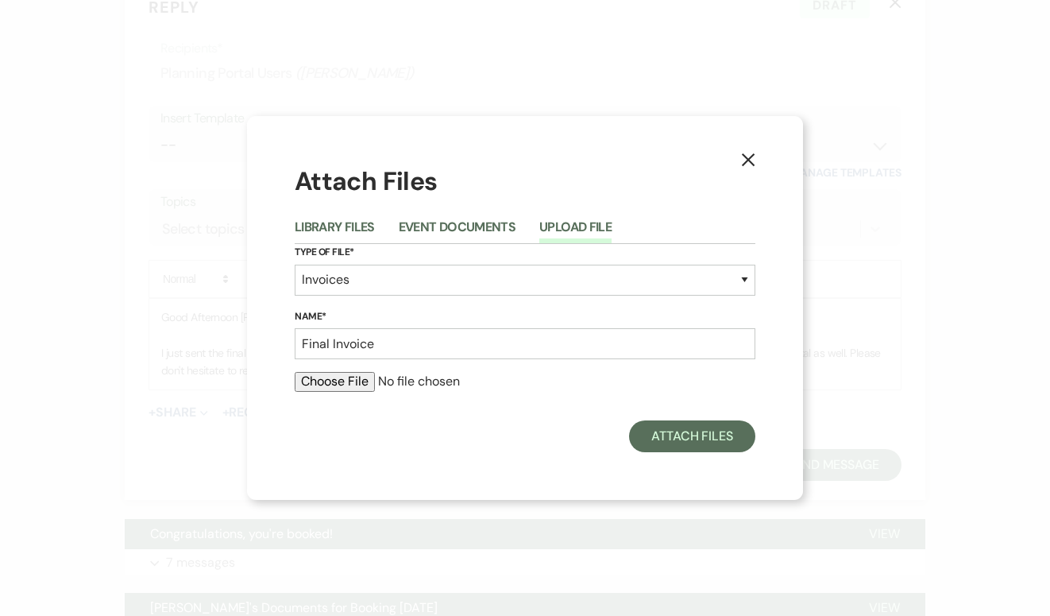
type input "C:\fakepath\Final Invoice for Tulane School of Medicine [DATE].pdf"
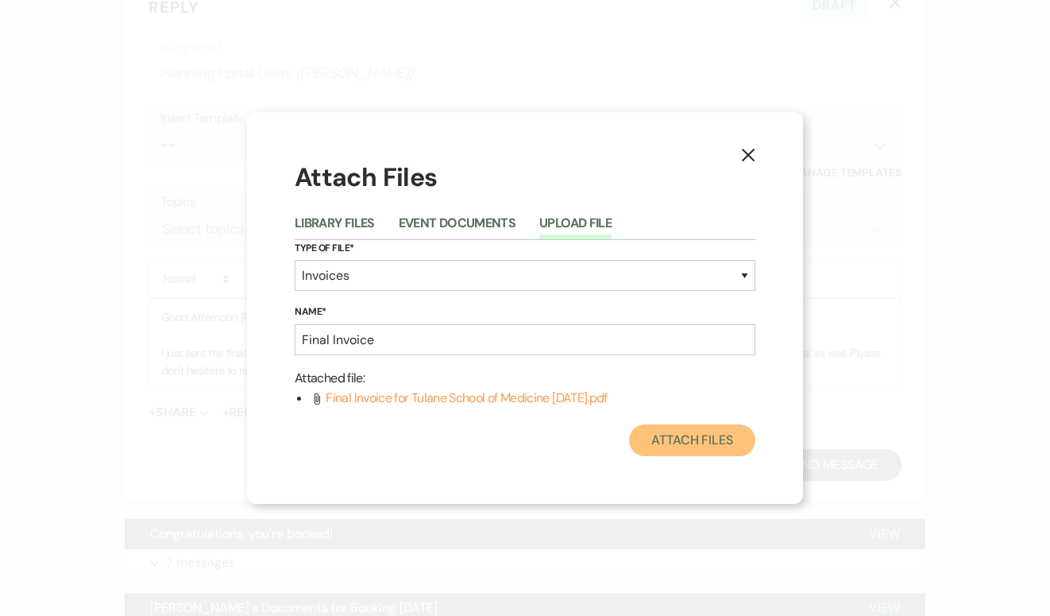
click at [682, 439] on button "Attach Files" at bounding box center [692, 440] width 126 height 32
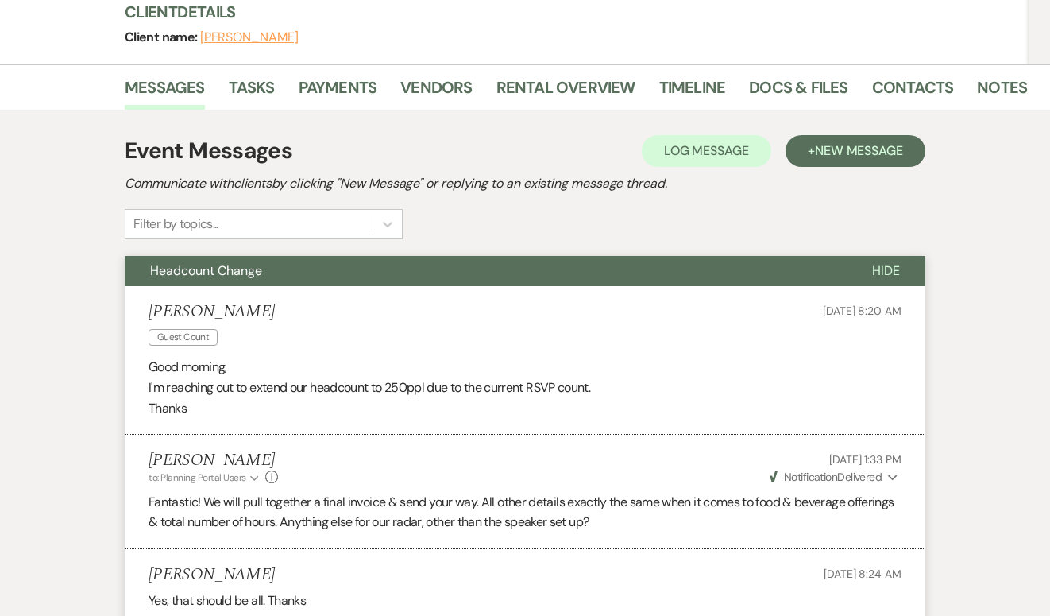
scroll to position [0, 0]
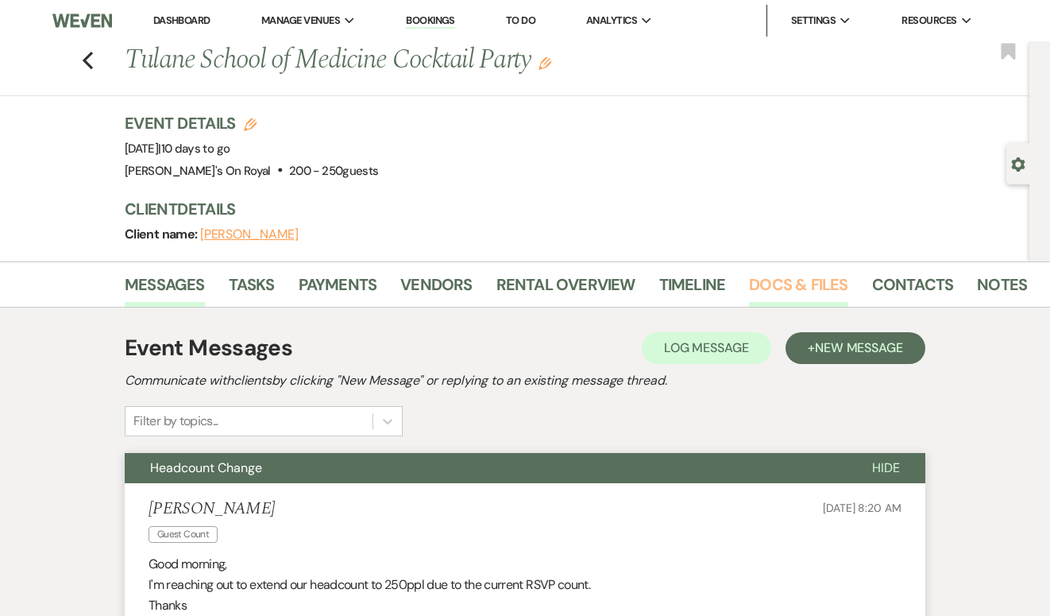
click at [791, 292] on link "Docs & Files" at bounding box center [798, 289] width 99 height 35
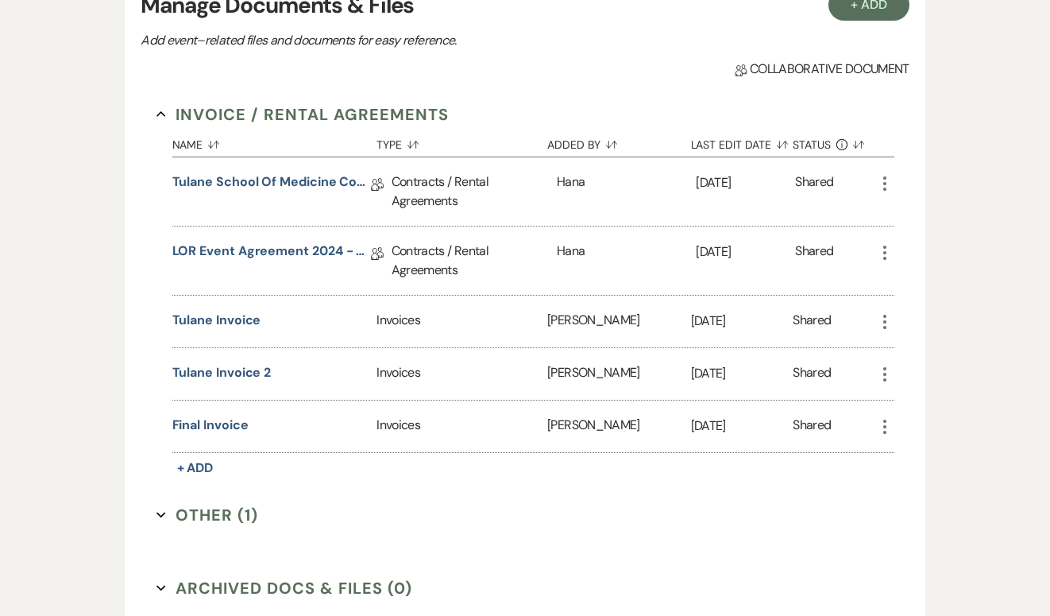
scroll to position [366, 0]
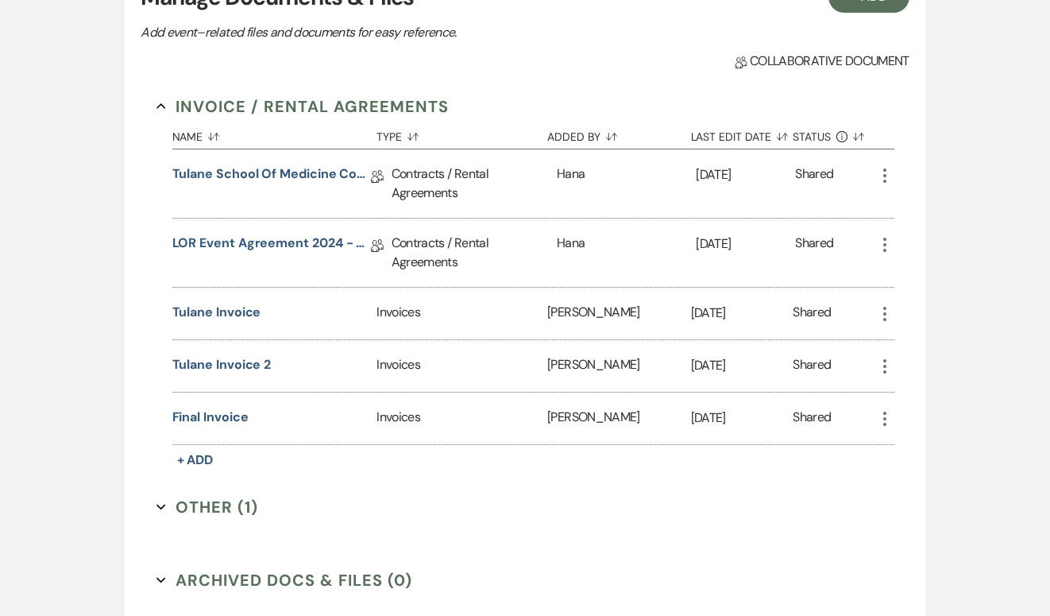
click at [891, 424] on icon "More" at bounding box center [885, 418] width 19 height 19
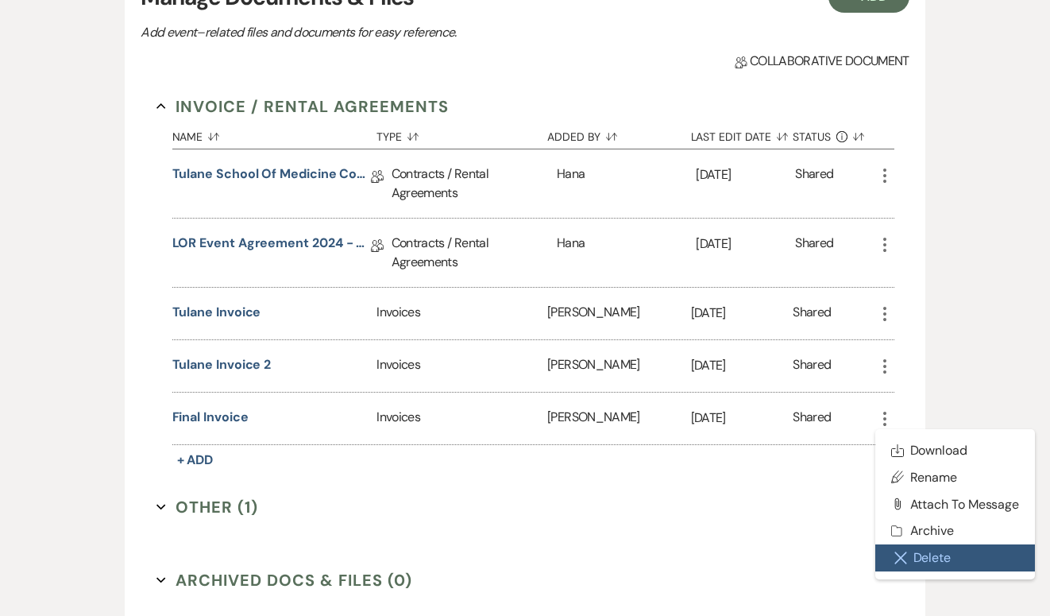
click at [915, 551] on button "Close Delete X Delete" at bounding box center [956, 557] width 160 height 27
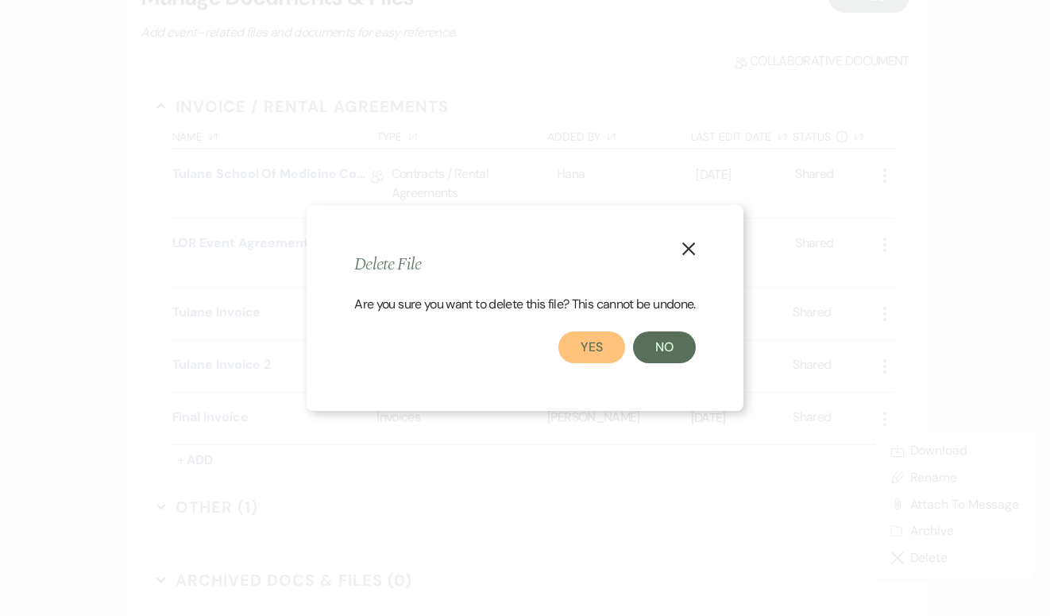
click at [605, 350] on button "Yes" at bounding box center [592, 347] width 67 height 32
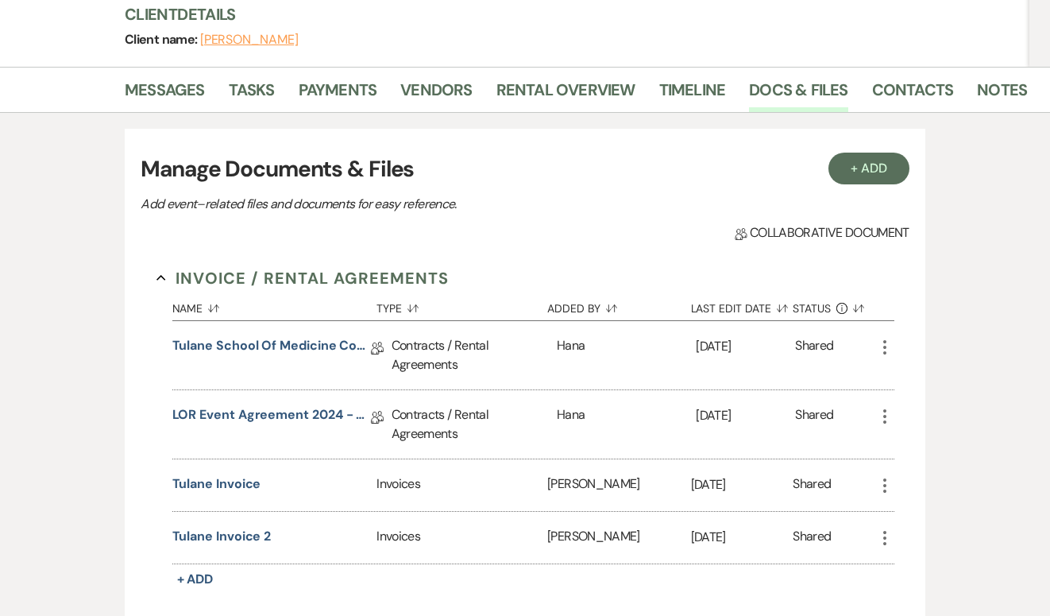
scroll to position [0, 0]
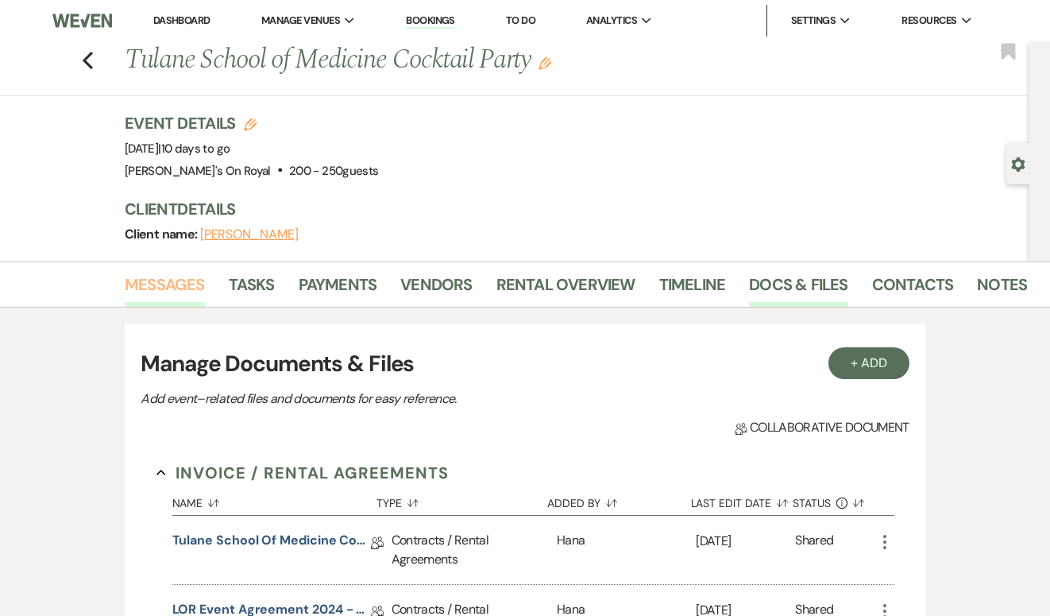
click at [181, 276] on link "Messages" at bounding box center [165, 289] width 80 height 35
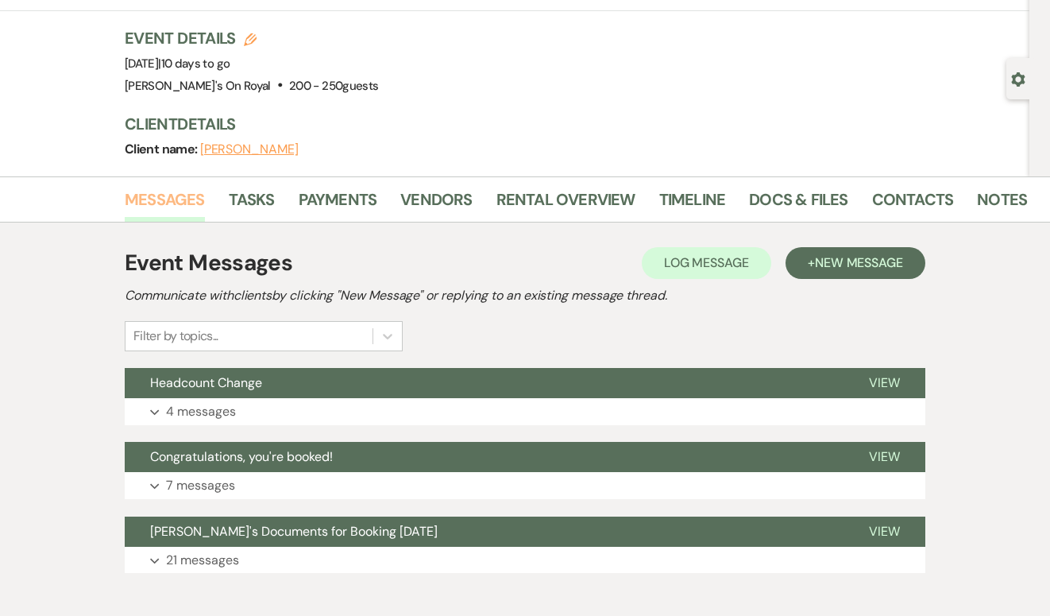
scroll to position [168, 0]
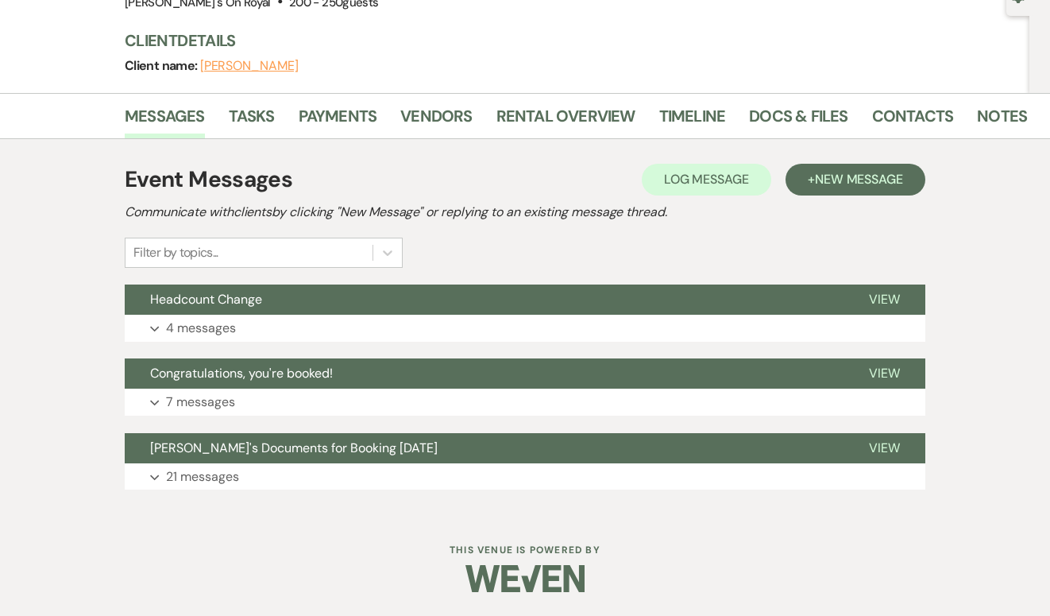
click at [409, 341] on div "Event Messages Log Log Message + New Message Communicate with clients by clicki…" at bounding box center [525, 326] width 801 height 343
click at [409, 322] on button "Expand 4 messages" at bounding box center [525, 328] width 801 height 27
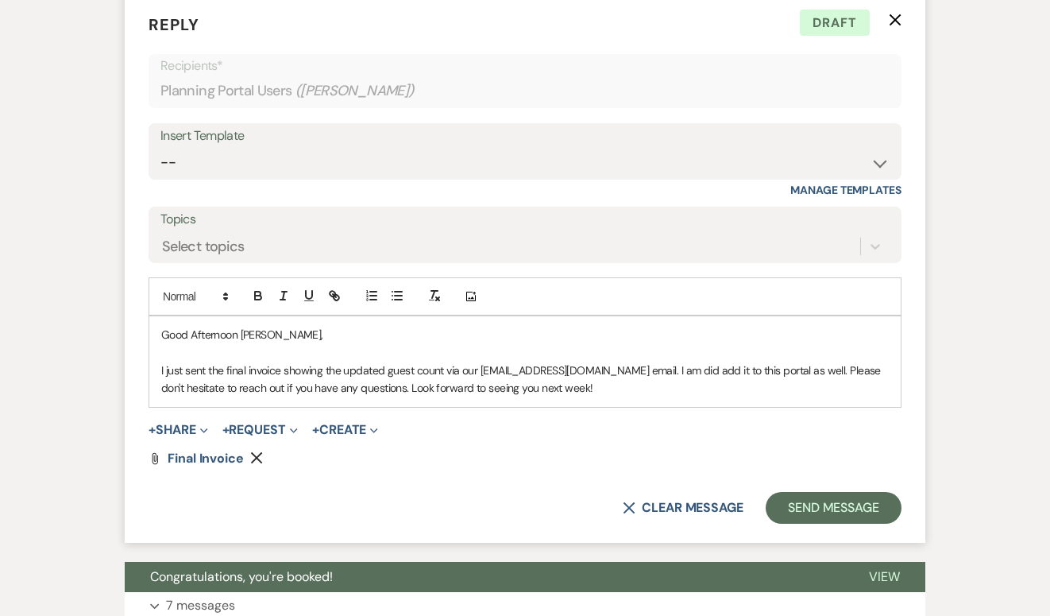
scroll to position [1108, 0]
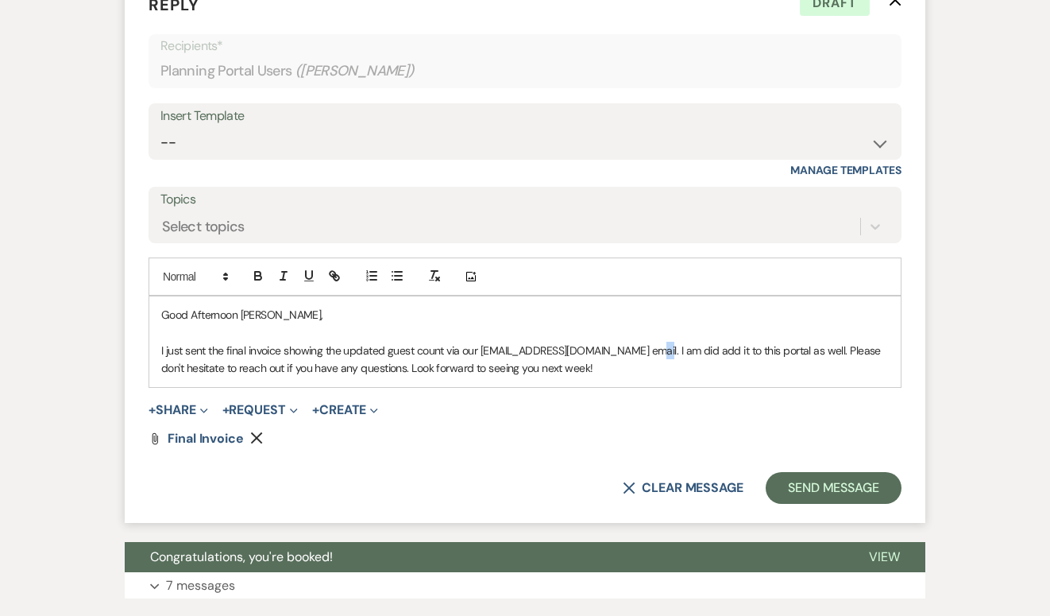
drag, startPoint x: 634, startPoint y: 351, endPoint x: 620, endPoint y: 351, distance: 14.3
click at [620, 351] on p "I just sent the final invoice showing the updated guest count via our [EMAIL_AD…" at bounding box center [525, 360] width 728 height 36
drag, startPoint x: 196, startPoint y: 373, endPoint x: 157, endPoint y: 373, distance: 39.7
click at [157, 373] on div "Good Afternoon [PERSON_NAME], I just sent the final invoice showing the updated…" at bounding box center [525, 341] width 752 height 91
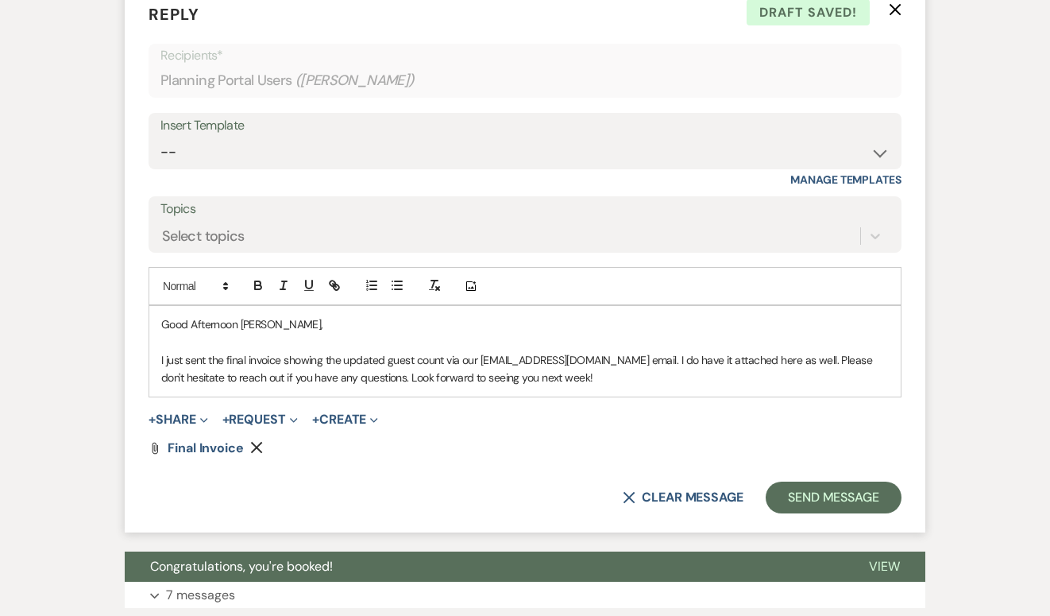
scroll to position [1103, 0]
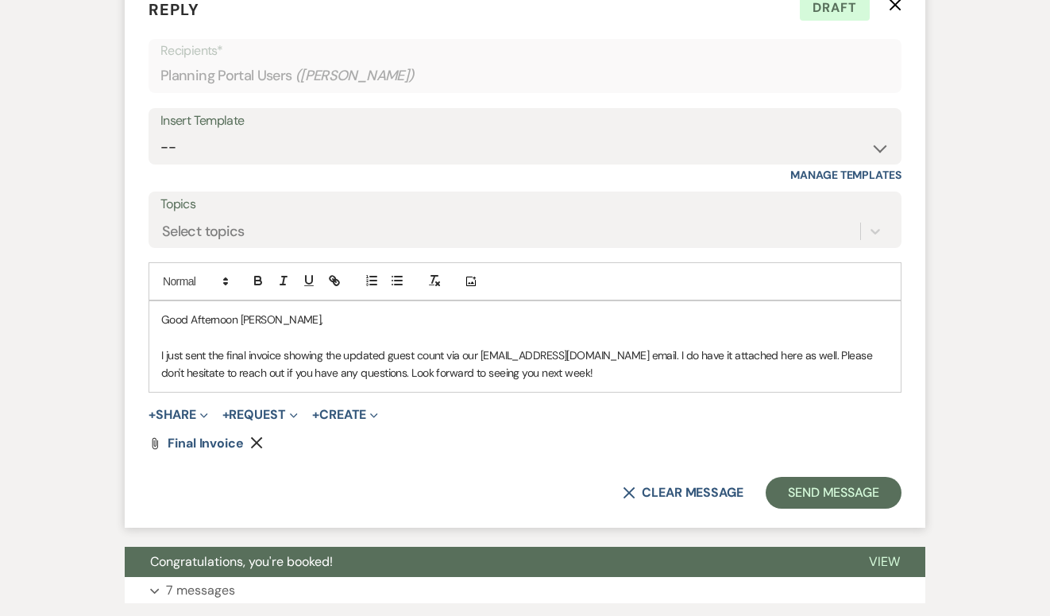
click at [263, 320] on p "Good Afternoon [PERSON_NAME]," at bounding box center [525, 319] width 728 height 17
click at [315, 321] on p "Good Afternoon [PERSON_NAME]," at bounding box center [525, 319] width 728 height 17
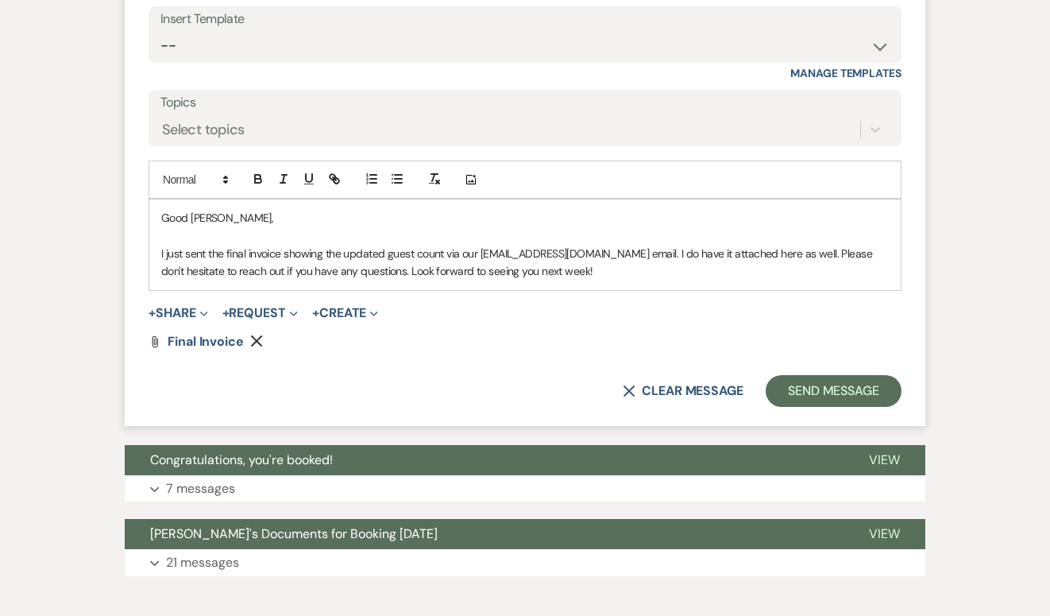
scroll to position [1215, 0]
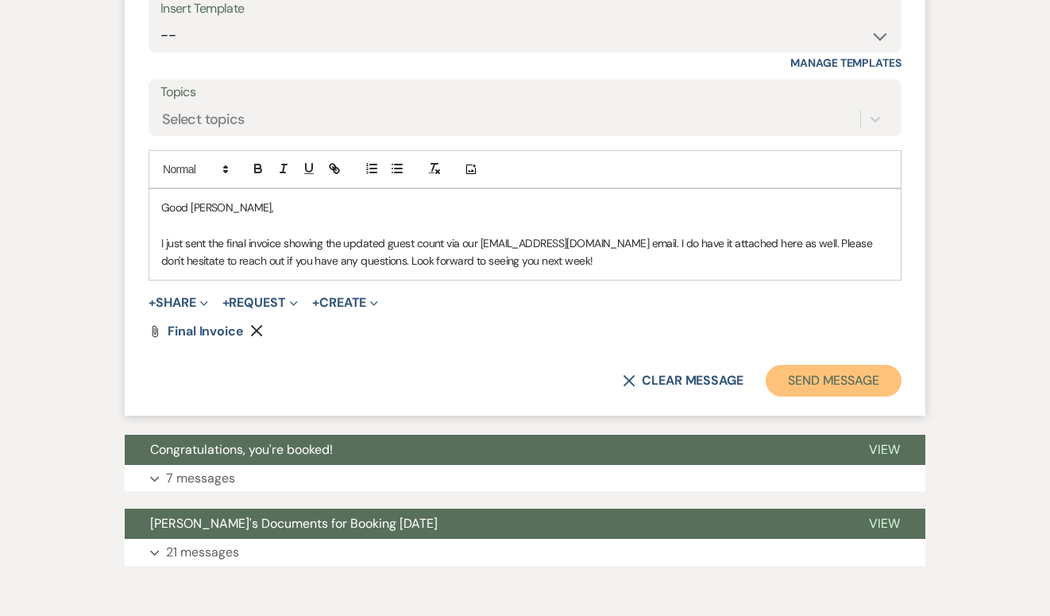
click at [811, 385] on button "Send Message" at bounding box center [834, 381] width 136 height 32
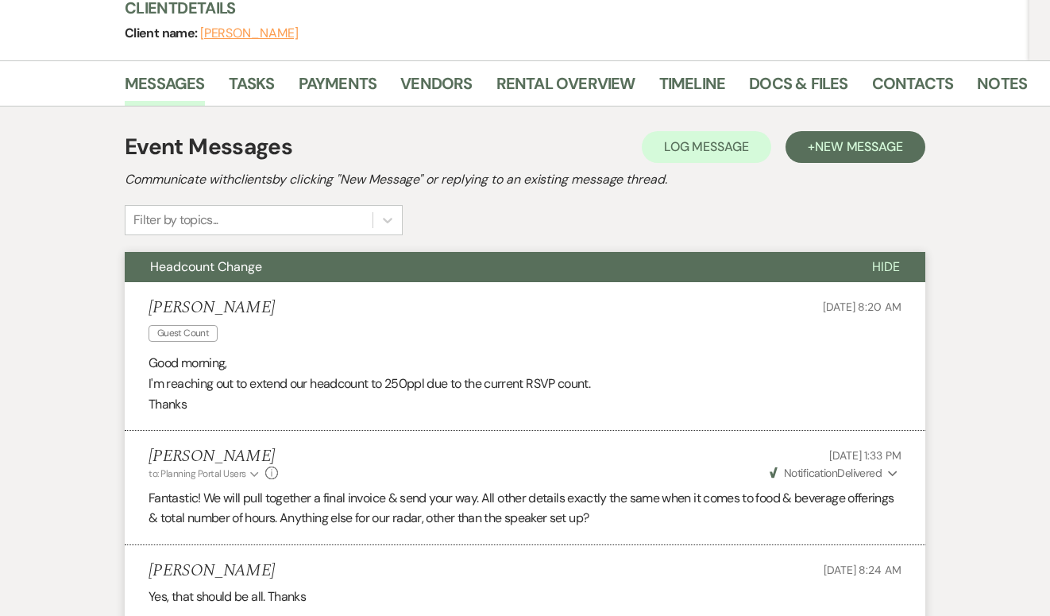
scroll to position [0, 0]
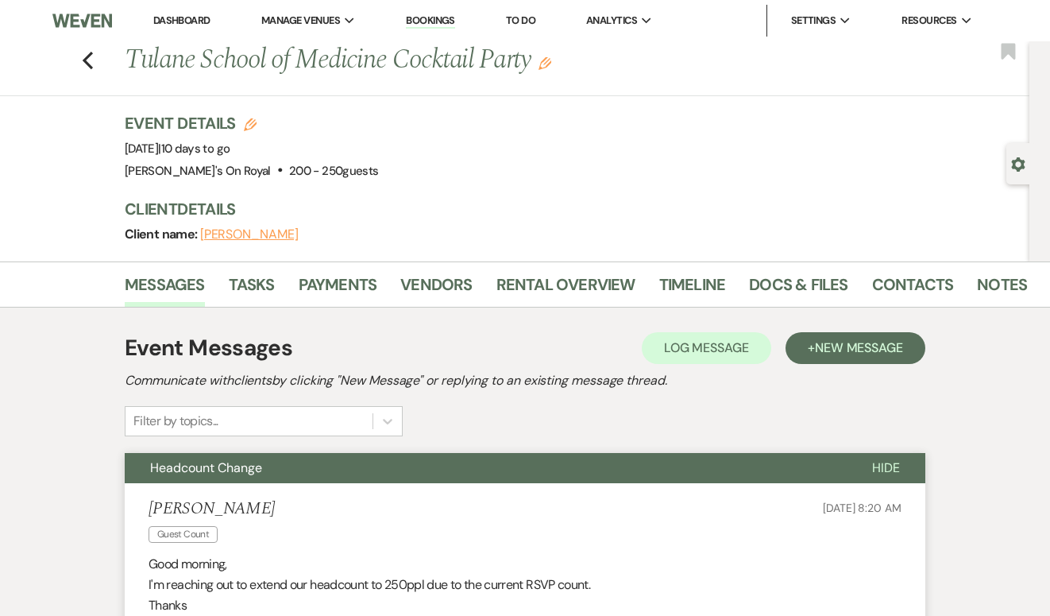
click at [101, 65] on div "Previous Tulane School of Medicine Cocktail Party Edit Bookmark" at bounding box center [511, 68] width 1038 height 55
click at [90, 67] on use "button" at bounding box center [88, 60] width 10 height 17
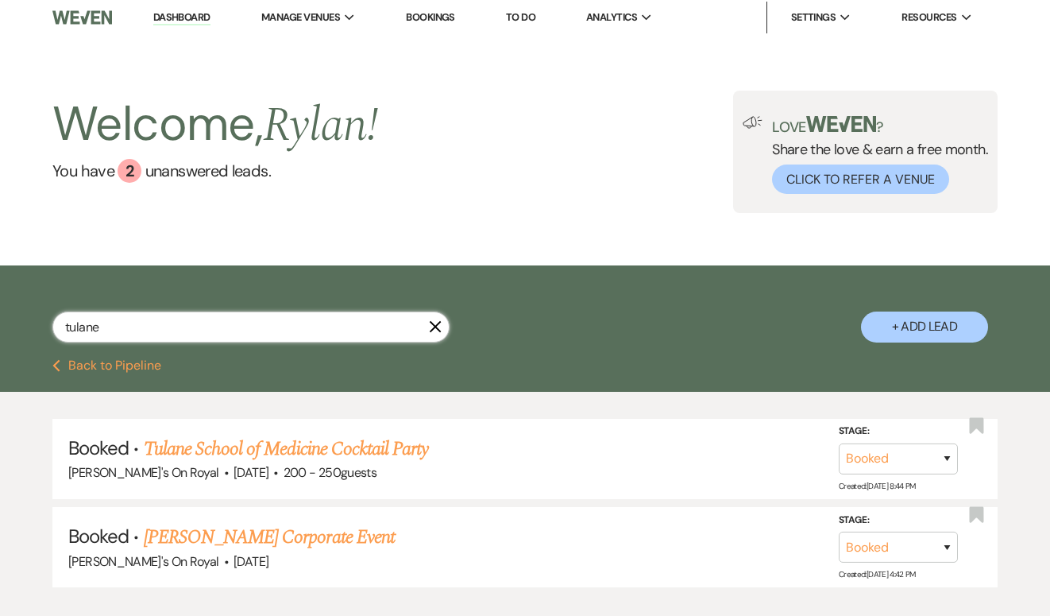
click at [443, 330] on input "tulane" at bounding box center [250, 326] width 397 height 31
click at [432, 329] on use "button" at bounding box center [436, 327] width 12 height 12
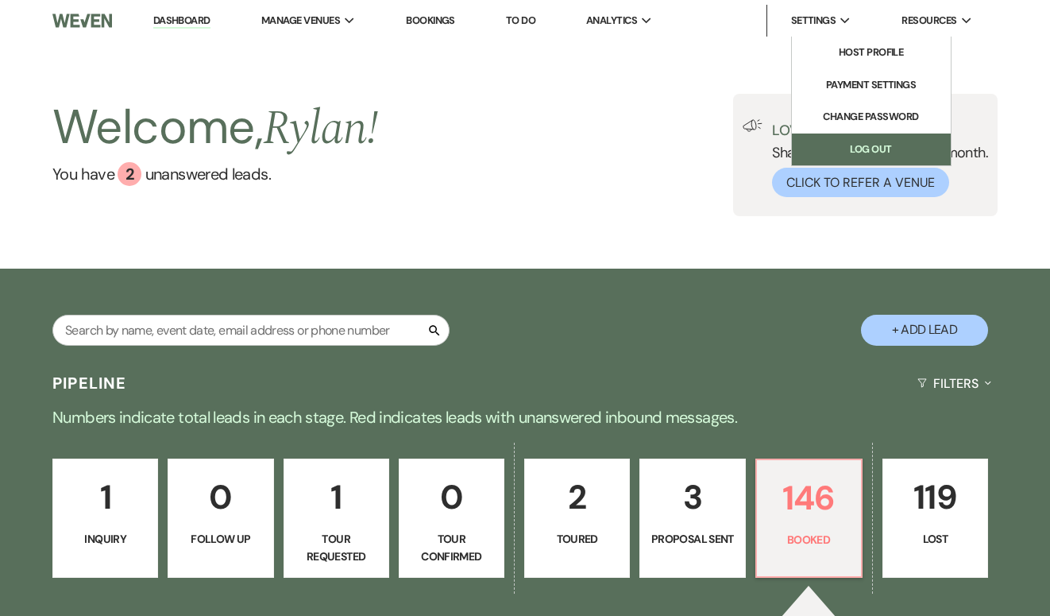
click at [837, 149] on link "Log Out" at bounding box center [871, 149] width 159 height 32
